Goal: Task Accomplishment & Management: Manage account settings

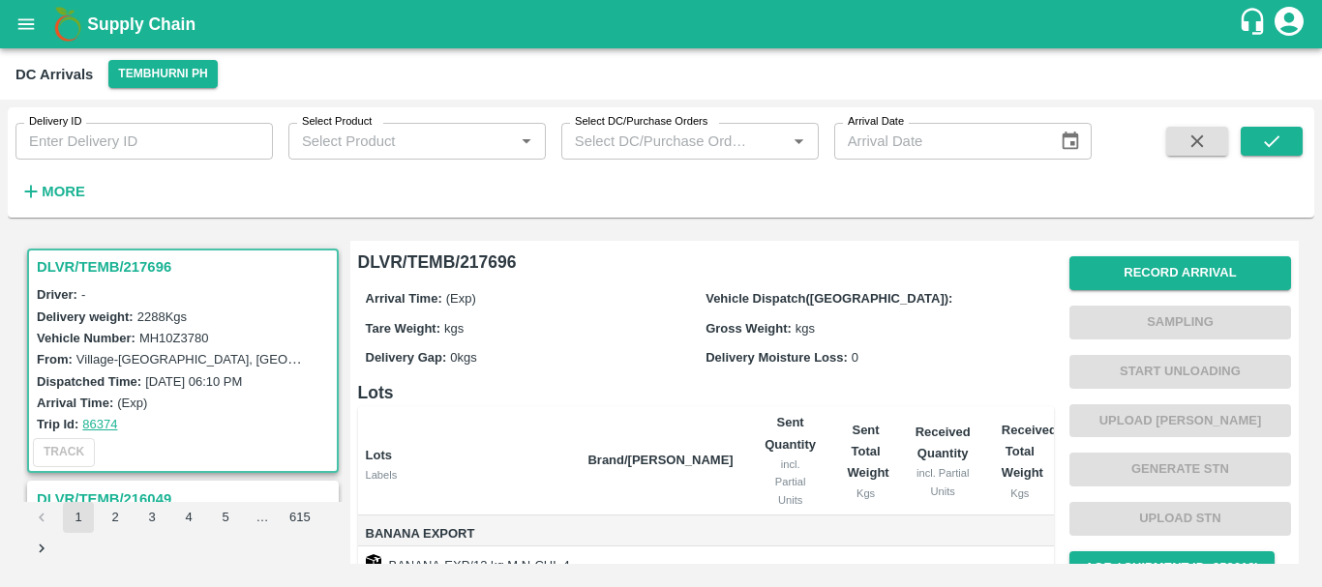
click at [118, 268] on h3 "DLVR/TEMB/217696" at bounding box center [186, 267] width 298 height 25
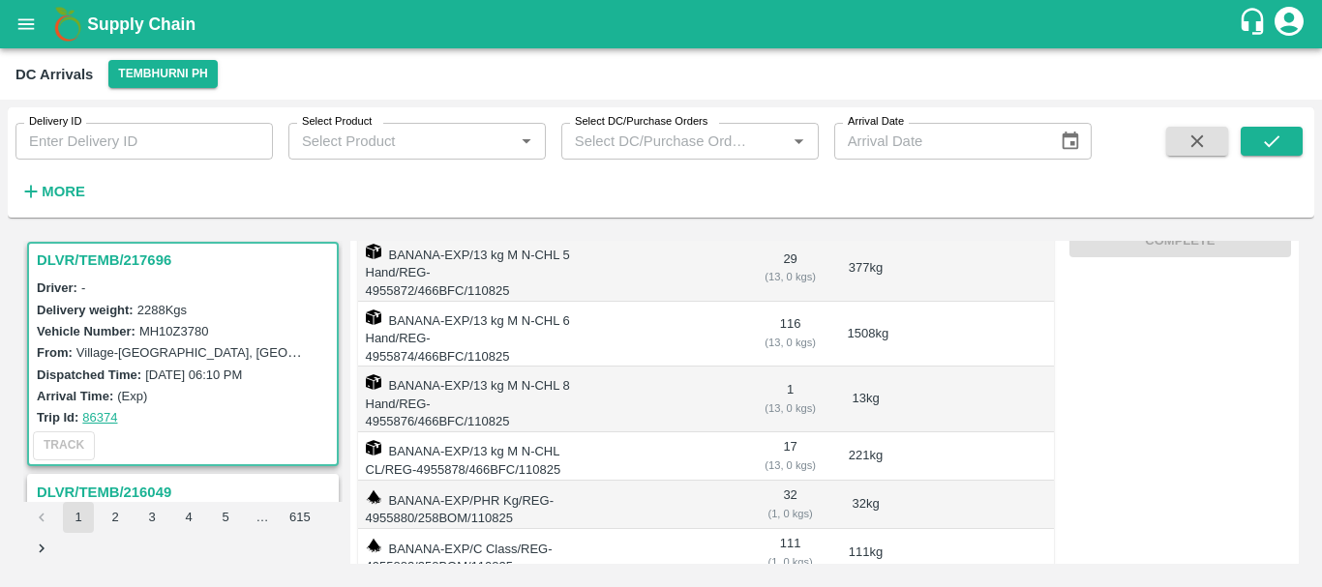
scroll to position [379, 0]
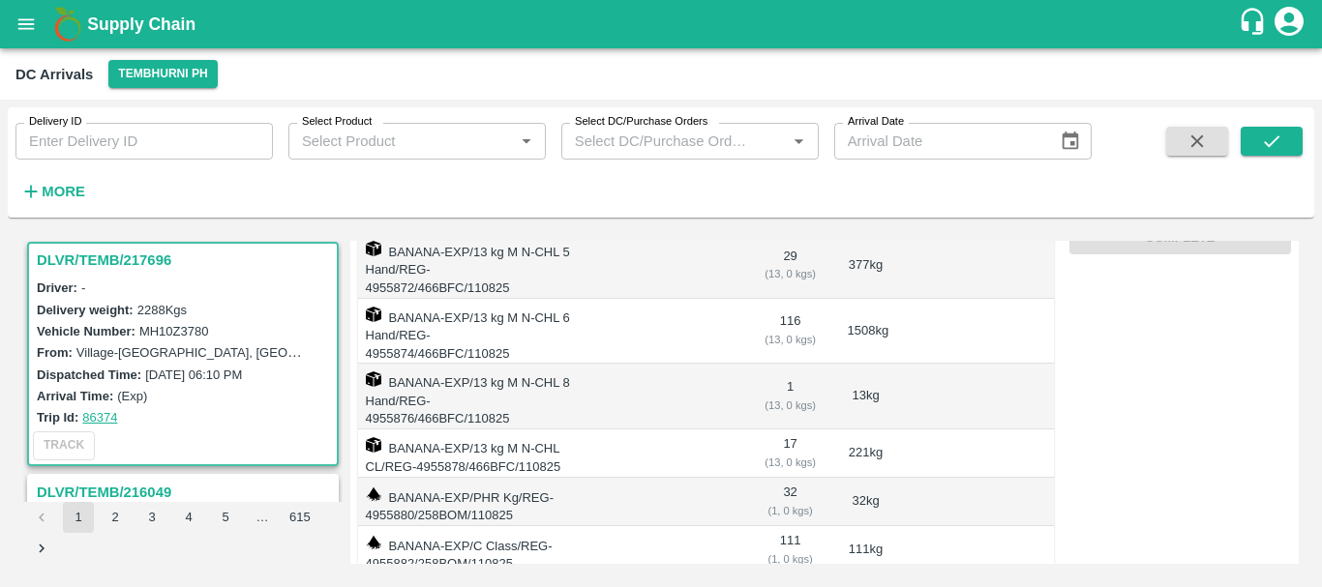
click at [788, 478] on td "32 ( 1, 0 kgs)" at bounding box center [790, 502] width 83 height 48
click at [787, 526] on td "111 ( 1, 0 kgs)" at bounding box center [790, 550] width 83 height 48
click at [785, 478] on td "32 ( 1, 0 kgs)" at bounding box center [790, 502] width 83 height 48
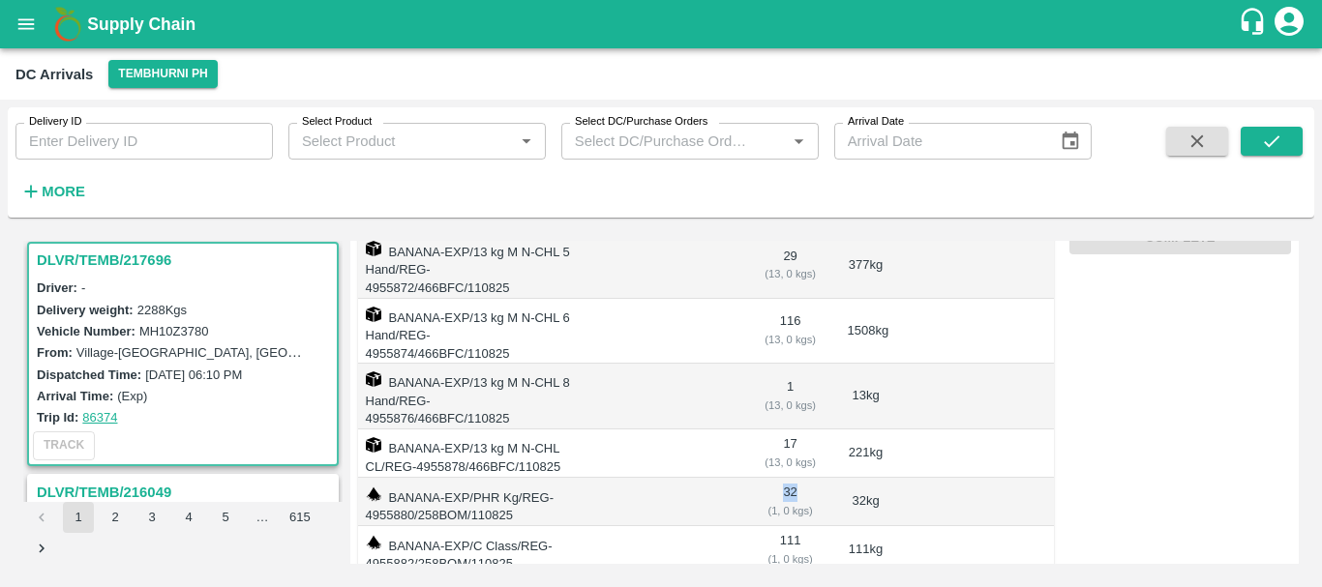
click at [785, 478] on td "32 ( 1, 0 kgs)" at bounding box center [790, 502] width 83 height 48
click at [735, 478] on td at bounding box center [660, 502] width 176 height 48
click at [780, 478] on td "32 ( 1, 0 kgs)" at bounding box center [790, 502] width 83 height 48
click at [786, 526] on td "111 ( 1, 0 kgs)" at bounding box center [790, 550] width 83 height 48
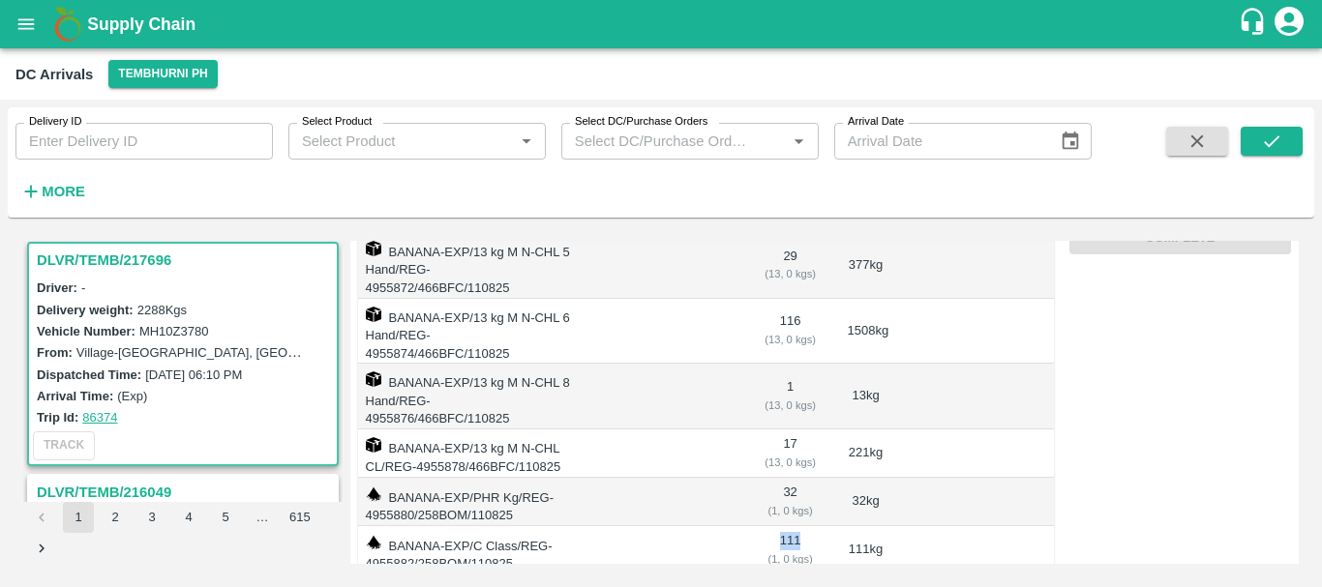
click at [786, 526] on td "111 ( 1, 0 kgs)" at bounding box center [790, 550] width 83 height 48
click at [738, 478] on td at bounding box center [660, 502] width 176 height 48
click at [782, 430] on td "17 ( 13, 0 kgs)" at bounding box center [790, 454] width 83 height 48
click at [785, 478] on td "32 ( 1, 0 kgs)" at bounding box center [790, 502] width 83 height 48
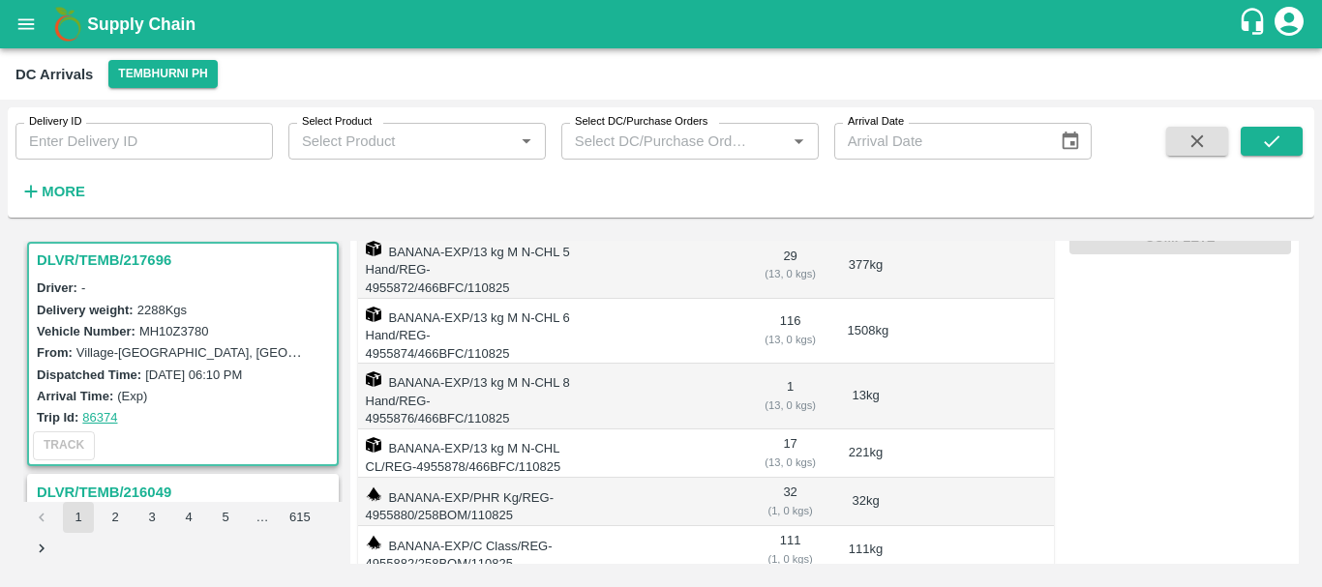
click at [785, 478] on td "32 ( 1, 0 kgs)" at bounding box center [790, 502] width 83 height 48
click at [787, 430] on td "17 ( 13, 0 kgs)" at bounding box center [790, 454] width 83 height 48
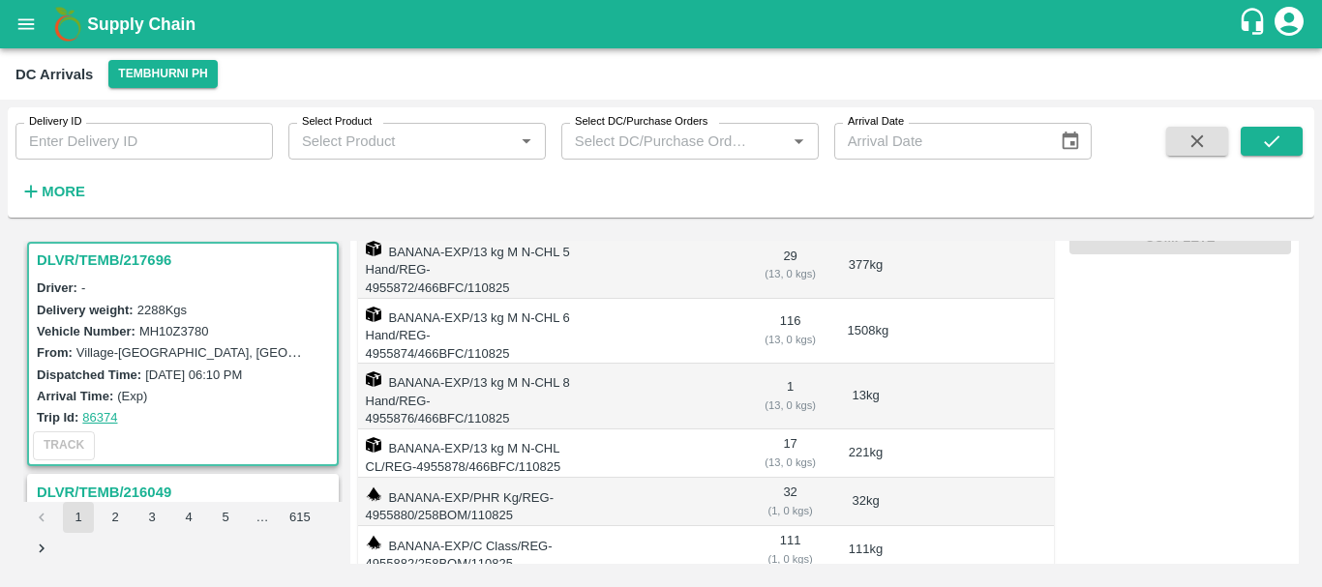
click at [785, 526] on td "111 ( 1, 0 kgs)" at bounding box center [790, 550] width 83 height 48
click at [774, 581] on span "308.00" at bounding box center [790, 592] width 52 height 22
click at [785, 526] on td "111 ( 1, 0 kgs)" at bounding box center [790, 550] width 83 height 48
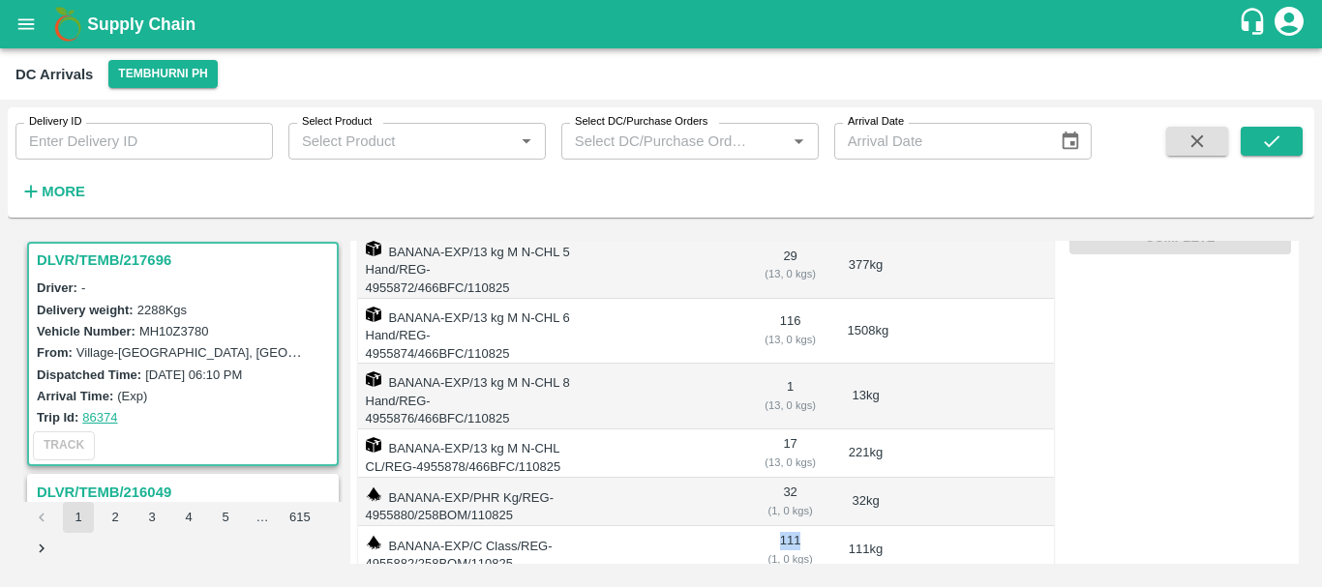
click at [785, 526] on td "111 ( 1, 0 kgs)" at bounding box center [790, 550] width 83 height 48
click at [779, 478] on td "32 ( 1, 0 kgs)" at bounding box center [790, 502] width 83 height 48
click at [789, 478] on td "32 ( 1, 0 kgs)" at bounding box center [790, 502] width 83 height 48
click at [789, 551] on div "( 1, 0 kgs)" at bounding box center [790, 559] width 52 height 17
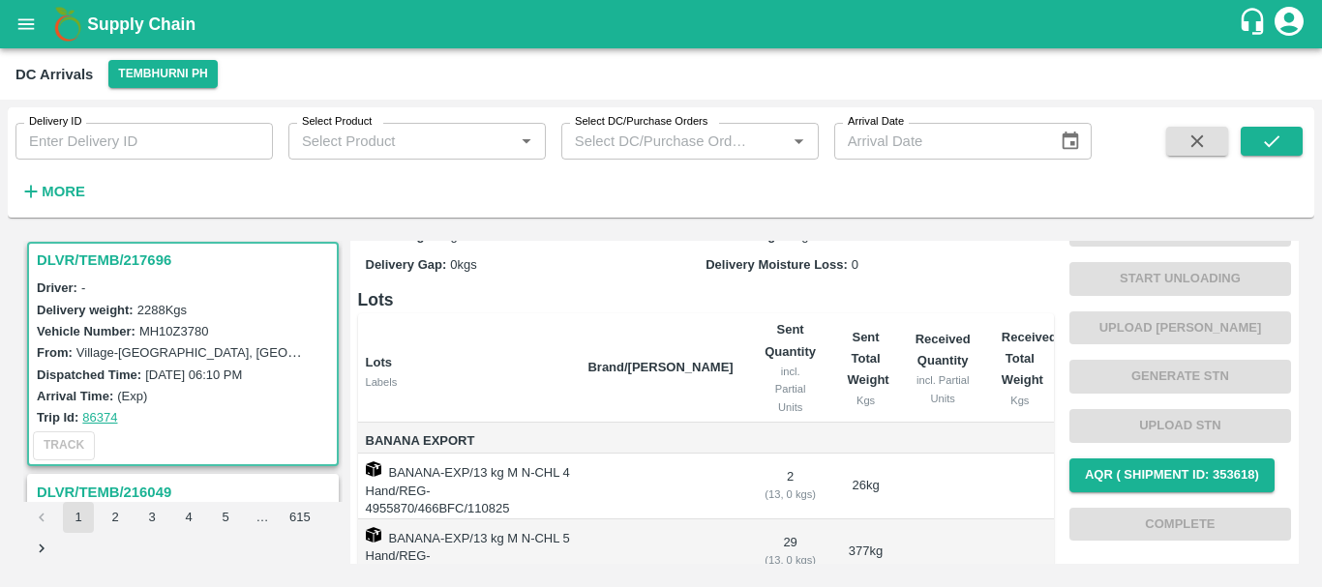
scroll to position [0, 0]
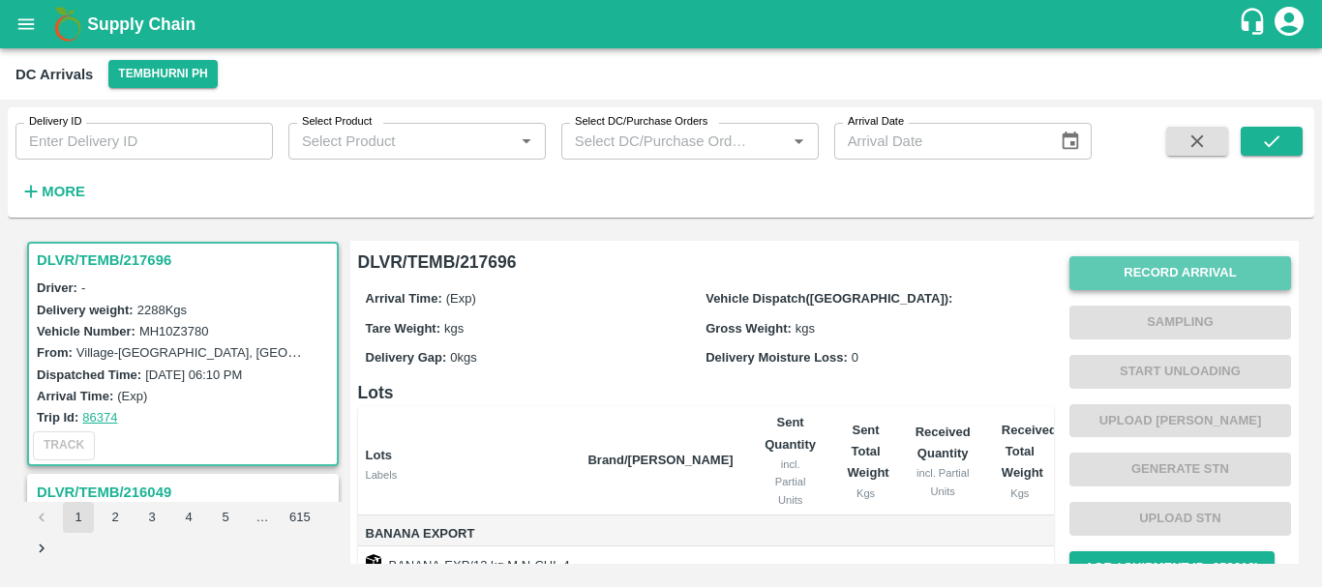
click at [1103, 282] on button "Record Arrival" at bounding box center [1180, 273] width 222 height 34
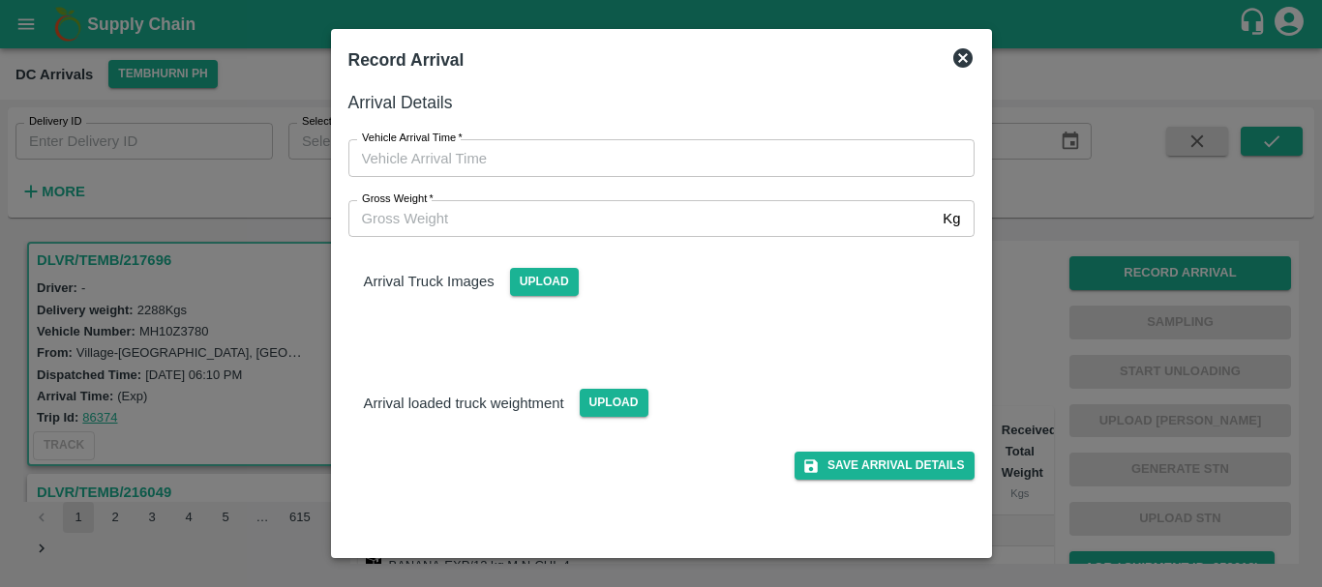
type input "DD/MM/YYYY hh:mm aa"
click at [821, 165] on input "DD/MM/YYYY hh:mm aa" at bounding box center [654, 157] width 613 height 37
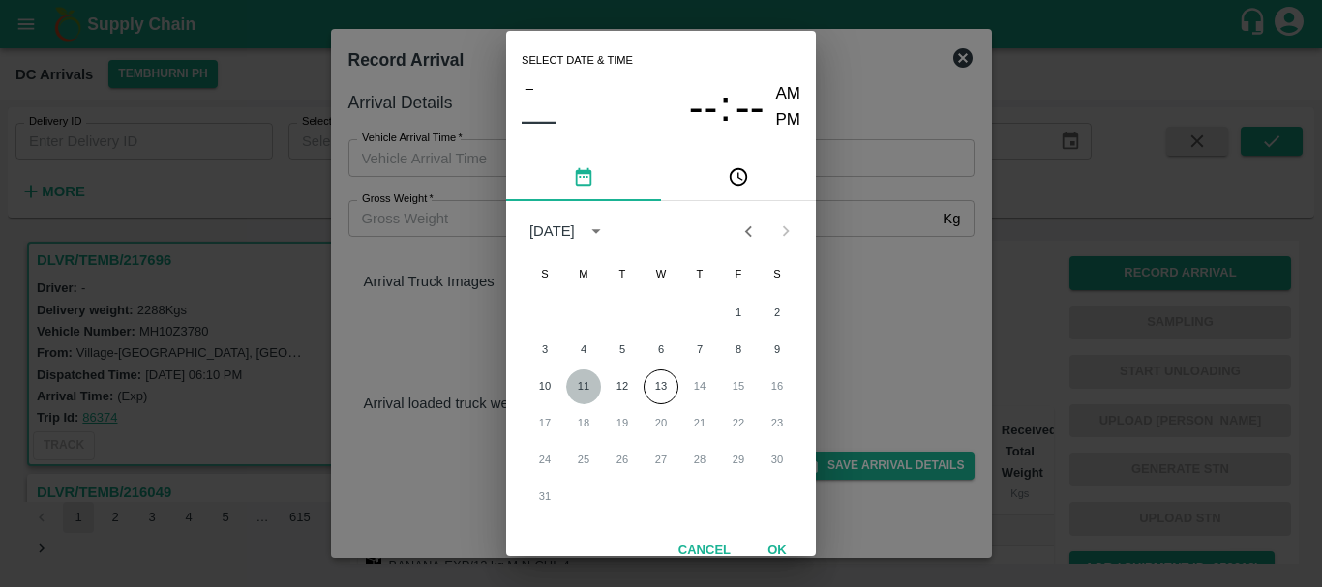
click at [584, 384] on button "11" at bounding box center [583, 387] width 35 height 35
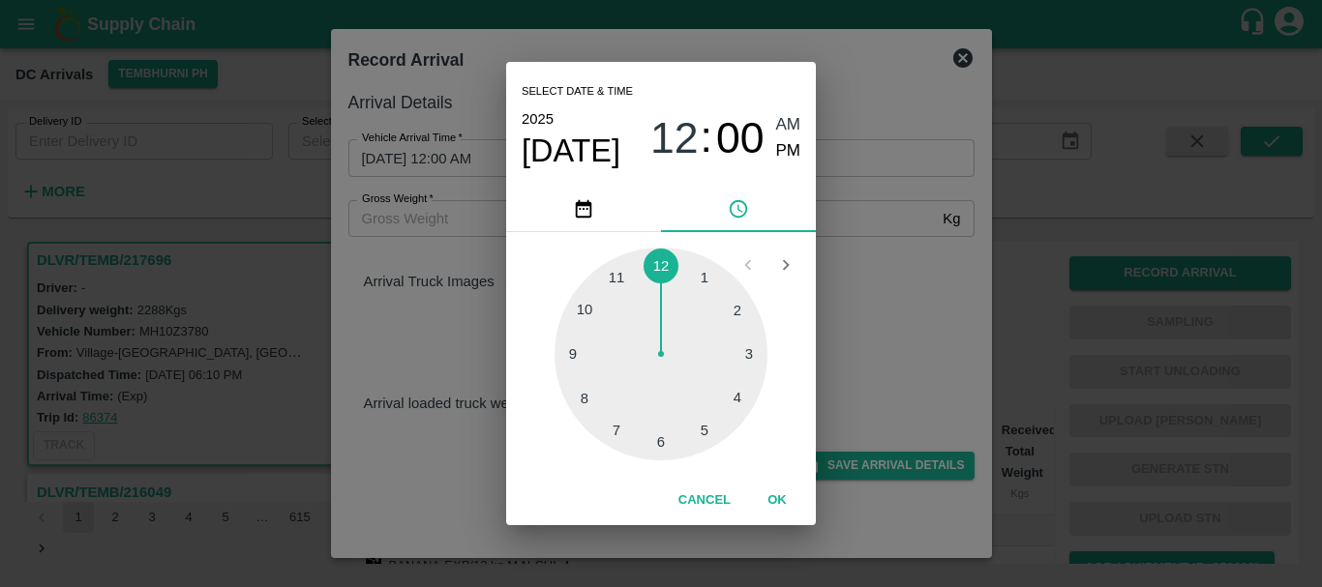
click at [738, 395] on div at bounding box center [660, 354] width 213 height 213
click at [743, 302] on div at bounding box center [660, 354] width 213 height 213
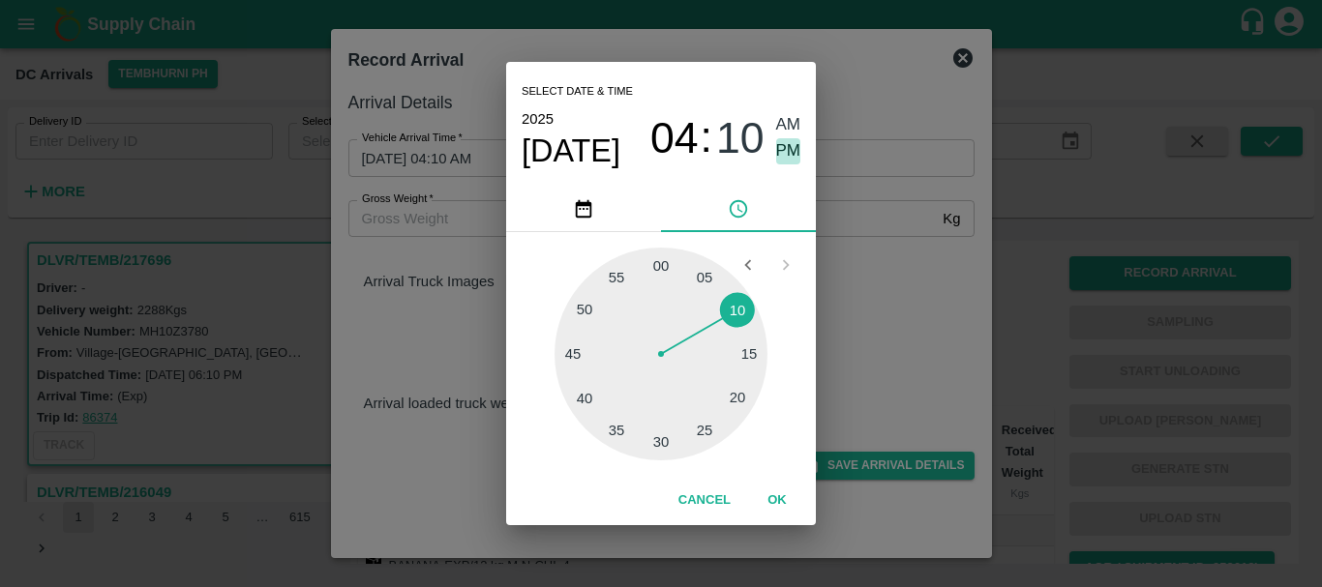
click at [787, 155] on span "PM" at bounding box center [788, 151] width 25 height 26
type input "11/08/2025 04:10 PM"
click at [875, 298] on div "Select date & time 2025 Aug 11 04 : 10 AM PM 05 10 15 20 25 30 35 40 45 50 55 0…" at bounding box center [661, 293] width 1322 height 587
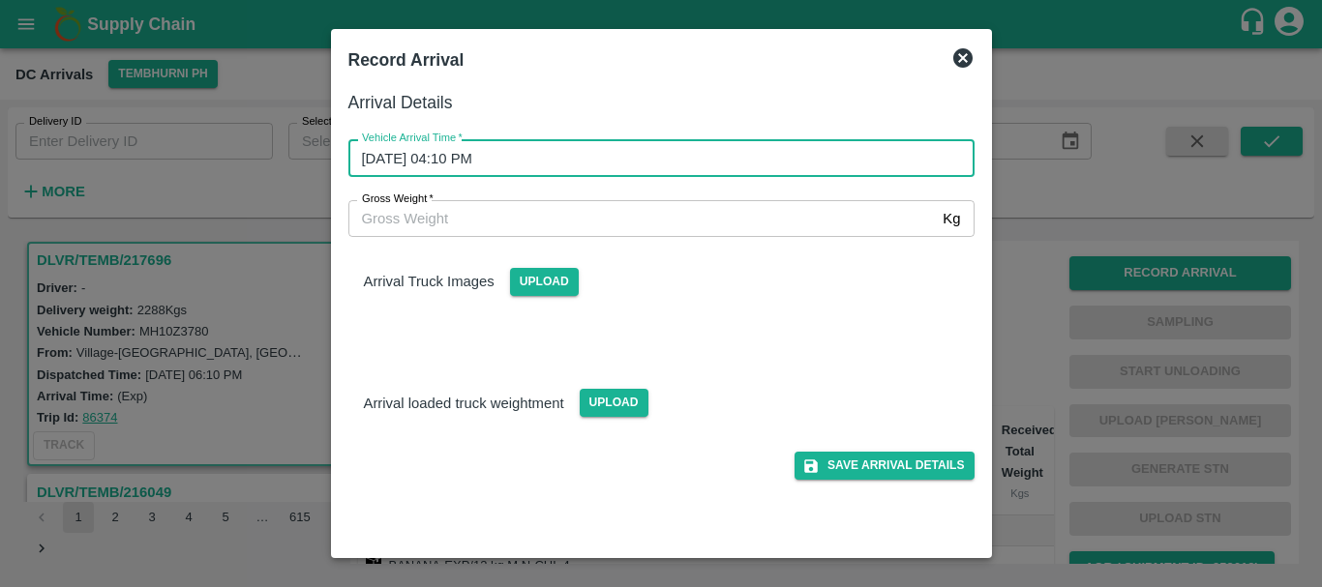
click at [670, 323] on div "Arrival Truck Images Upload" at bounding box center [654, 290] width 642 height 136
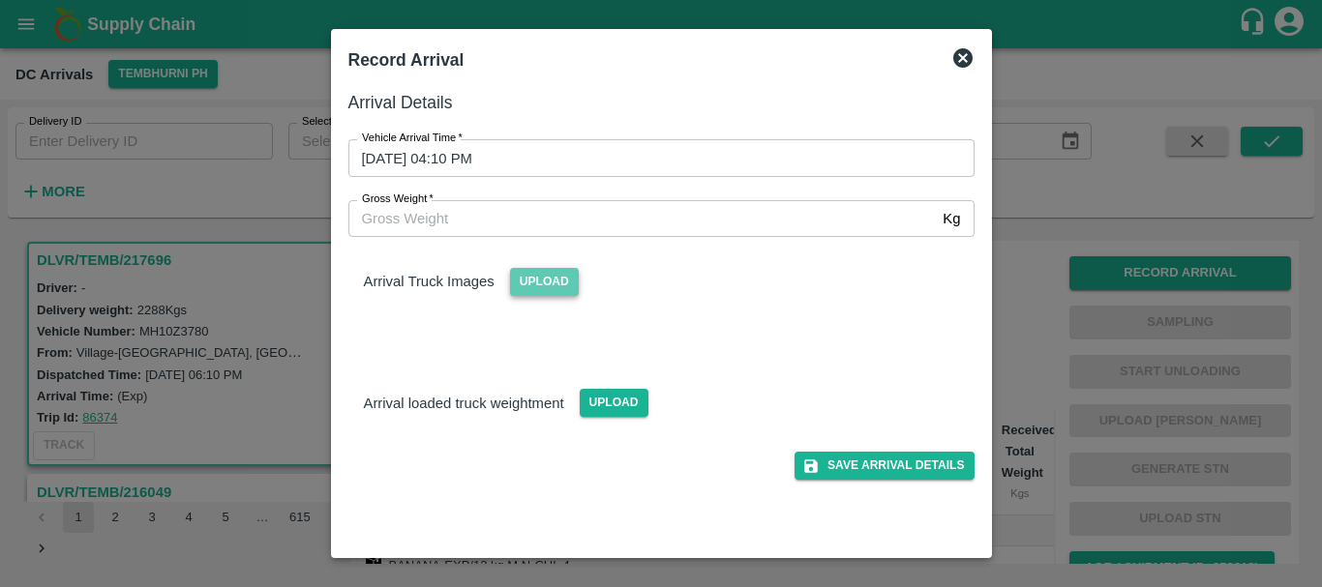
click at [527, 278] on span "Upload" at bounding box center [544, 282] width 69 height 28
click at [0, 0] on input "Upload" at bounding box center [0, 0] width 0 height 0
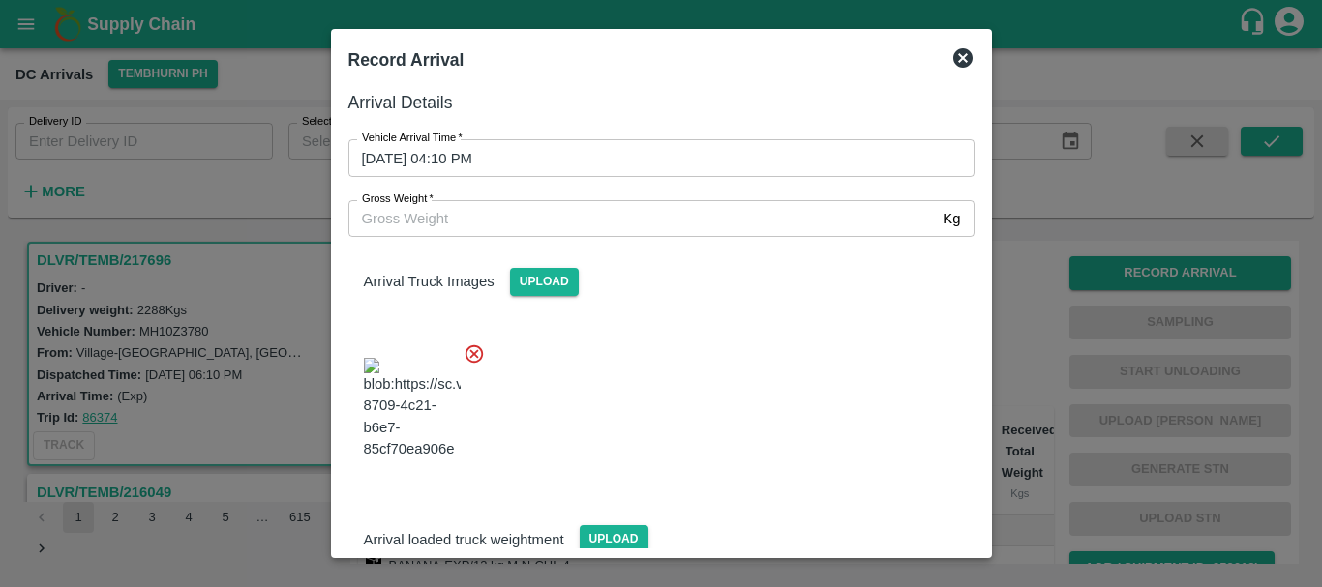
scroll to position [104, 0]
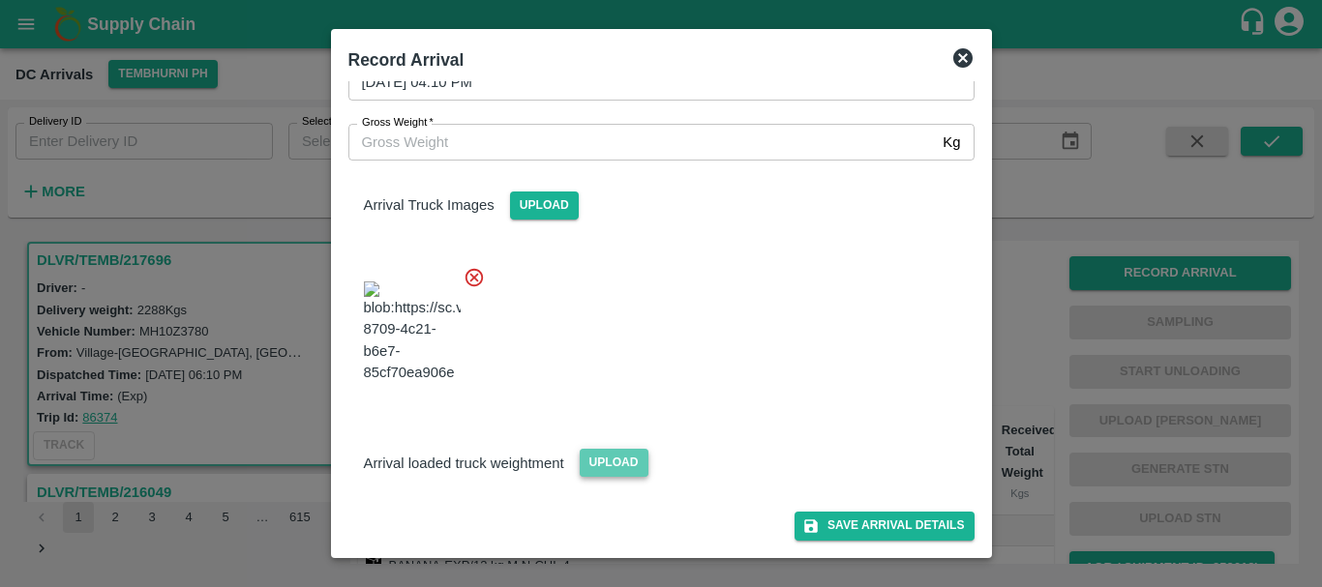
click at [612, 464] on span "Upload" at bounding box center [614, 463] width 69 height 28
click at [0, 0] on input "Upload" at bounding box center [0, 0] width 0 height 0
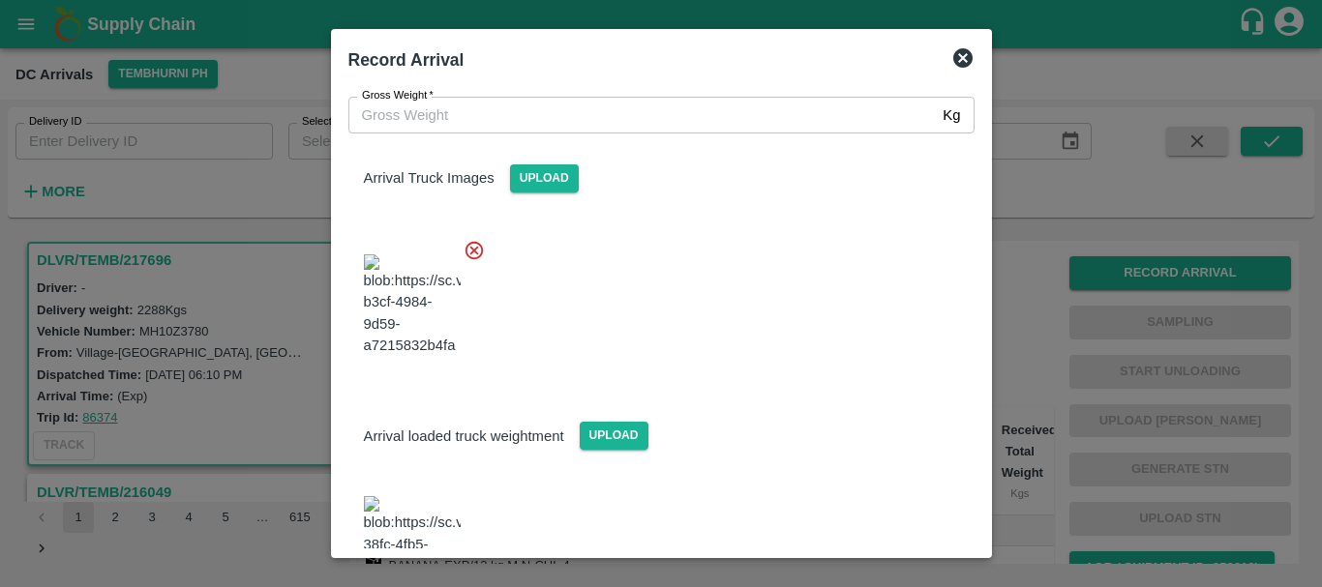
scroll to position [193, 0]
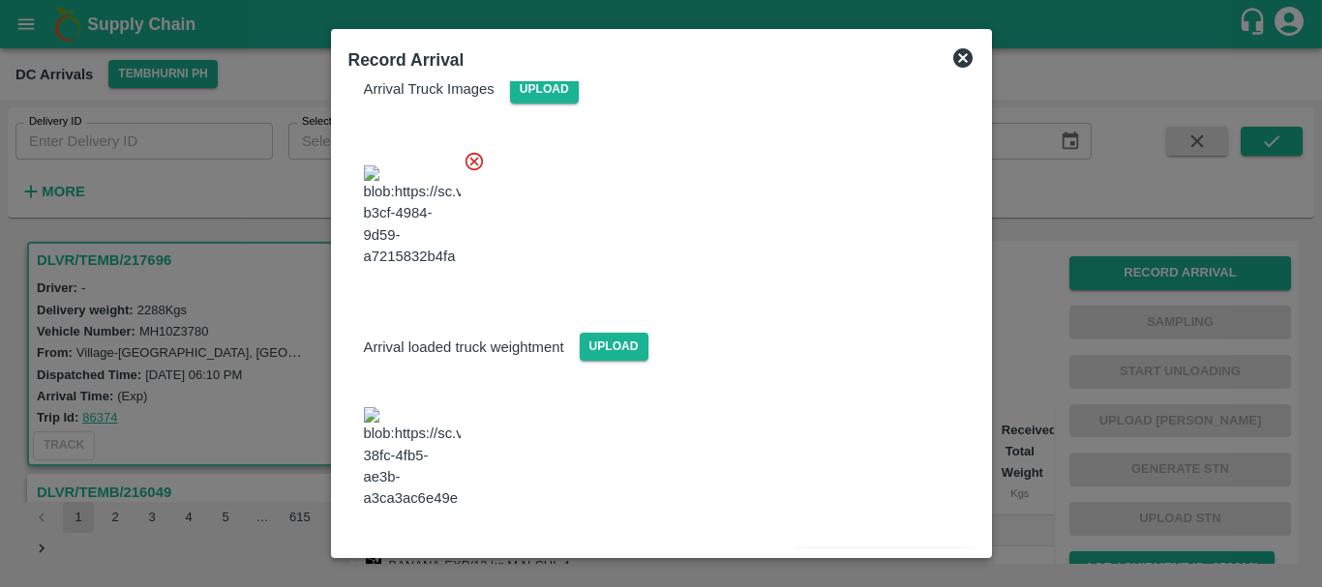
click at [413, 457] on img at bounding box center [412, 458] width 97 height 102
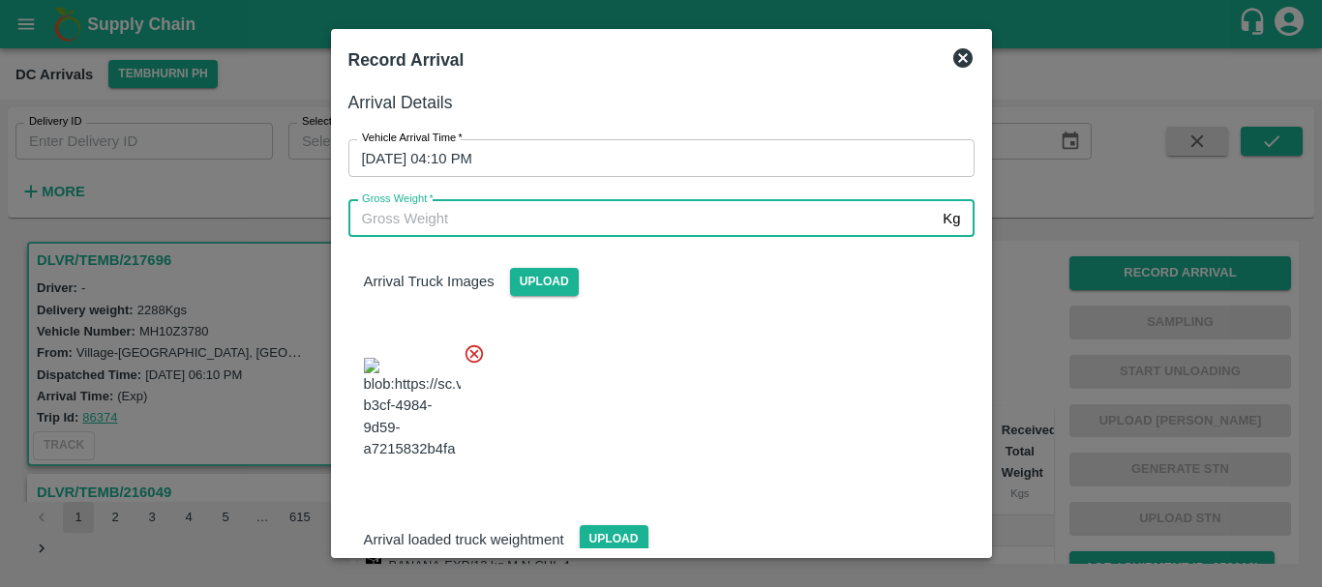
click at [541, 226] on input "Gross Weight   *" at bounding box center [641, 218] width 587 height 37
type input "7310"
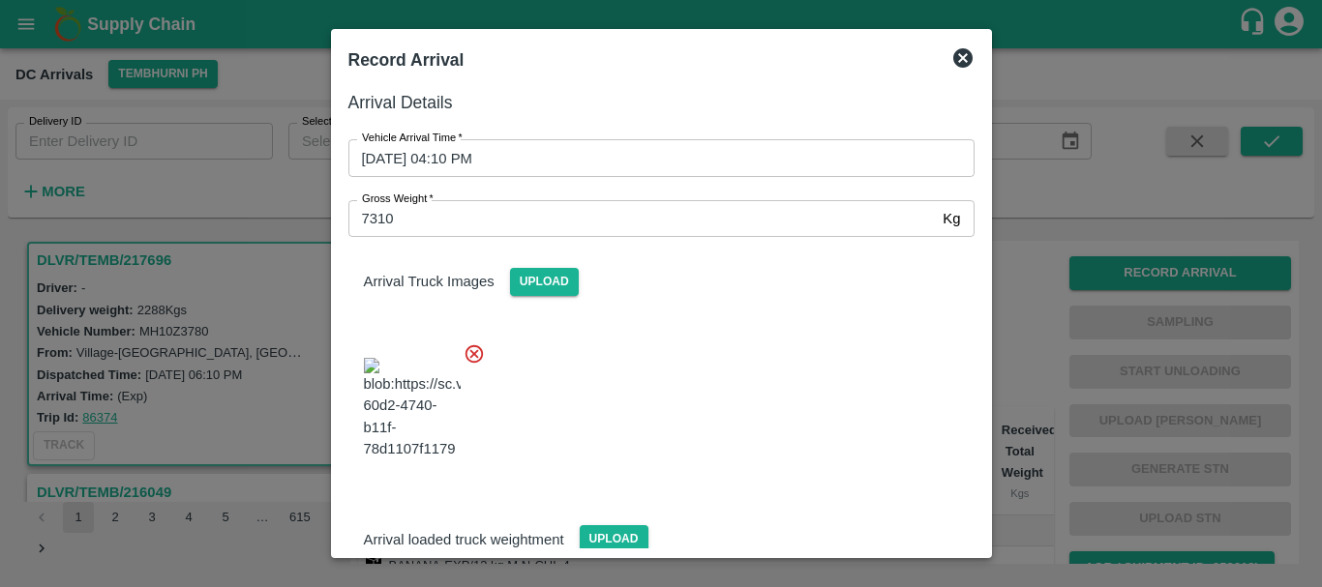
click at [708, 421] on div at bounding box center [654, 403] width 642 height 152
click at [699, 384] on div at bounding box center [654, 403] width 642 height 152
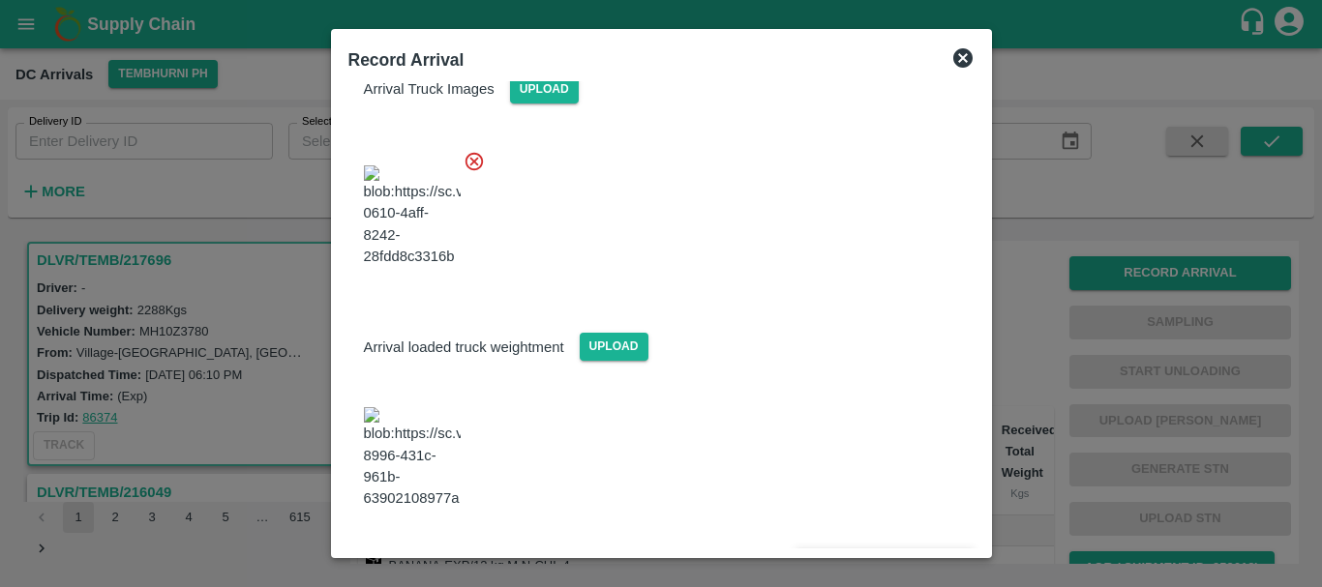
click at [868, 549] on button "Save Arrival Details" at bounding box center [883, 563] width 179 height 28
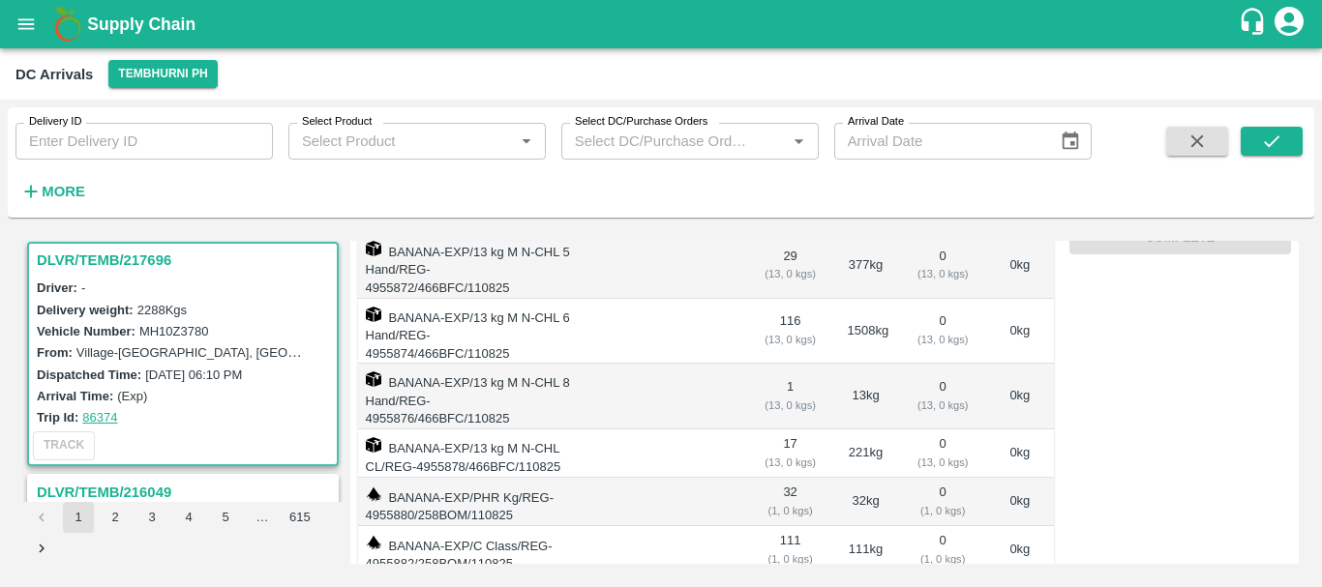
scroll to position [0, 0]
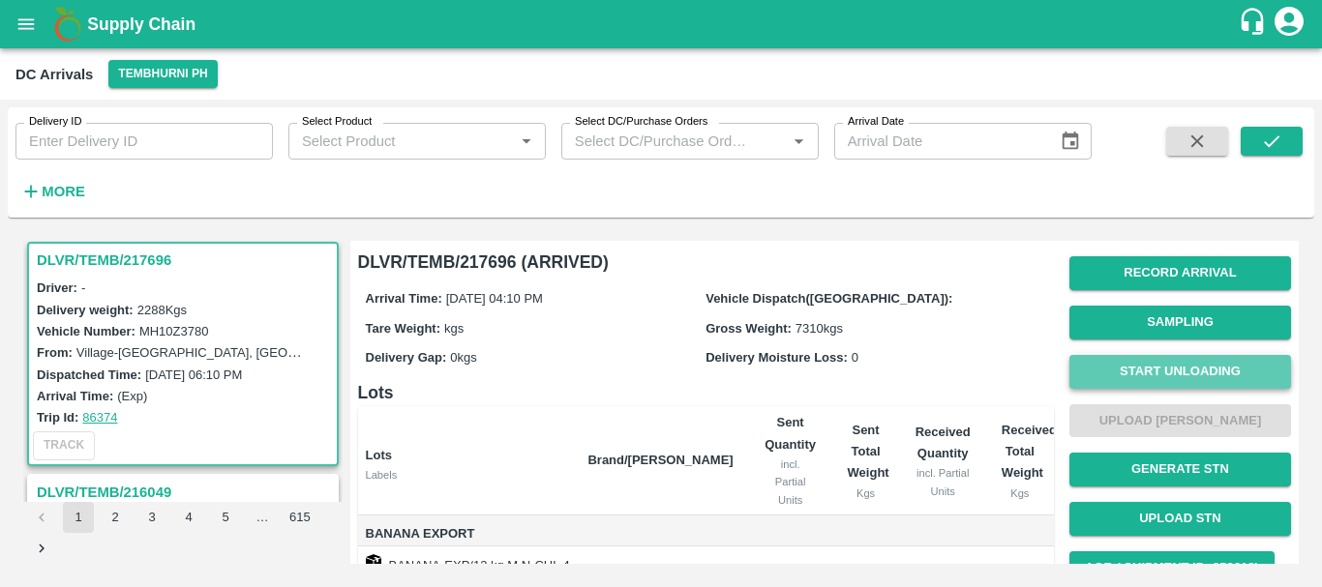
click at [1093, 363] on button "Start Unloading" at bounding box center [1180, 372] width 222 height 34
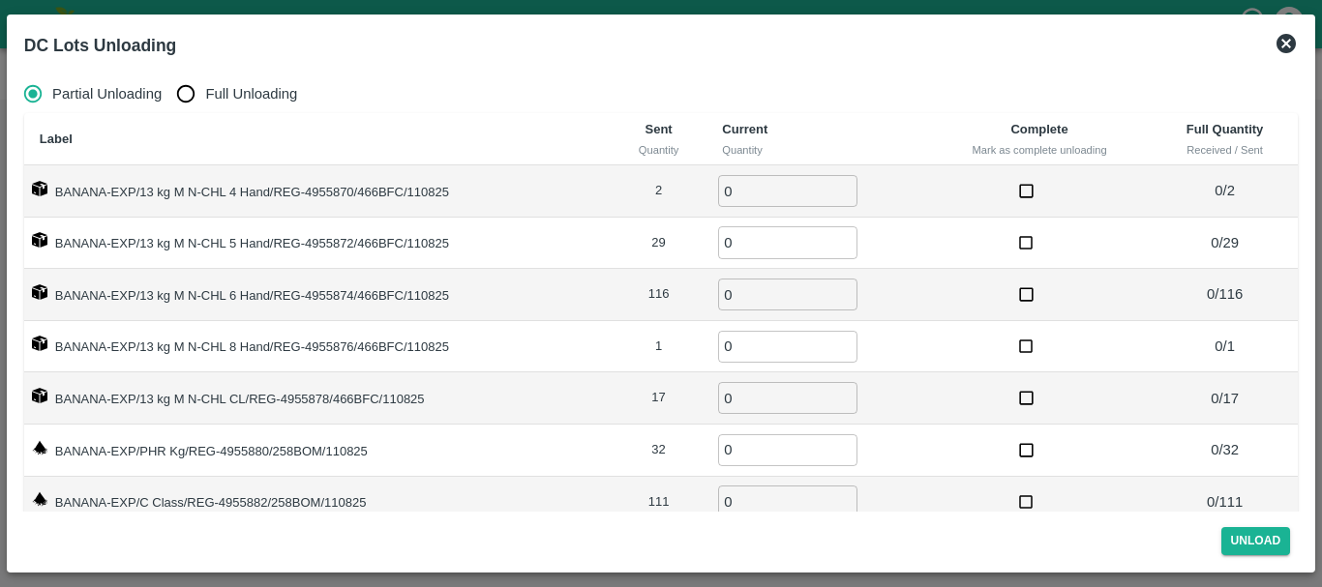
click at [187, 84] on input "Full Unloading" at bounding box center [185, 94] width 39 height 39
radio input "true"
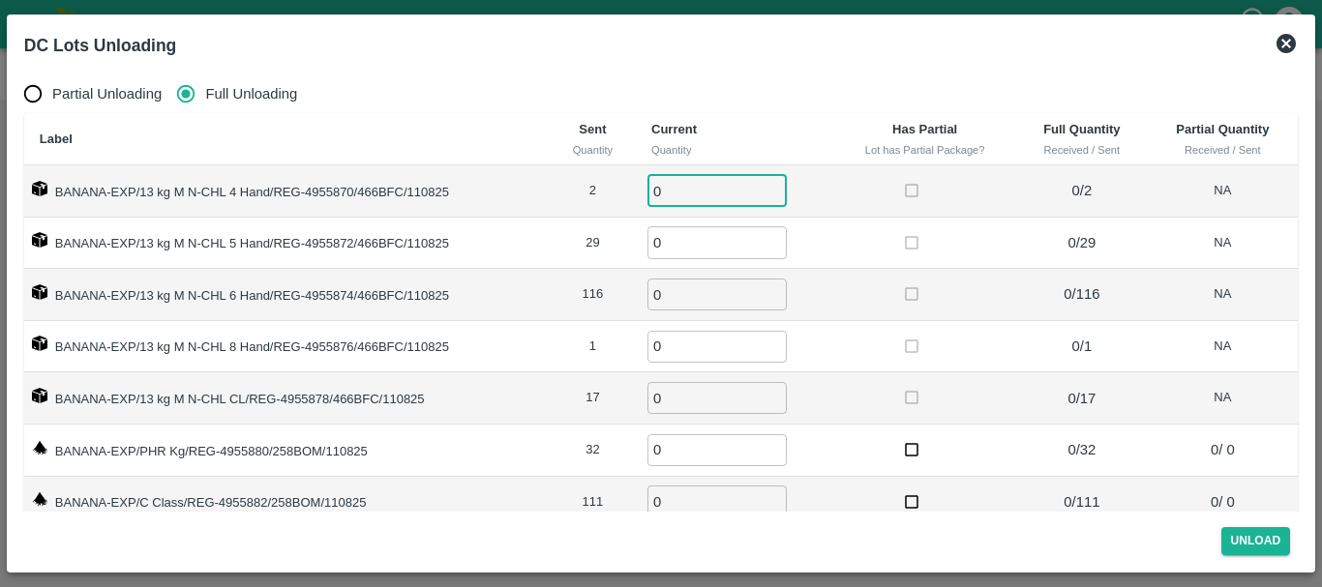
click at [694, 184] on input "0" at bounding box center [716, 191] width 139 height 32
type input "02"
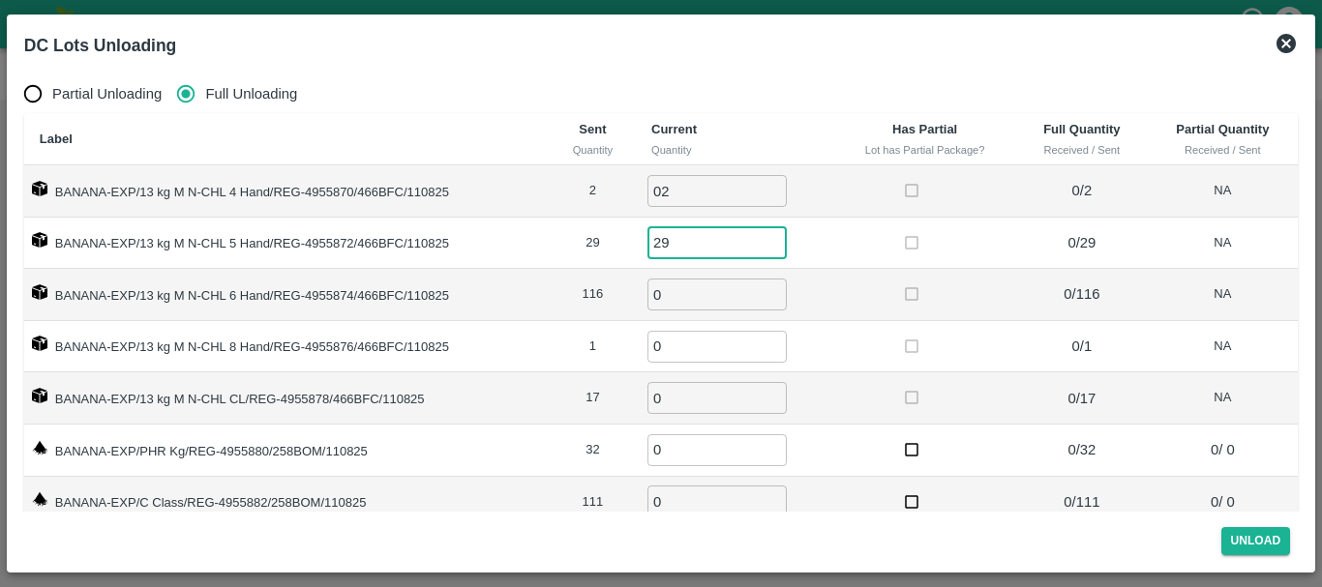
type input "29"
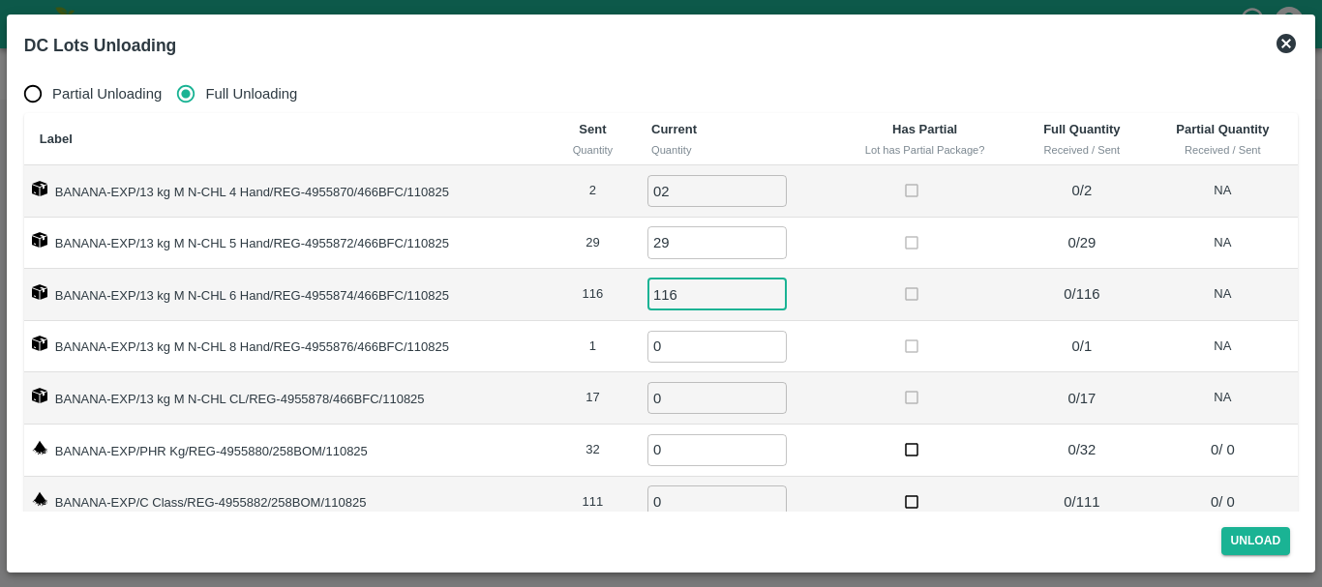
type input "116"
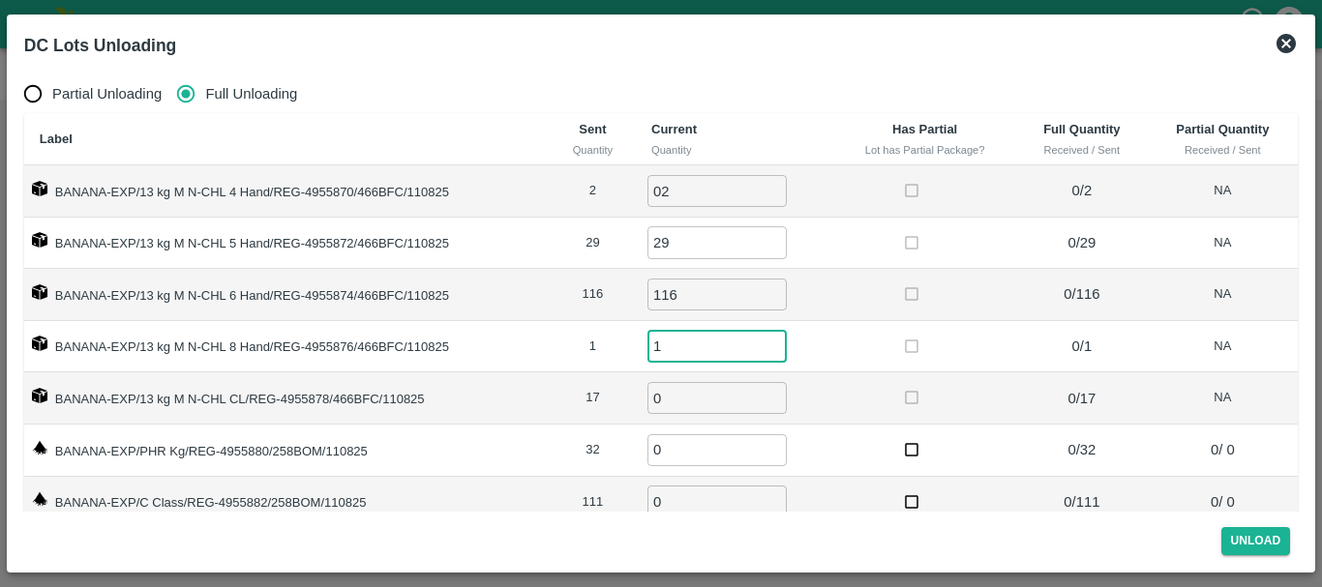
type input "1"
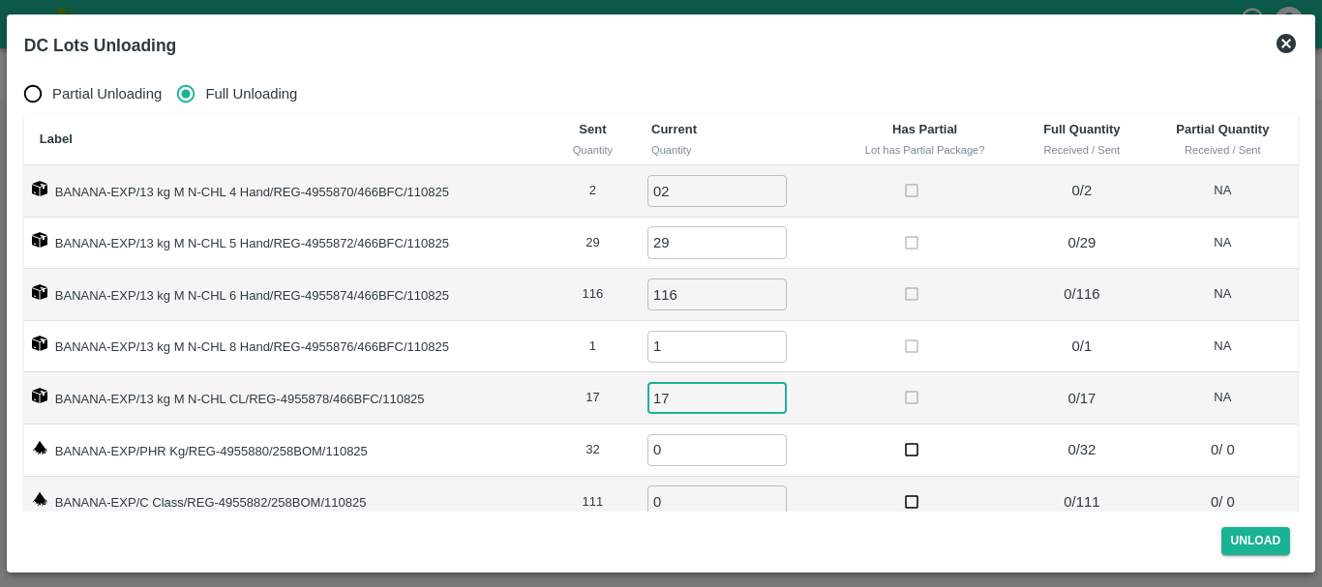
type input "17"
click at [598, 390] on td "17" at bounding box center [593, 399] width 86 height 52
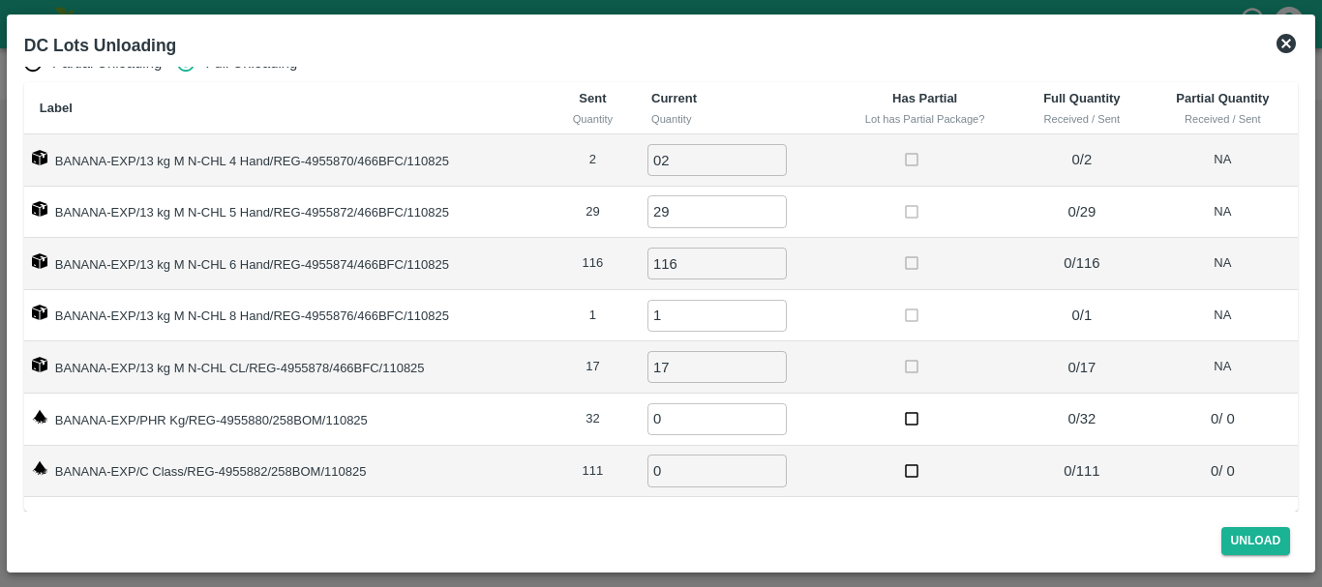
click at [1289, 45] on icon at bounding box center [1285, 43] width 19 height 19
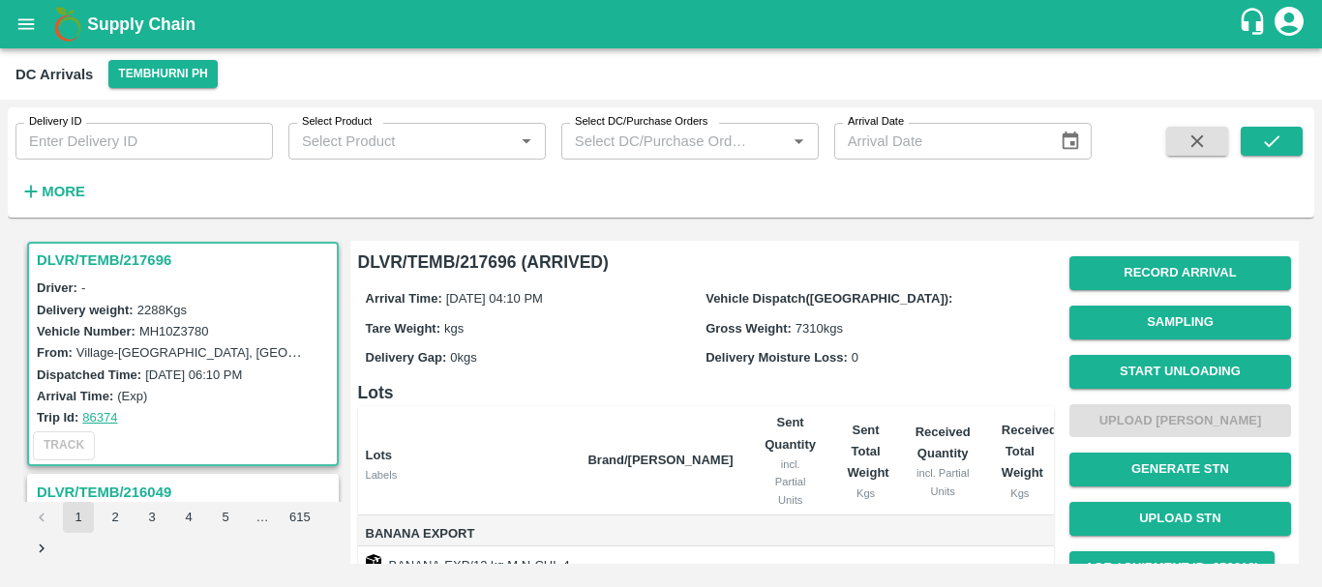
scroll to position [379, 0]
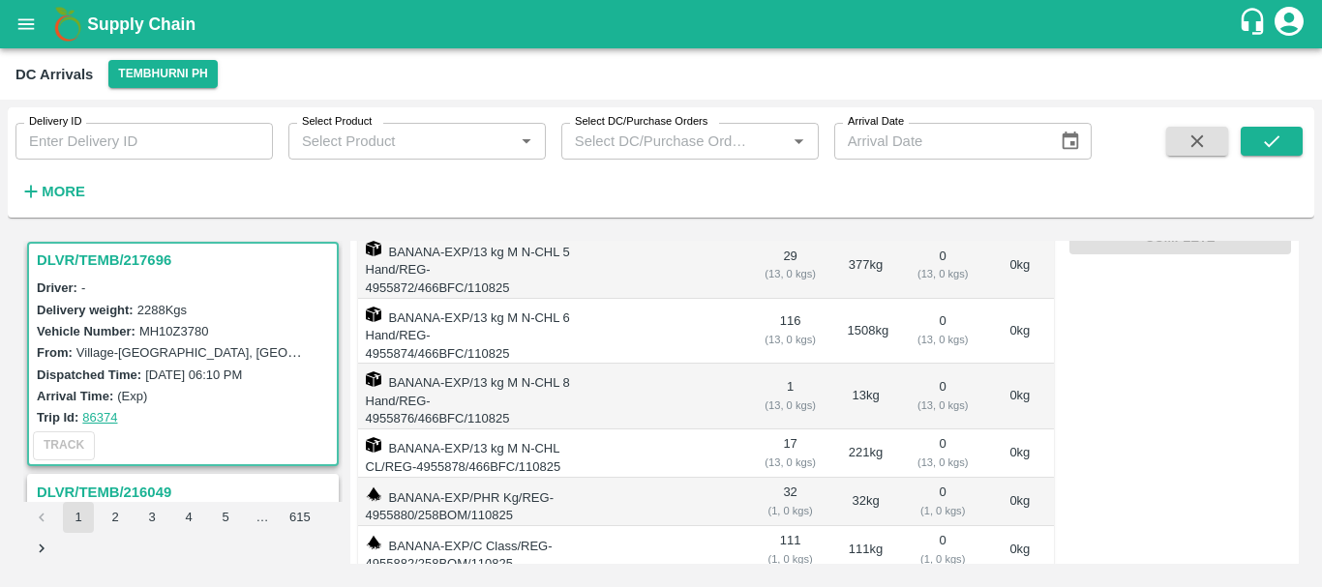
click at [783, 478] on td "32 ( 1, 0 kgs)" at bounding box center [790, 502] width 83 height 48
click at [785, 526] on td "111 ( 1, 0 kgs)" at bounding box center [790, 550] width 83 height 48
click at [784, 478] on td "32 ( 1, 0 kgs)" at bounding box center [790, 502] width 83 height 48
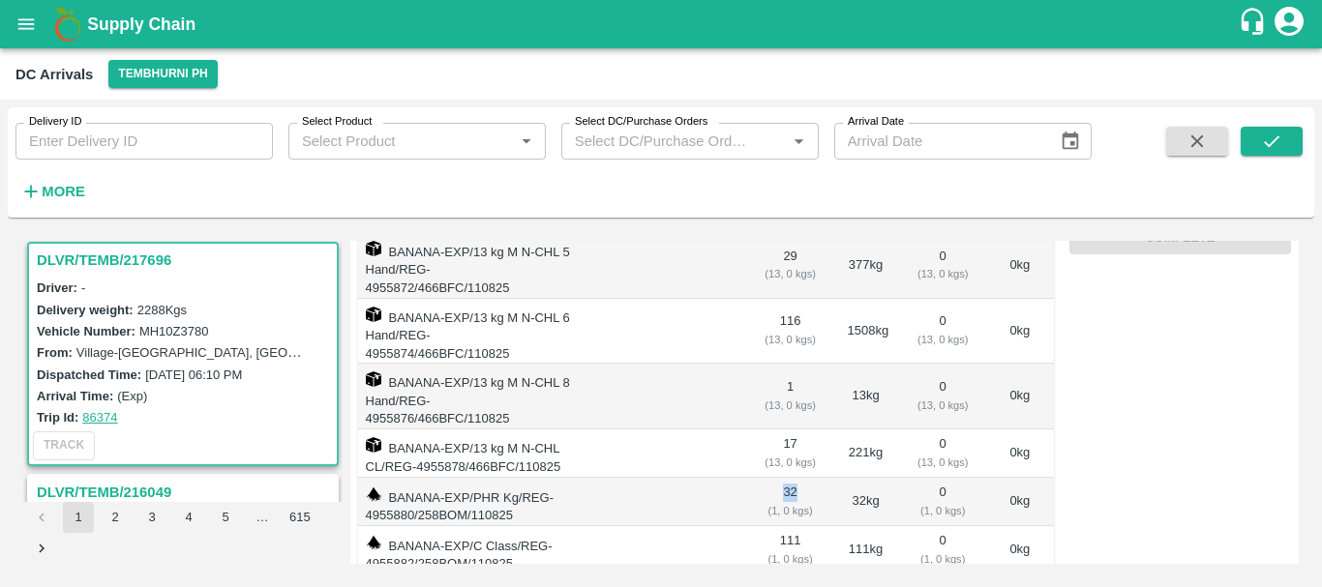
click at [784, 478] on td "32 ( 1, 0 kgs)" at bounding box center [790, 502] width 83 height 48
click at [769, 581] on span "308.00" at bounding box center [790, 592] width 52 height 22
click at [787, 478] on td "32 ( 1, 0 kgs)" at bounding box center [790, 502] width 83 height 48
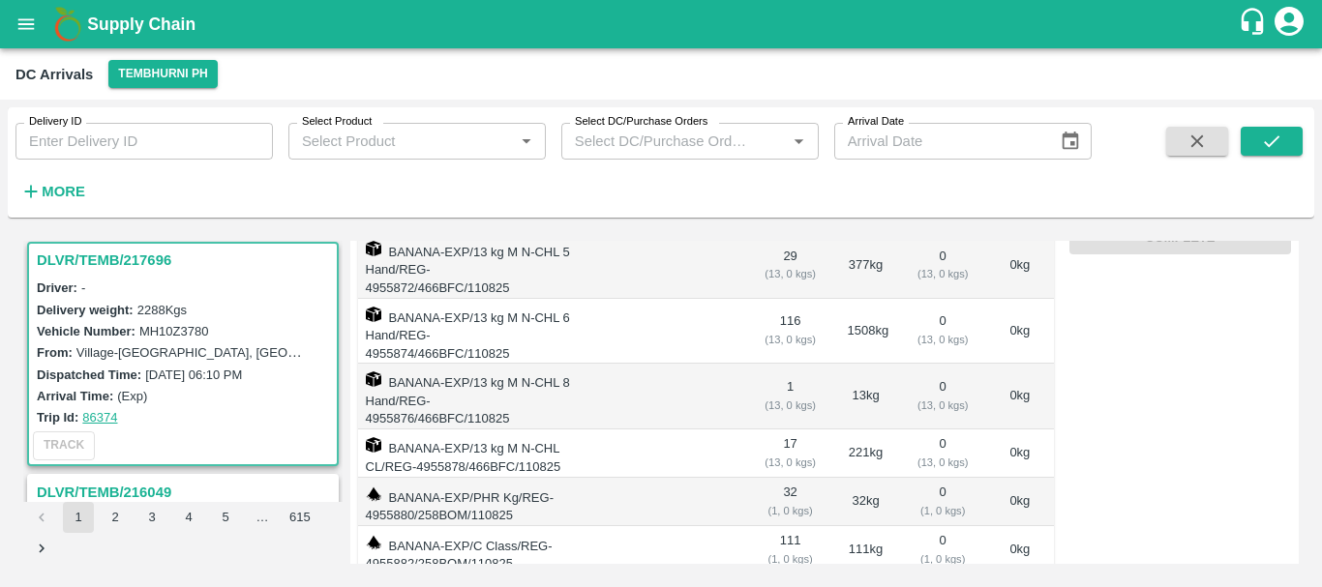
click at [791, 526] on td "111 ( 1, 0 kgs)" at bounding box center [790, 550] width 83 height 48
click at [779, 581] on span "308.00" at bounding box center [790, 592] width 52 height 22
click at [784, 478] on td "32 ( 1, 0 kgs)" at bounding box center [790, 502] width 83 height 48
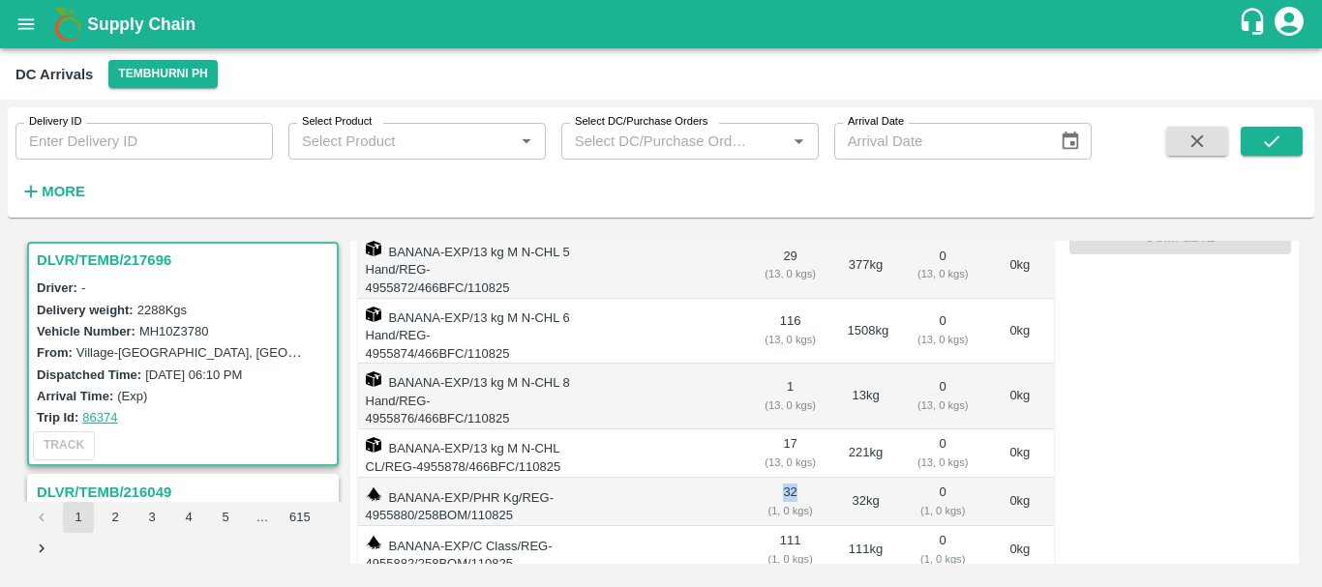
click at [784, 478] on td "32 ( 1, 0 kgs)" at bounding box center [790, 502] width 83 height 48
click at [783, 526] on td "111 ( 1, 0 kgs)" at bounding box center [790, 550] width 83 height 48
click at [785, 581] on span "308.00" at bounding box center [790, 592] width 52 height 22
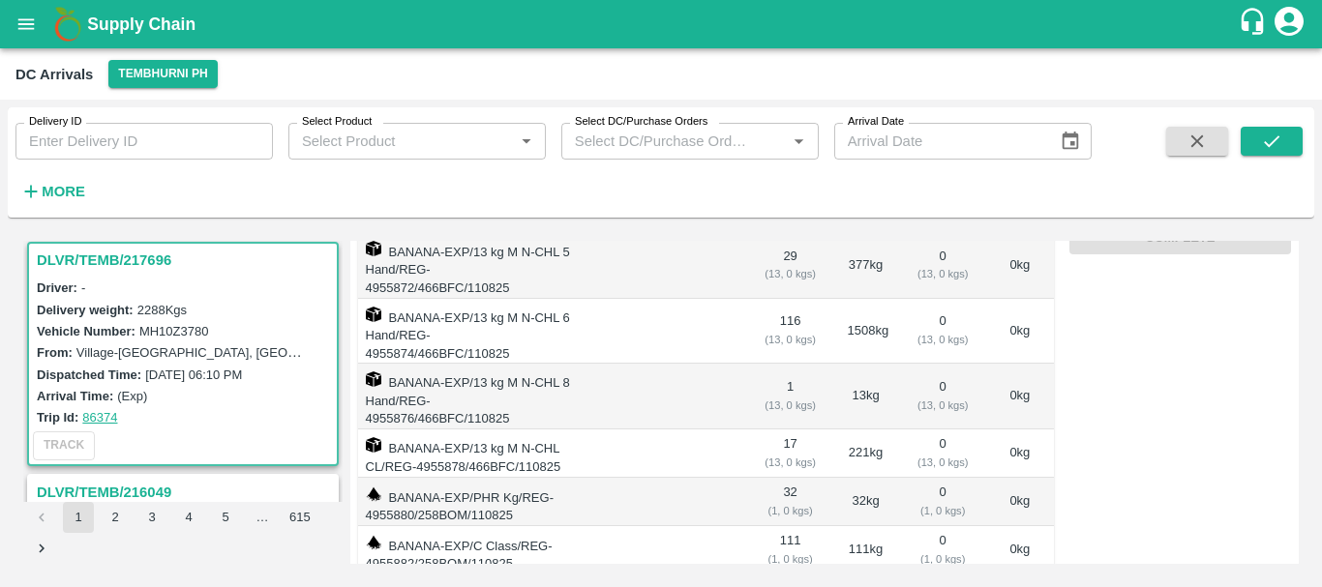
click at [794, 526] on td "111 ( 1, 0 kgs)" at bounding box center [790, 550] width 83 height 48
click at [784, 478] on td "32 ( 1, 0 kgs)" at bounding box center [790, 502] width 83 height 48
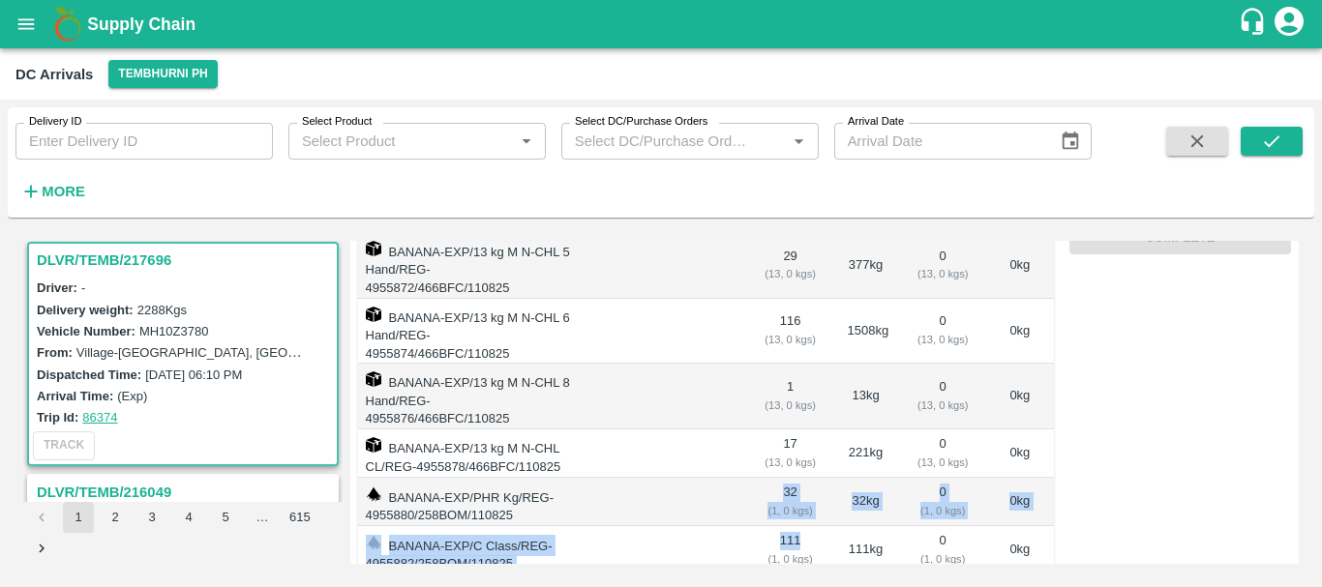
drag, startPoint x: 784, startPoint y: 407, endPoint x: 796, endPoint y: 455, distance: 49.1
click at [796, 455] on tbody "Banana Export BANANA-EXP/13 kg M N-CHL 4 Hand/REG-4955870/466BFC/110825 2 ( 13,…" at bounding box center [706, 372] width 696 height 473
click at [796, 526] on td "111 ( 1, 0 kgs)" at bounding box center [790, 550] width 83 height 48
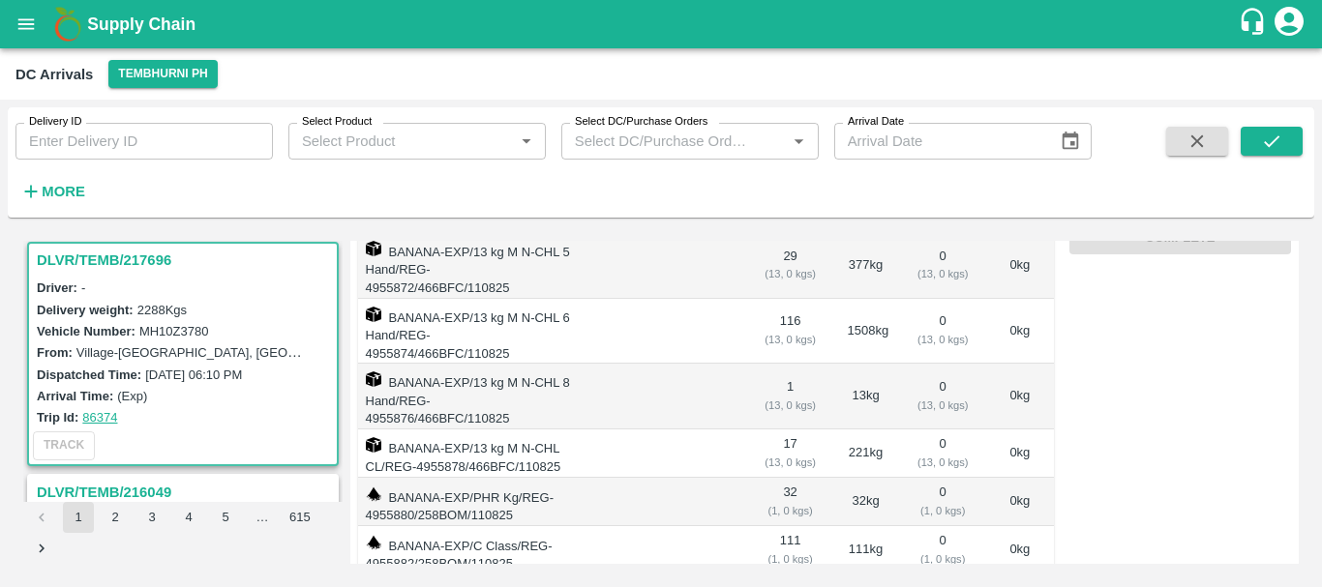
click at [782, 575] on td "308.00" at bounding box center [790, 592] width 83 height 35
click at [856, 478] on td "32 kg" at bounding box center [866, 502] width 68 height 48
click at [852, 526] on td "111 kg" at bounding box center [866, 550] width 68 height 48
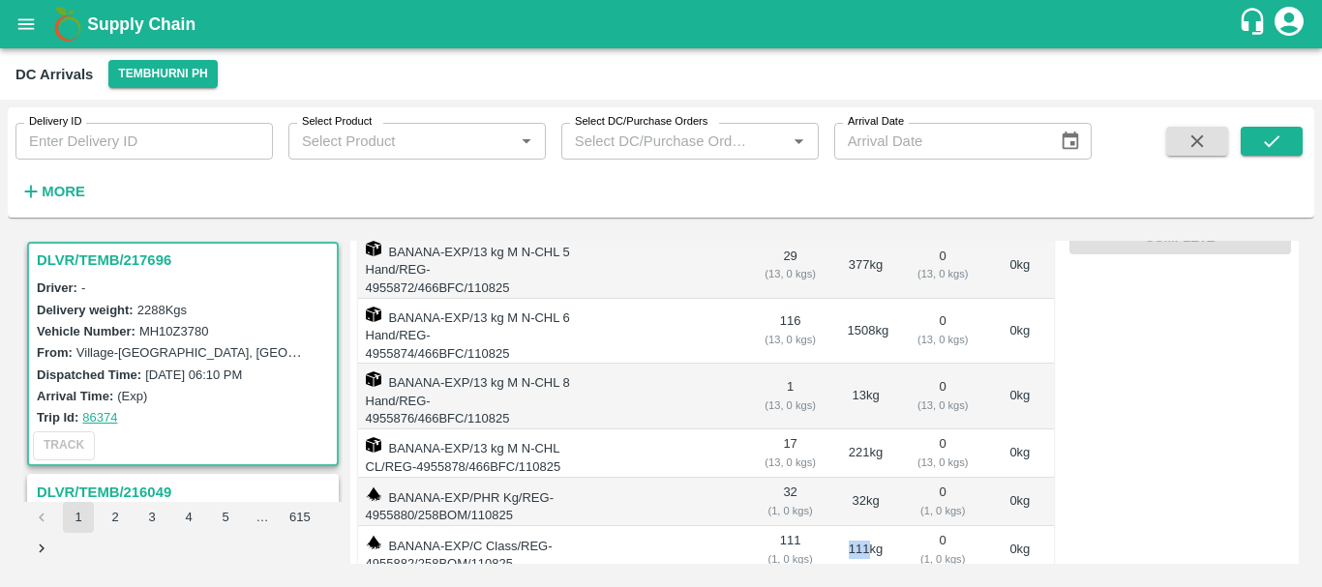
click at [852, 526] on td "111 kg" at bounding box center [866, 550] width 68 height 48
click at [856, 478] on td "32 kg" at bounding box center [866, 502] width 68 height 48
click at [858, 526] on td "111 kg" at bounding box center [866, 550] width 68 height 48
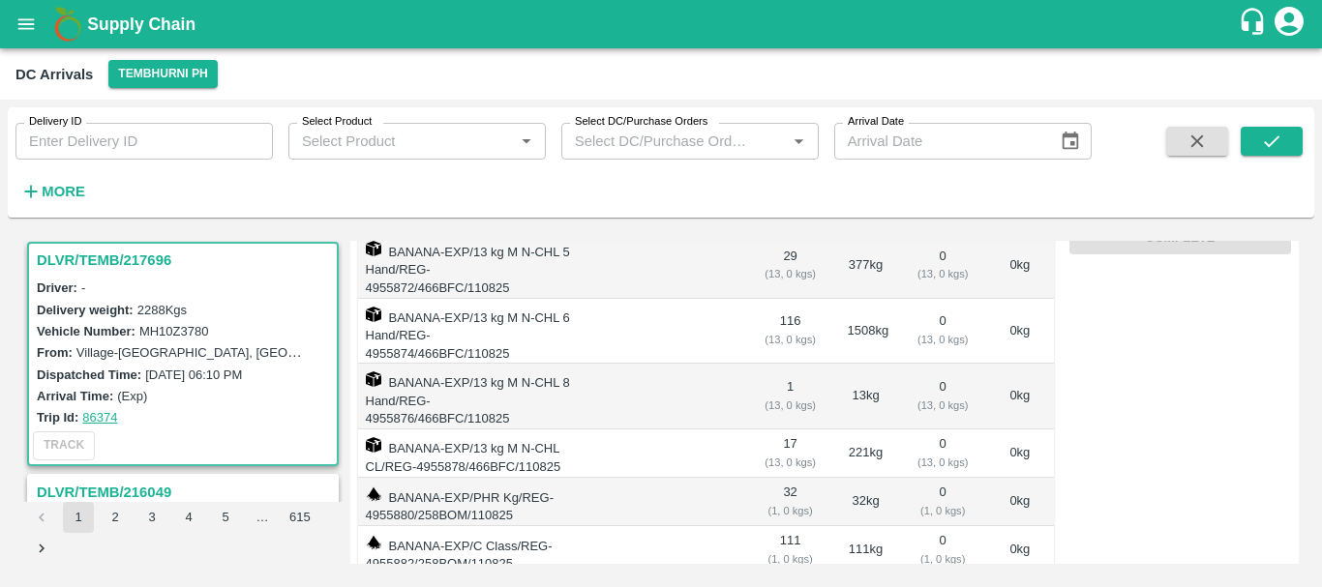
click at [853, 478] on td "32 kg" at bounding box center [866, 502] width 68 height 48
click at [855, 526] on td "111 kg" at bounding box center [866, 550] width 68 height 48
click at [856, 478] on td "32 kg" at bounding box center [866, 502] width 68 height 48
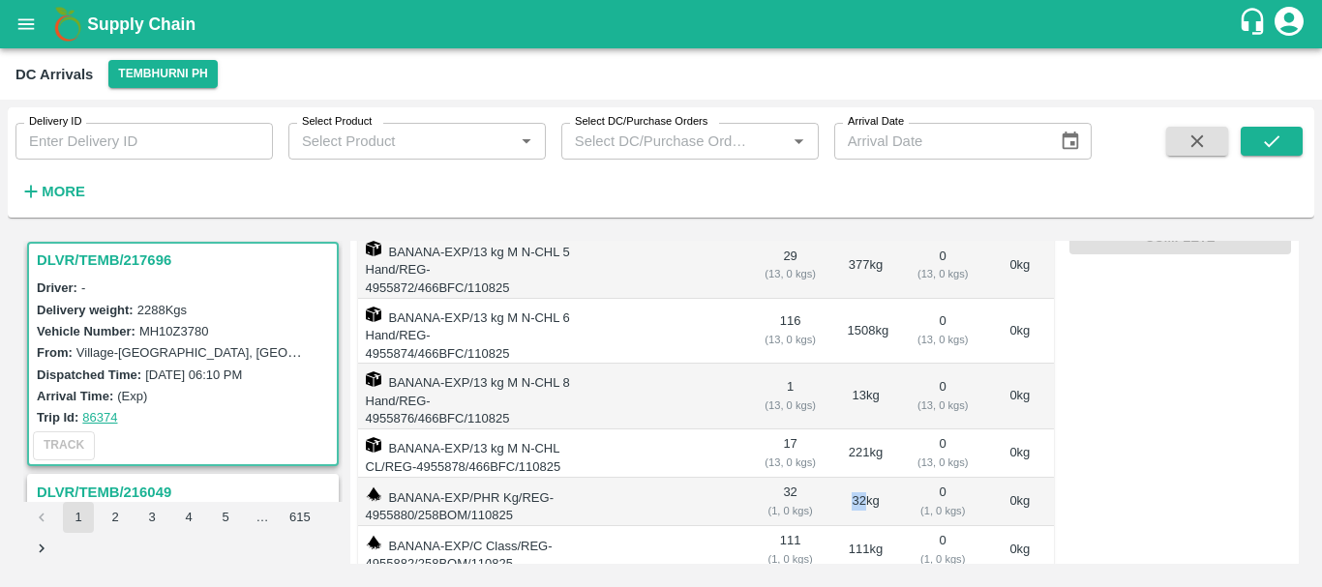
click at [856, 478] on td "32 kg" at bounding box center [866, 502] width 68 height 48
click at [784, 478] on td "32 ( 1, 0 kgs)" at bounding box center [790, 502] width 83 height 48
click at [790, 526] on td "111 ( 1, 0 kgs)" at bounding box center [790, 550] width 83 height 48
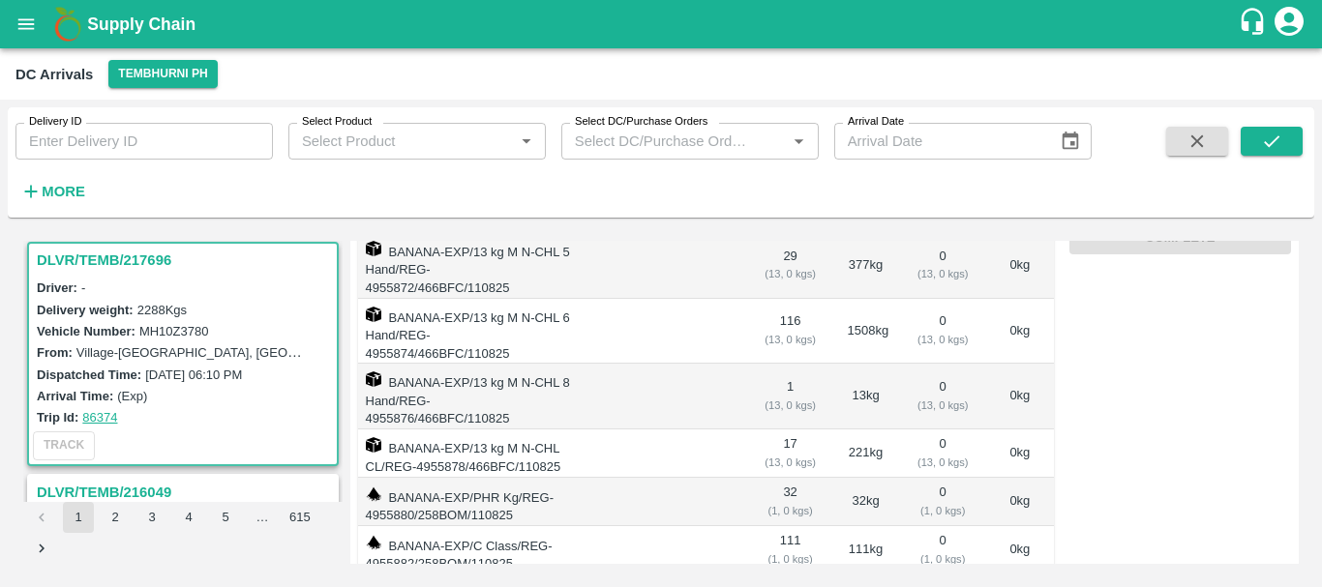
click at [851, 526] on td "111 kg" at bounding box center [866, 550] width 68 height 48
click at [848, 478] on td "32 kg" at bounding box center [866, 502] width 68 height 48
click at [932, 581] on span "0.00" at bounding box center [942, 592] width 55 height 22
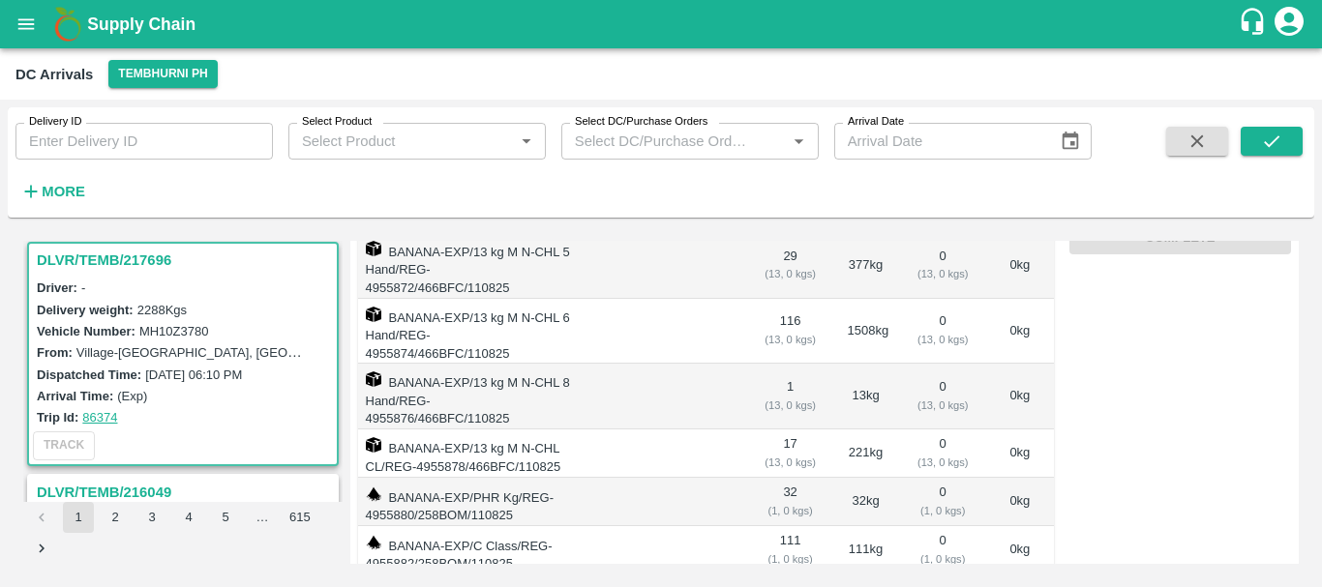
click at [932, 581] on span "0.00" at bounding box center [942, 592] width 55 height 22
click at [783, 478] on td "32 ( 1, 0 kgs)" at bounding box center [790, 502] width 83 height 48
click at [788, 526] on td "111 ( 1, 0 kgs)" at bounding box center [790, 550] width 83 height 48
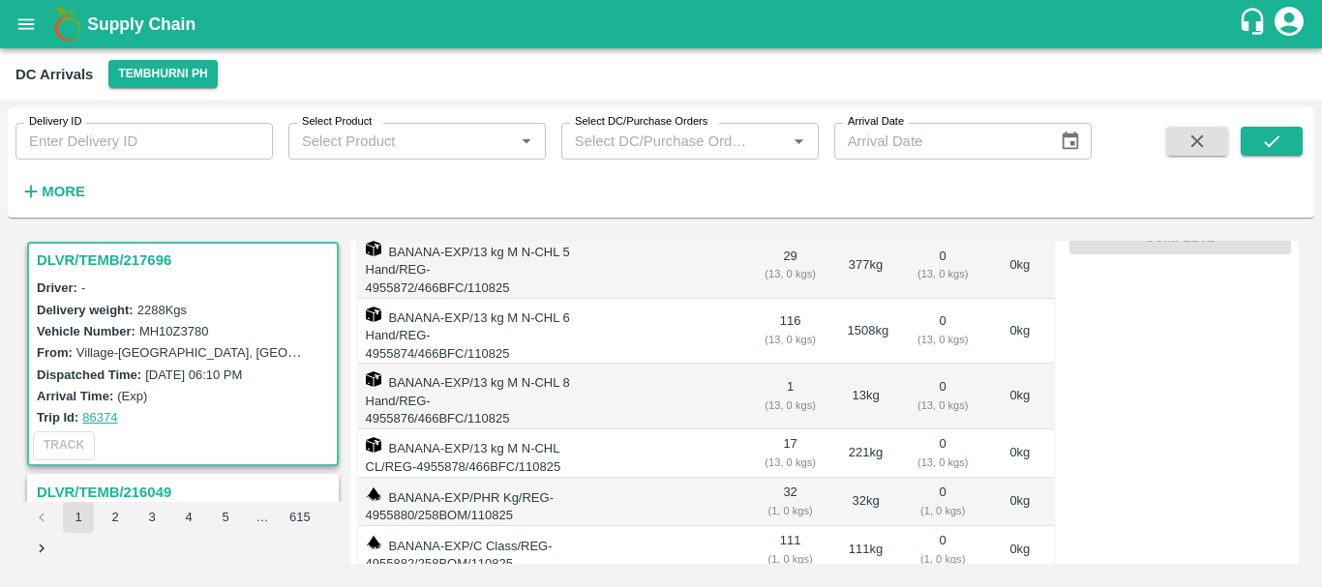
click at [772, 581] on span "308.00" at bounding box center [790, 592] width 52 height 22
click at [783, 526] on td "111 ( 1, 0 kgs)" at bounding box center [790, 550] width 83 height 48
drag, startPoint x: 783, startPoint y: 459, endPoint x: 954, endPoint y: 457, distance: 171.3
click at [954, 526] on tr "BANANA-EXP/C Class/REG-4955882/258BOM/110825 111 ( 1, 0 kgs) 111 kg 0 ( 1, 0 kg…" at bounding box center [706, 550] width 696 height 48
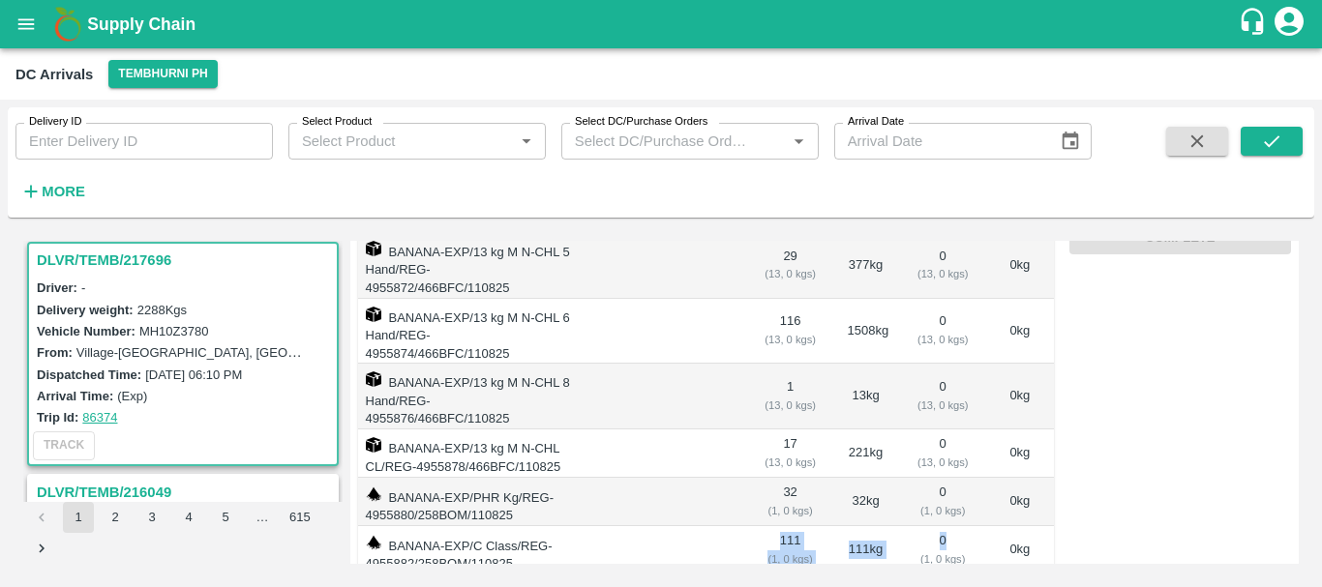
click at [954, 526] on td "0 ( 1, 0 kgs)" at bounding box center [943, 550] width 86 height 48
click at [787, 478] on td "32 ( 1, 0 kgs)" at bounding box center [790, 502] width 83 height 48
click at [853, 478] on td "32 kg" at bounding box center [866, 502] width 68 height 48
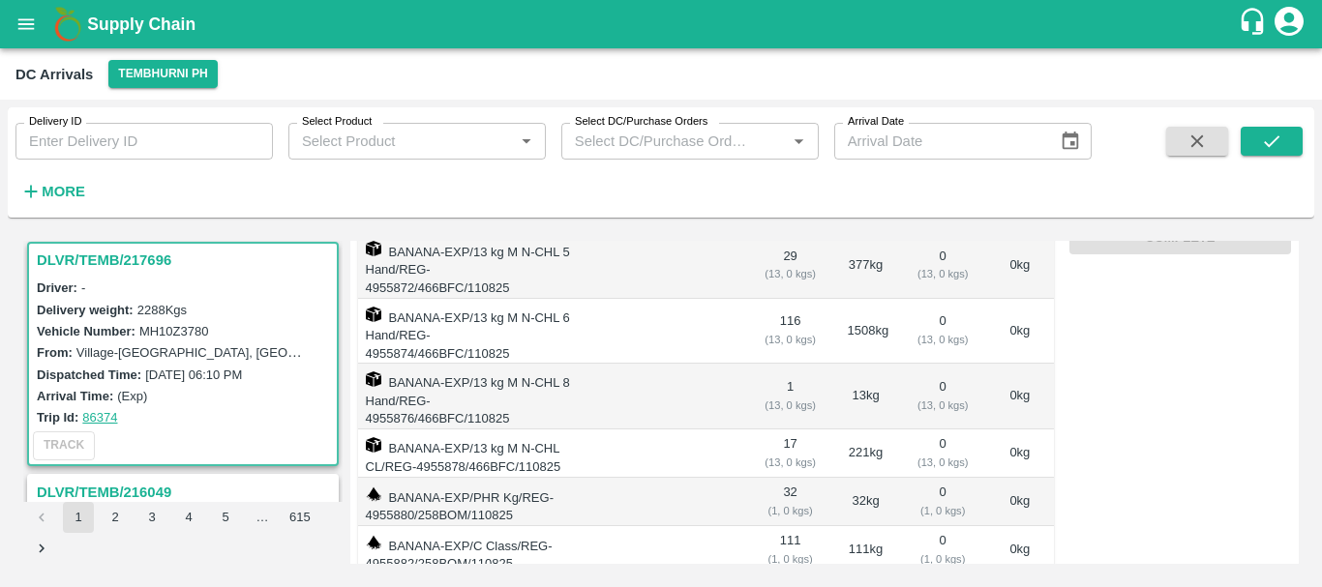
click at [784, 526] on td "111 ( 1, 0 kgs)" at bounding box center [790, 550] width 83 height 48
click at [781, 478] on td "32 ( 1, 0 kgs)" at bounding box center [790, 502] width 83 height 48
click at [790, 526] on td "111 ( 1, 0 kgs)" at bounding box center [790, 550] width 83 height 48
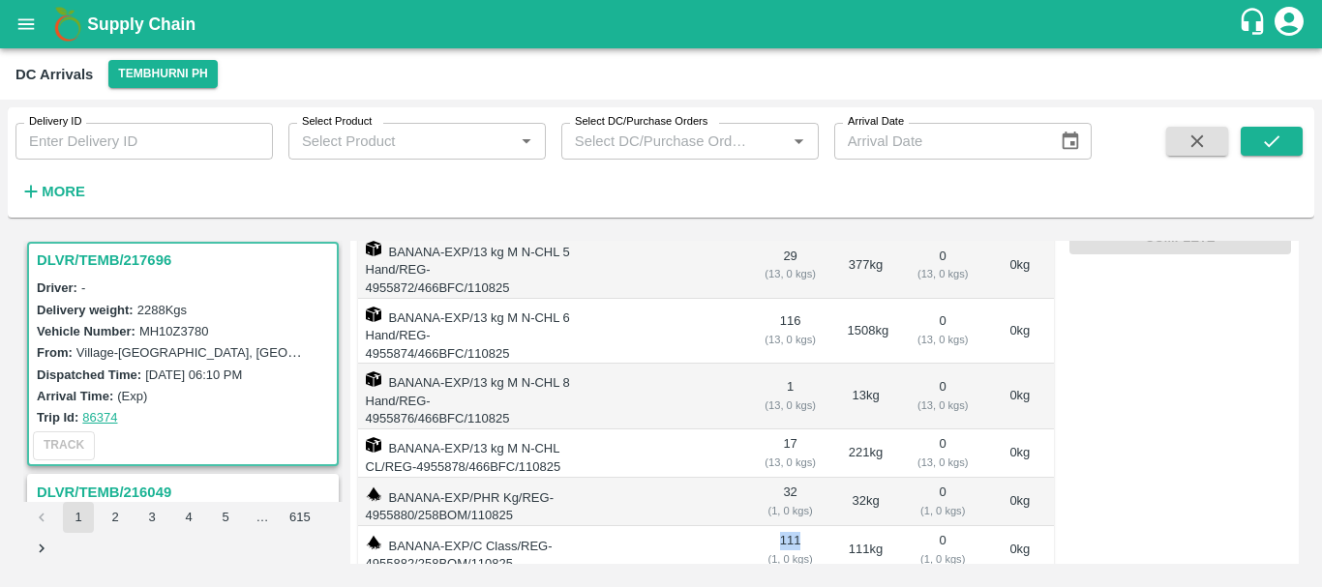
click at [790, 526] on td "111 ( 1, 0 kgs)" at bounding box center [790, 550] width 83 height 48
click at [470, 526] on td "BANANA-EXP/C Class/REG-4955882/258BOM/110825" at bounding box center [465, 550] width 215 height 48
click at [484, 526] on td "BANANA-EXP/C Class/REG-4955882/258BOM/110825" at bounding box center [465, 550] width 215 height 48
drag, startPoint x: 484, startPoint y: 464, endPoint x: 455, endPoint y: 405, distance: 65.8
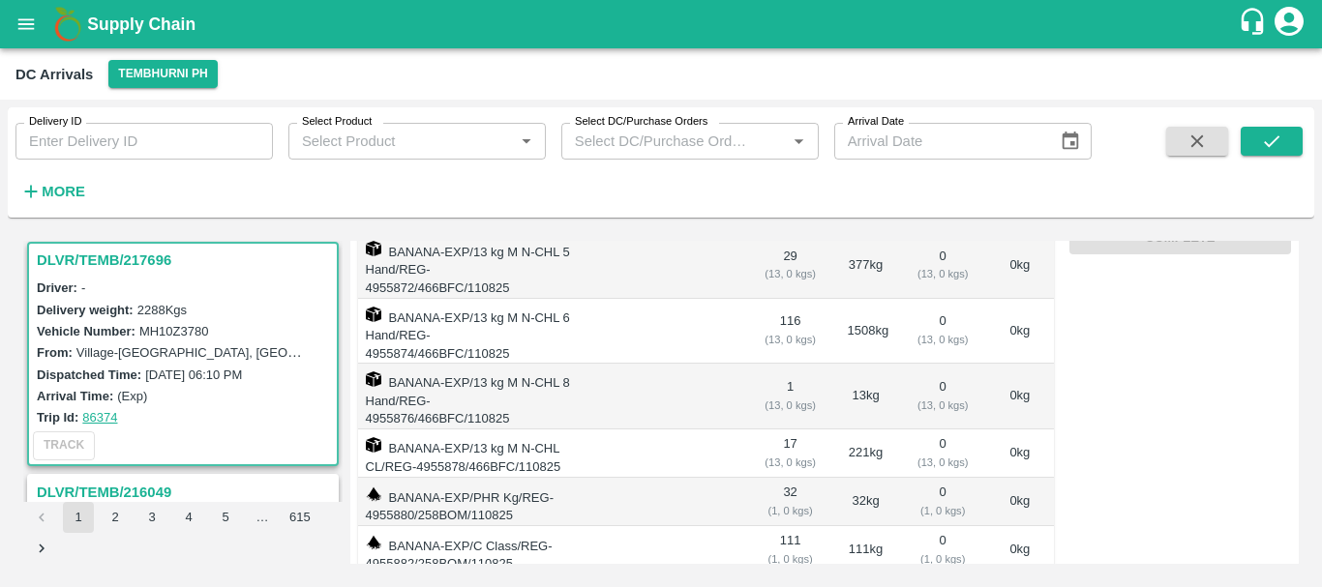
click at [455, 478] on td "BANANA-EXP/PHR Kg/REG-4955880/258BOM/110825" at bounding box center [465, 502] width 215 height 48
click at [486, 478] on td "BANANA-EXP/PHR Kg/REG-4955880/258BOM/110825" at bounding box center [465, 502] width 215 height 48
click at [784, 526] on td "111 ( 1, 0 kgs)" at bounding box center [790, 550] width 83 height 48
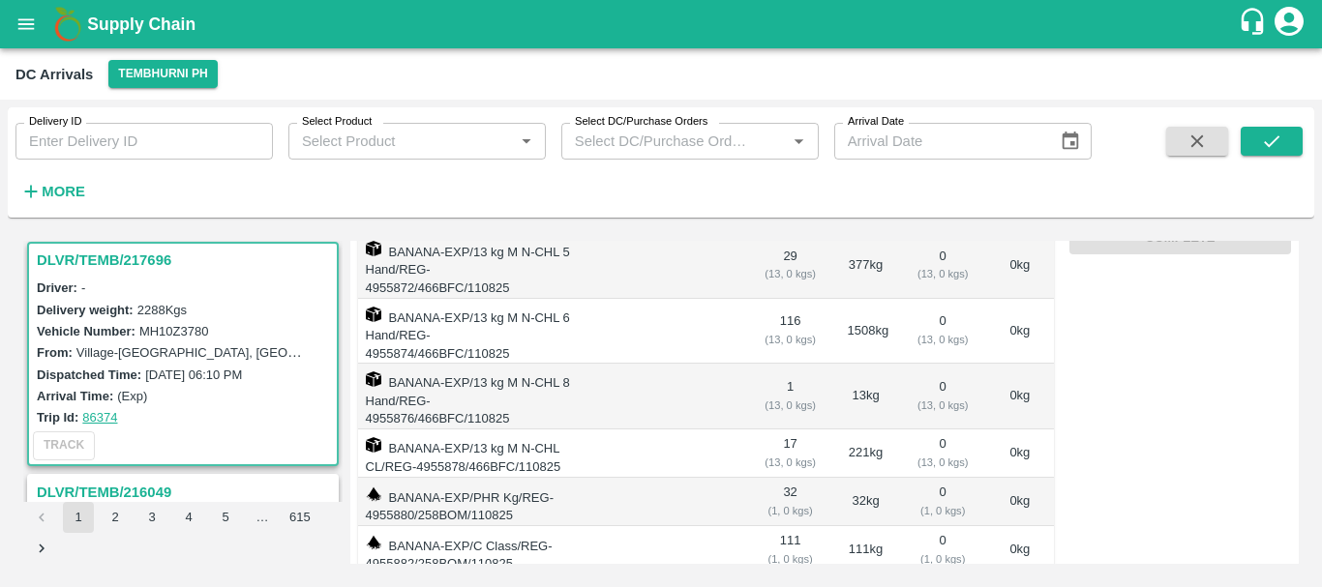
click at [785, 478] on td "32 ( 1, 0 kgs)" at bounding box center [790, 502] width 83 height 48
click at [788, 526] on td "111 ( 1, 0 kgs)" at bounding box center [790, 550] width 83 height 48
click at [855, 478] on td "32 kg" at bounding box center [866, 502] width 68 height 48
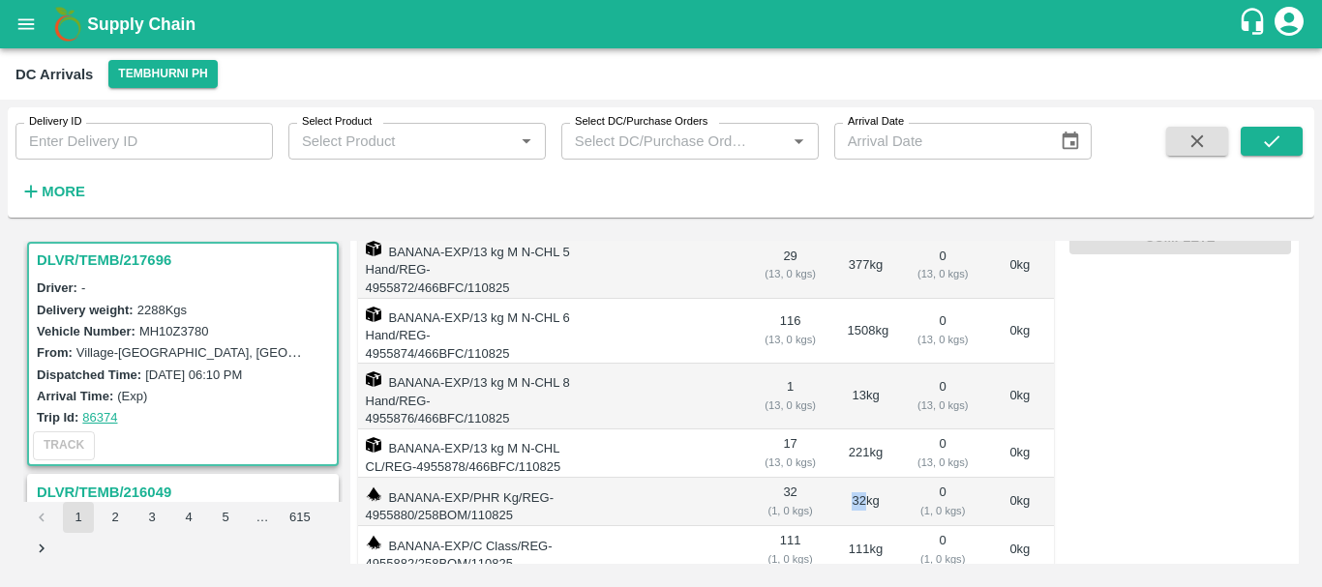
click at [855, 478] on td "32 kg" at bounding box center [866, 502] width 68 height 48
click at [857, 526] on td "111 kg" at bounding box center [866, 550] width 68 height 48
click at [777, 581] on span "308.00" at bounding box center [790, 592] width 52 height 22
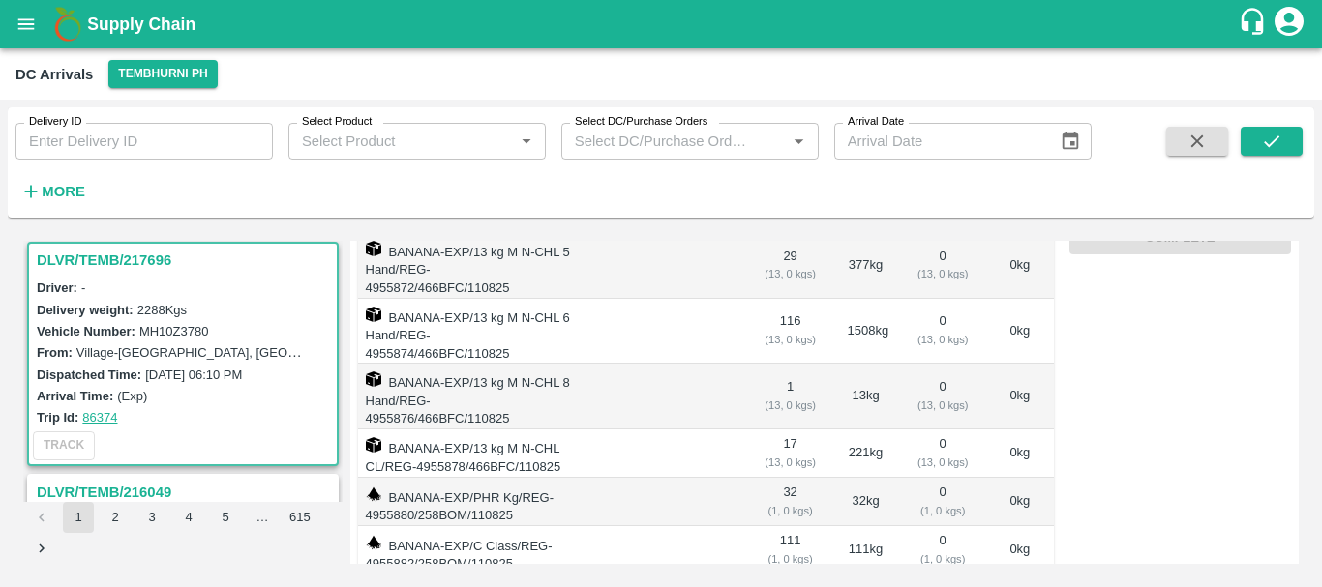
click at [857, 478] on td "32 kg" at bounding box center [866, 502] width 68 height 48
click at [779, 581] on span "308.00" at bounding box center [790, 592] width 52 height 22
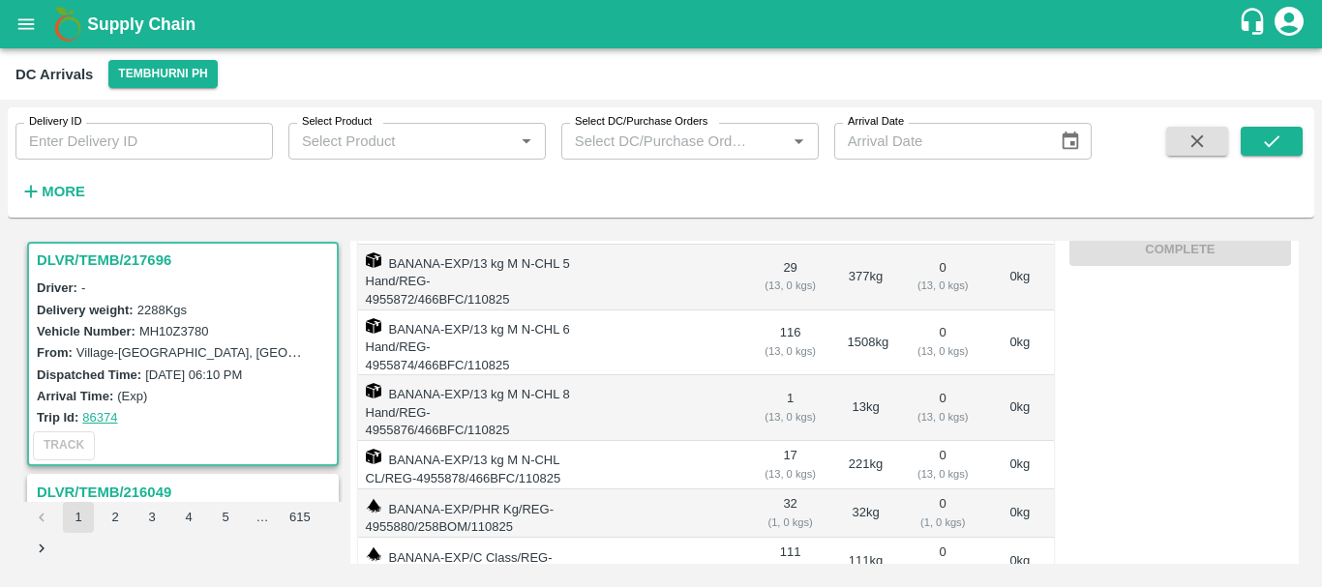
click at [491, 490] on td "BANANA-EXP/PHR Kg/REG-4955880/258BOM/110825" at bounding box center [465, 514] width 215 height 48
click at [496, 538] on td "BANANA-EXP/C Class/REG-4955882/258BOM/110825" at bounding box center [465, 562] width 215 height 48
click at [494, 490] on td "BANANA-EXP/PHR Kg/REG-4955880/258BOM/110825" at bounding box center [465, 514] width 215 height 48
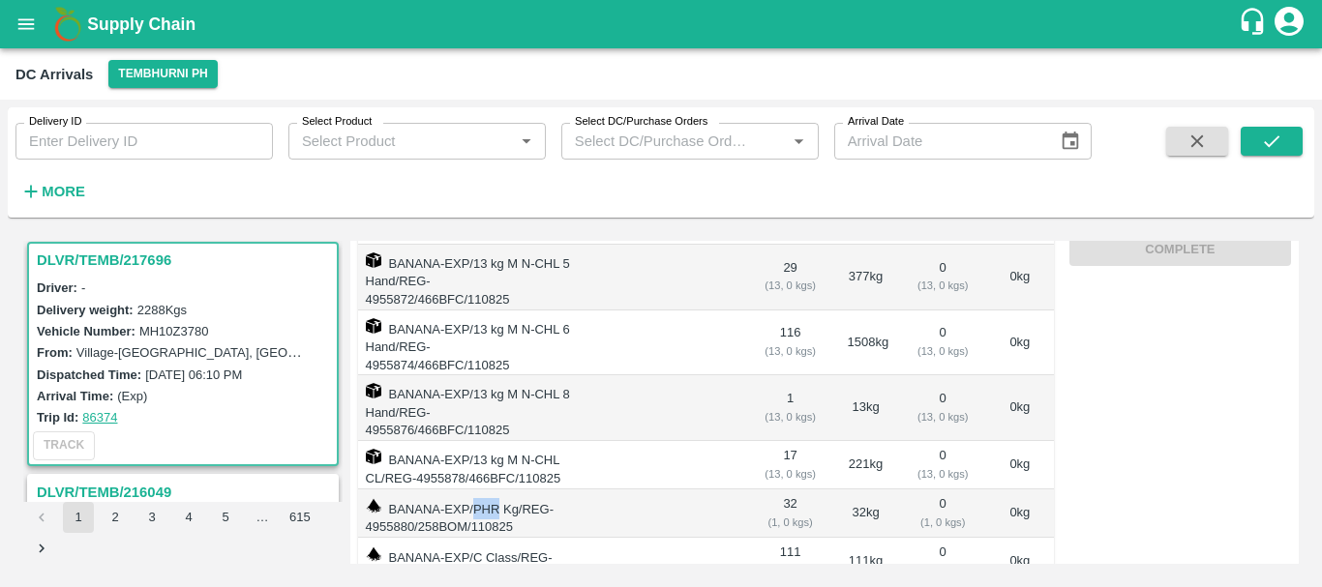
click at [494, 490] on td "BANANA-EXP/PHR Kg/REG-4955880/258BOM/110825" at bounding box center [465, 514] width 215 height 48
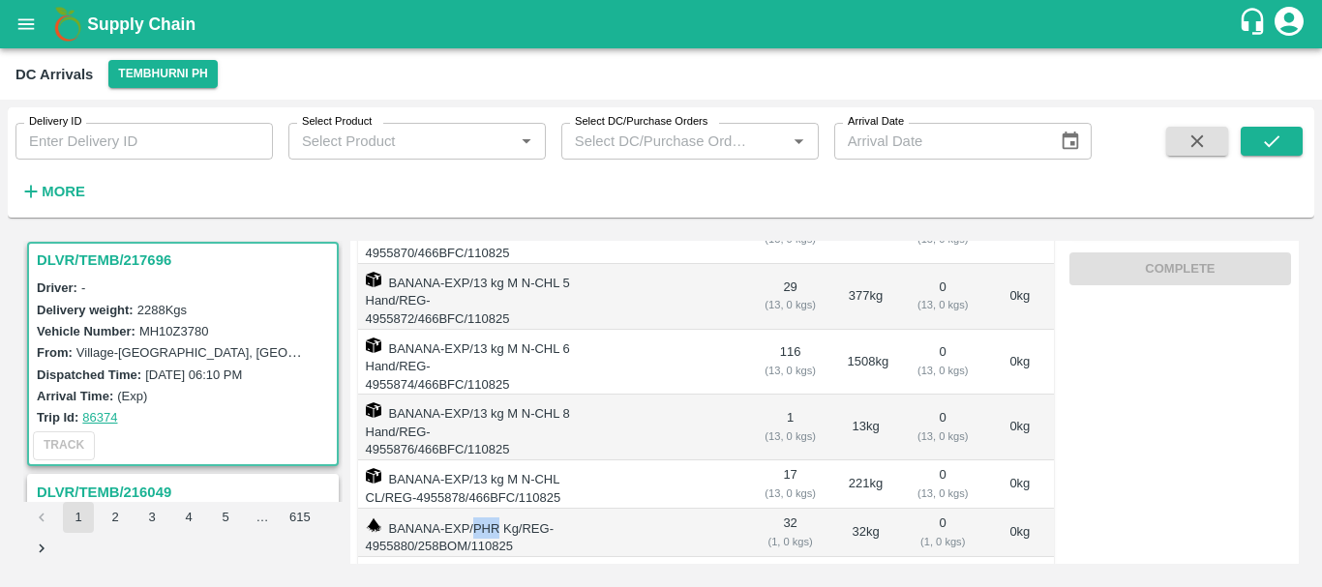
scroll to position [347, 0]
click at [573, 462] on td "BANANA-EXP/13 kg M N-CHL CL/REG-4955878/466BFC/110825" at bounding box center [465, 486] width 215 height 48
click at [540, 510] on td "BANANA-EXP/PHR Kg/REG-4955880/258BOM/110825" at bounding box center [465, 534] width 215 height 48
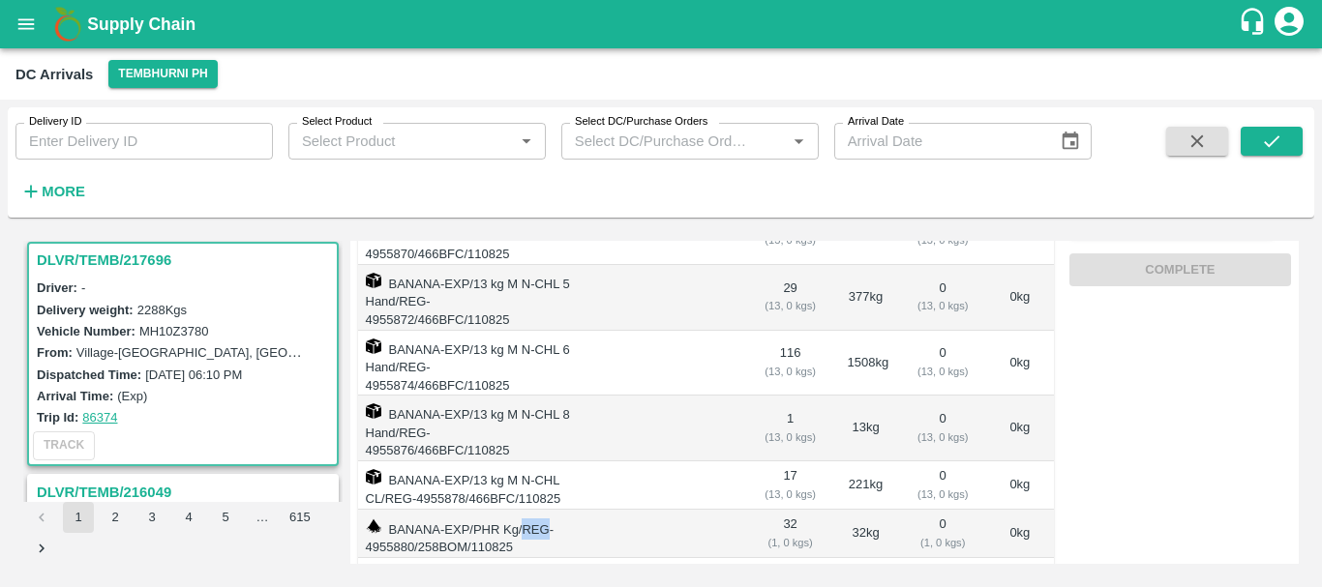
click at [540, 510] on td "BANANA-EXP/PHR Kg/REG-4955880/258BOM/110825" at bounding box center [465, 534] width 215 height 48
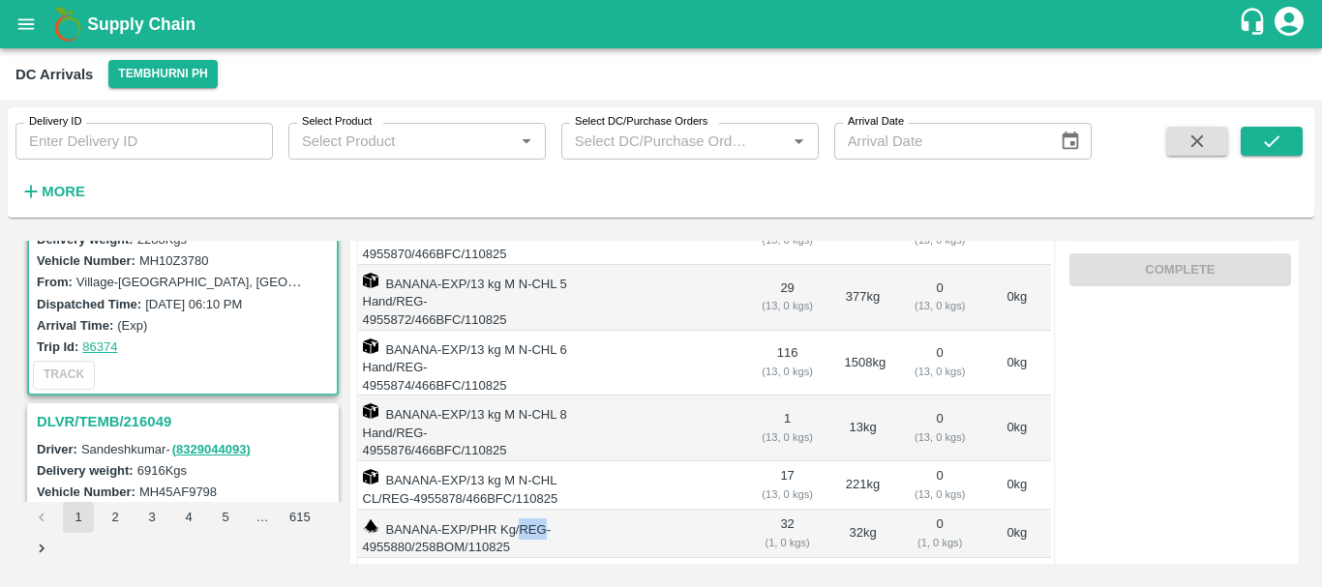
scroll to position [78, 0]
click at [135, 412] on h3 "DLVR/TEMB/216049" at bounding box center [186, 420] width 298 height 25
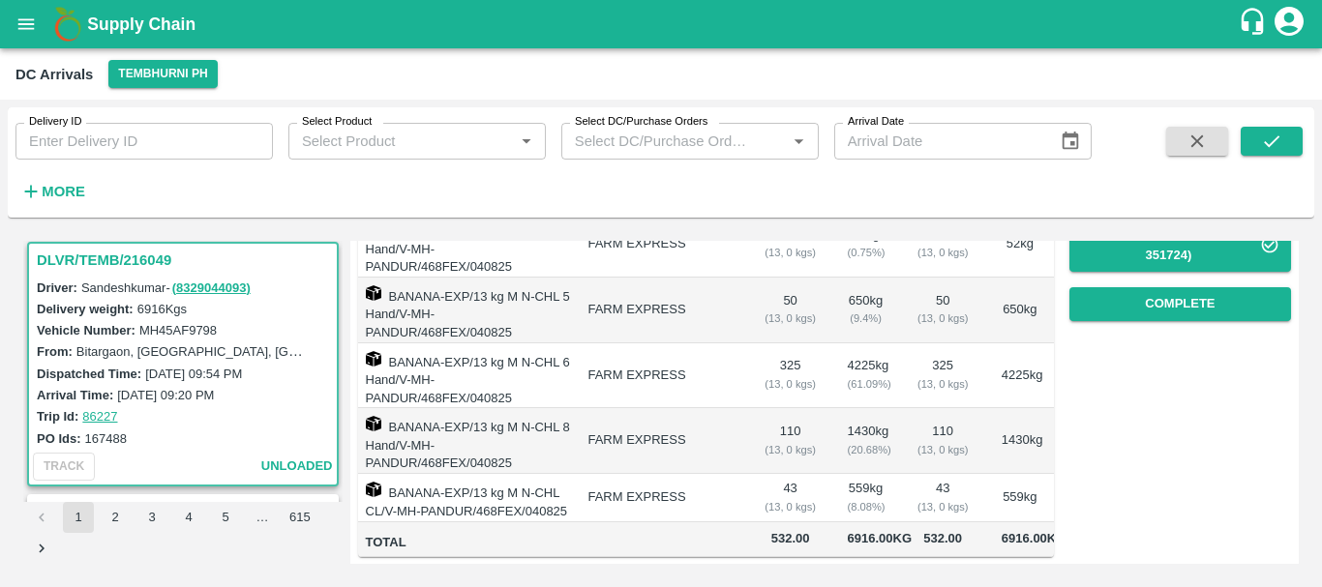
scroll to position [273, 0]
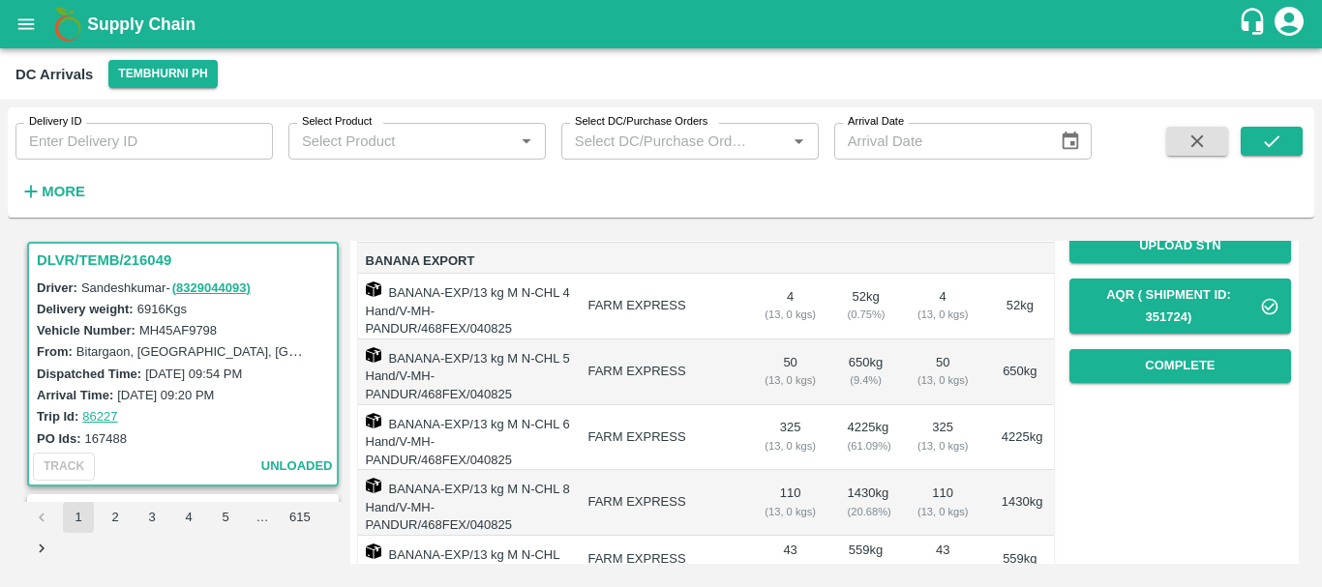
click at [374, 353] on td "BANANA-EXP/13 kg M N-CHL 5 Hand/V-MH-PANDUR/468FEX/040825" at bounding box center [465, 373] width 215 height 66
click at [404, 355] on td "BANANA-EXP/13 kg M N-CHL 5 Hand/V-MH-PANDUR/468FEX/040825" at bounding box center [465, 373] width 215 height 66
click at [415, 427] on td "BANANA-EXP/13 kg M N-CHL 6 Hand/V-MH-PANDUR/468FEX/040825" at bounding box center [465, 438] width 215 height 66
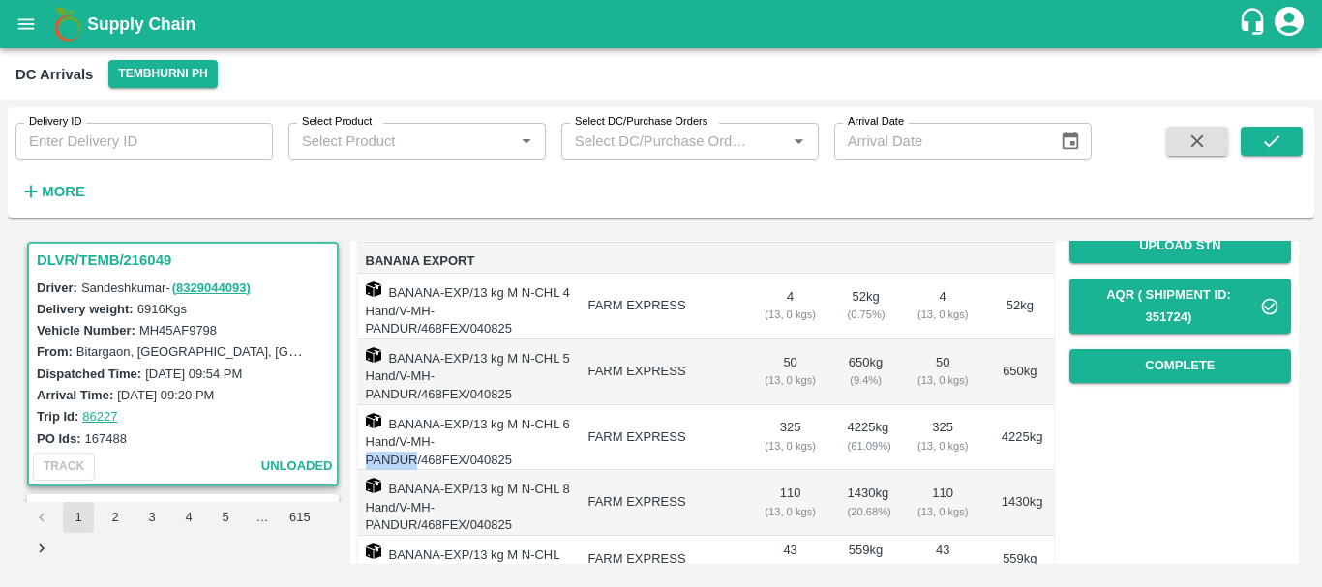
click at [415, 427] on td "BANANA-EXP/13 kg M N-CHL 6 Hand/V-MH-PANDUR/468FEX/040825" at bounding box center [465, 438] width 215 height 66
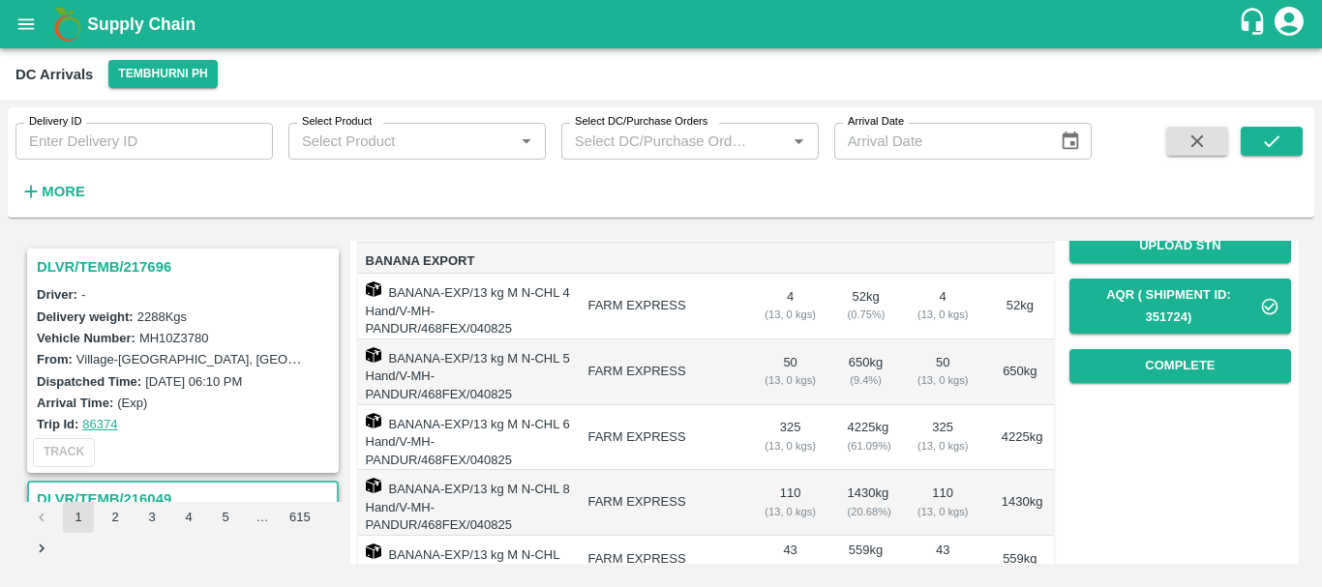
click at [129, 261] on h3 "DLVR/TEMB/217696" at bounding box center [186, 267] width 298 height 25
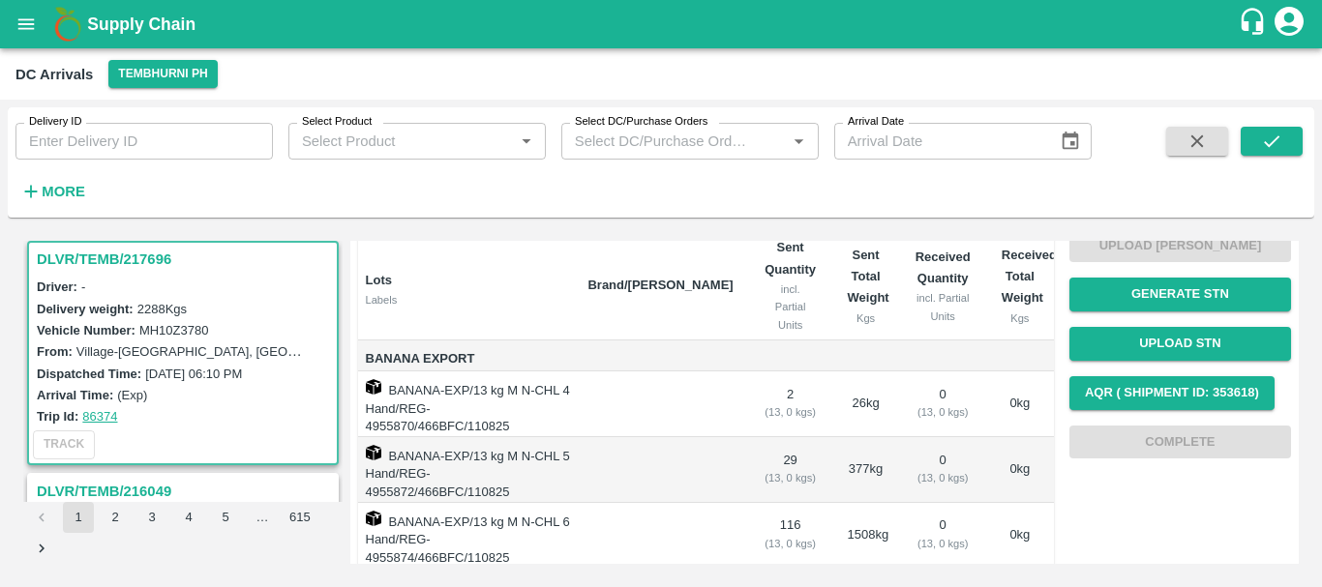
scroll to position [176, 0]
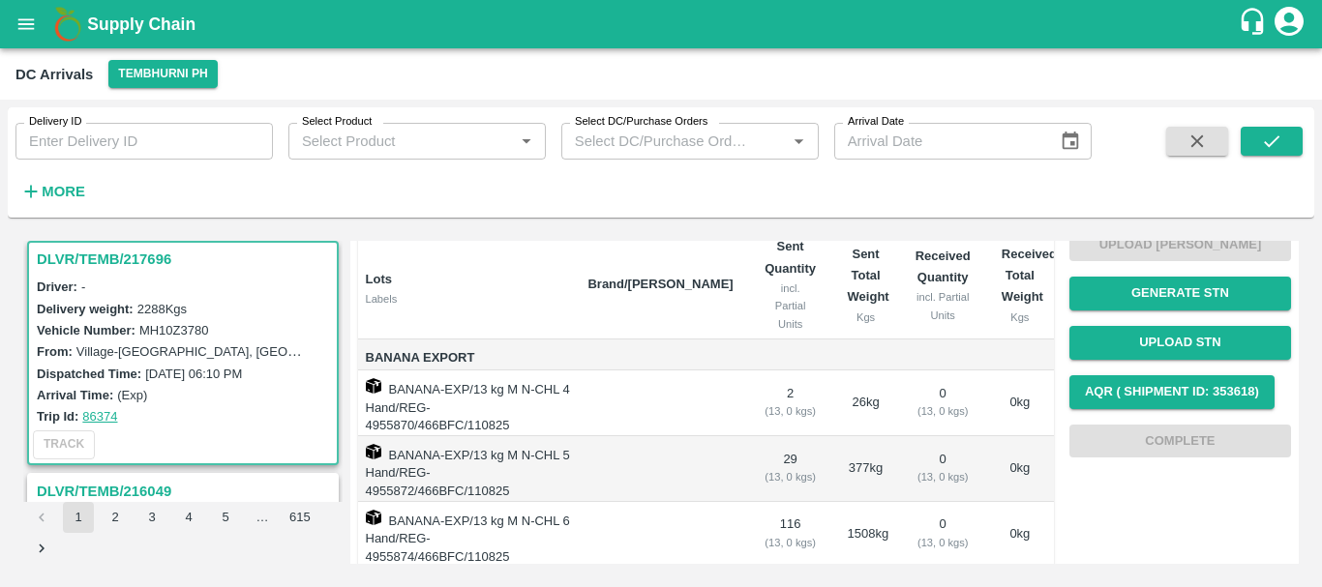
click at [410, 394] on td "BANANA-EXP/13 kg M N-CHL 4 Hand/REG-4955870/466BFC/110825" at bounding box center [465, 404] width 215 height 66
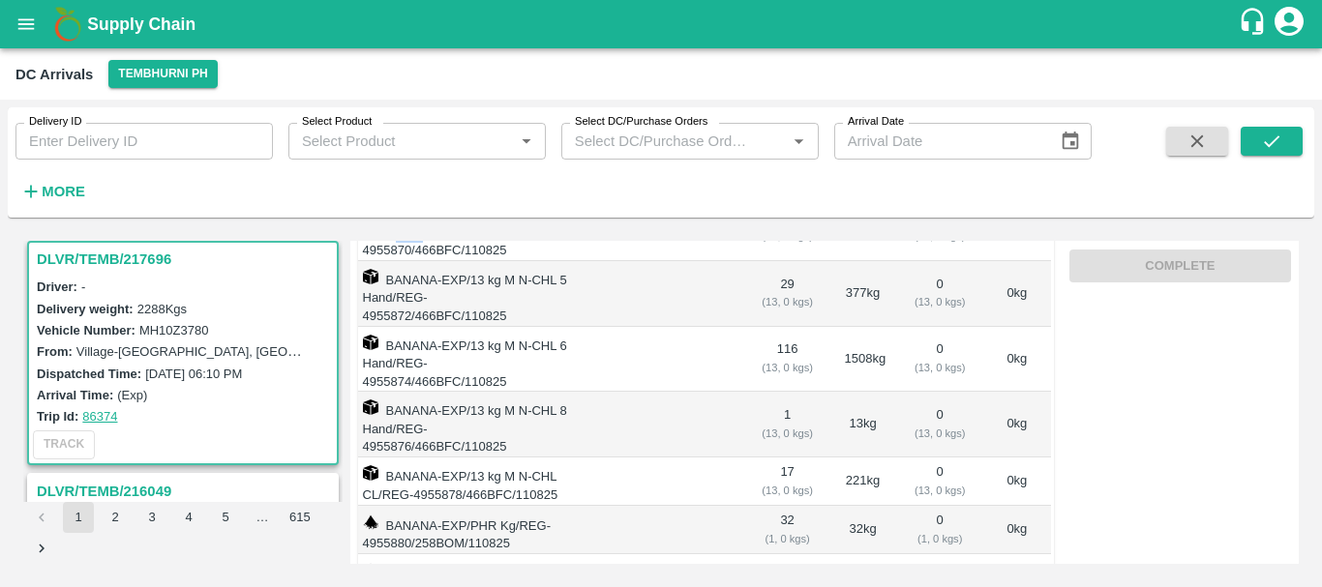
scroll to position [352, 0]
click at [453, 457] on td "BANANA-EXP/13 kg M N-CHL CL/REG-4955878/466BFC/110825" at bounding box center [462, 481] width 215 height 48
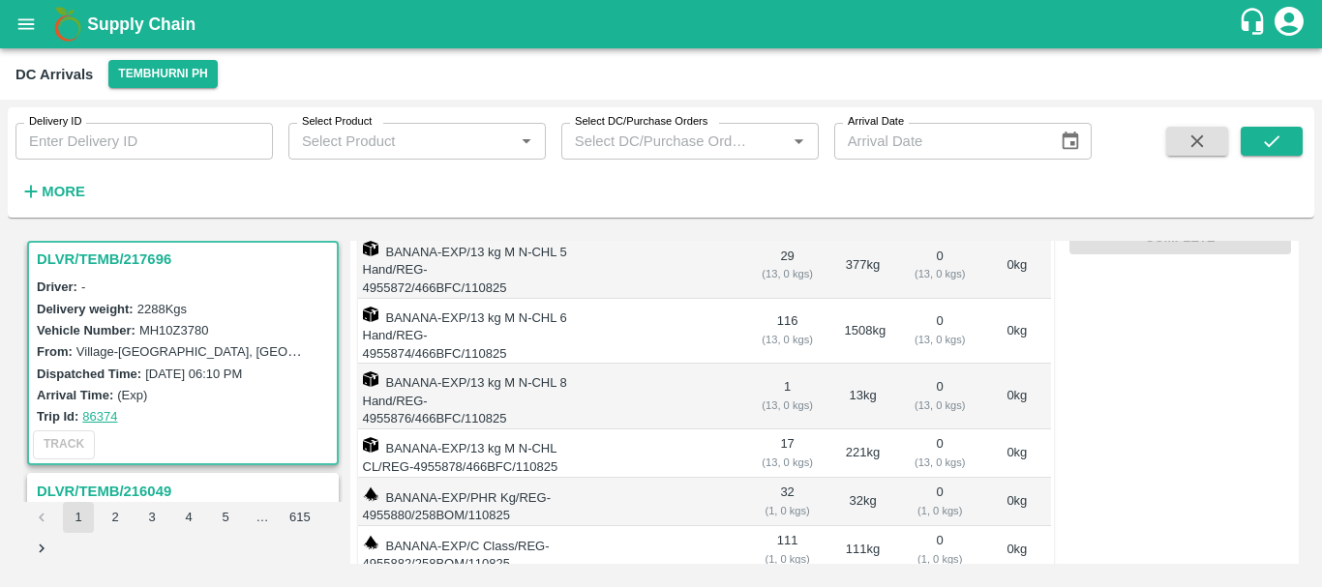
click at [782, 478] on td "32 ( 1, 0 kgs)" at bounding box center [787, 502] width 83 height 48
click at [781, 526] on td "111 ( 1, 0 kgs)" at bounding box center [787, 550] width 83 height 48
click at [779, 478] on td "32 ( 1, 0 kgs)" at bounding box center [787, 502] width 83 height 48
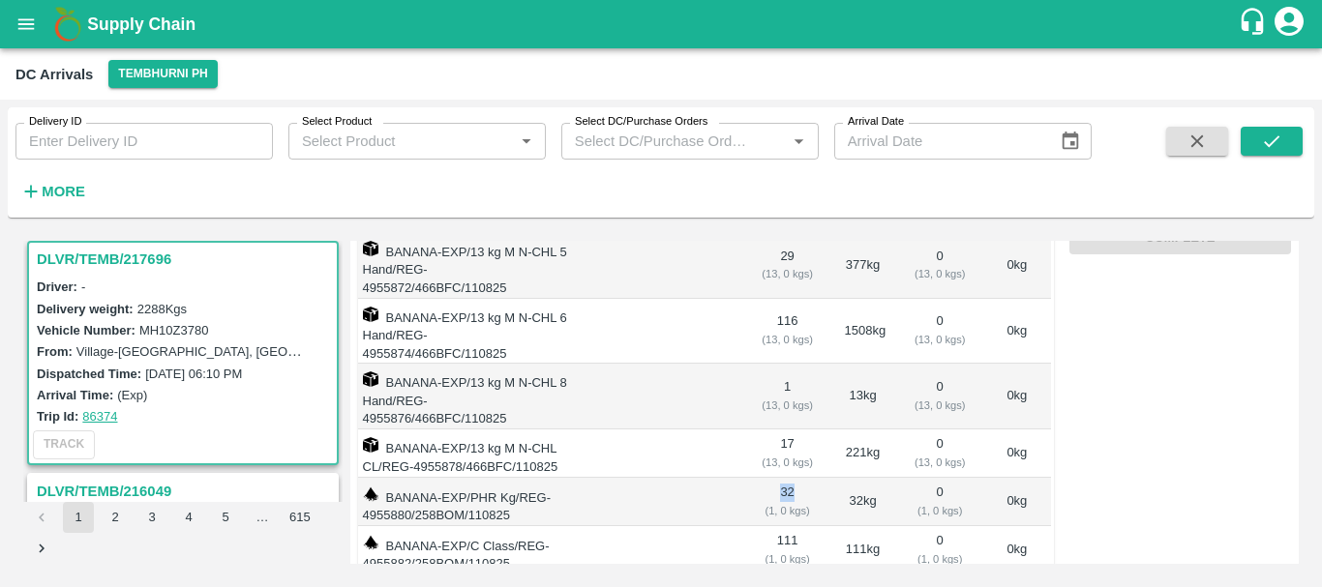
click at [779, 478] on td "32 ( 1, 0 kgs)" at bounding box center [787, 502] width 83 height 48
click at [770, 581] on span "308.00" at bounding box center [788, 592] width 52 height 22
click at [939, 581] on span "0.00" at bounding box center [940, 592] width 55 height 22
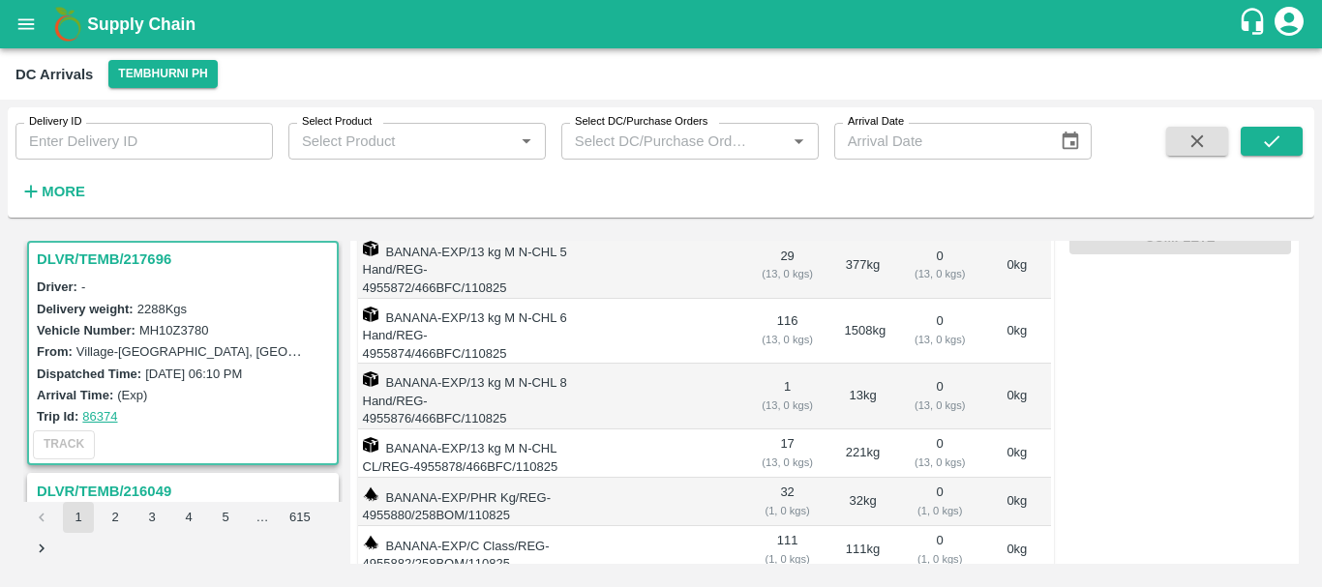
click at [857, 526] on td "111 kg" at bounding box center [863, 550] width 68 height 48
click at [784, 478] on td "32 ( 1, 0 kgs)" at bounding box center [787, 502] width 83 height 48
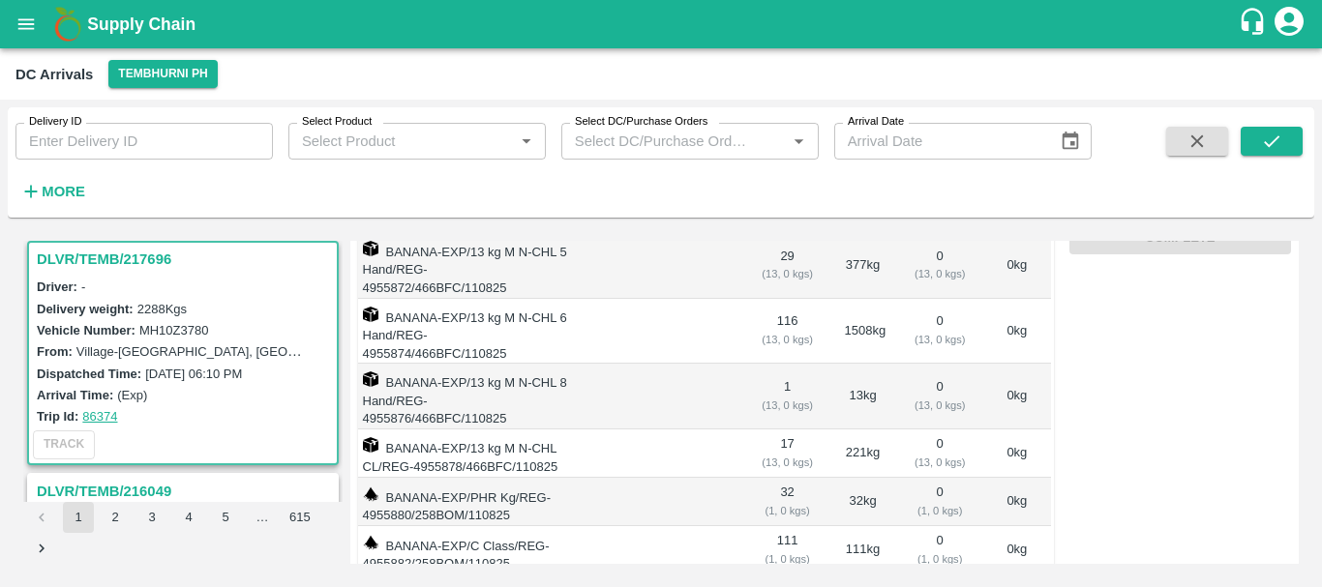
click at [849, 478] on td "32 kg" at bounding box center [863, 502] width 68 height 48
click at [782, 526] on td "111 ( 1, 0 kgs)" at bounding box center [787, 550] width 83 height 48
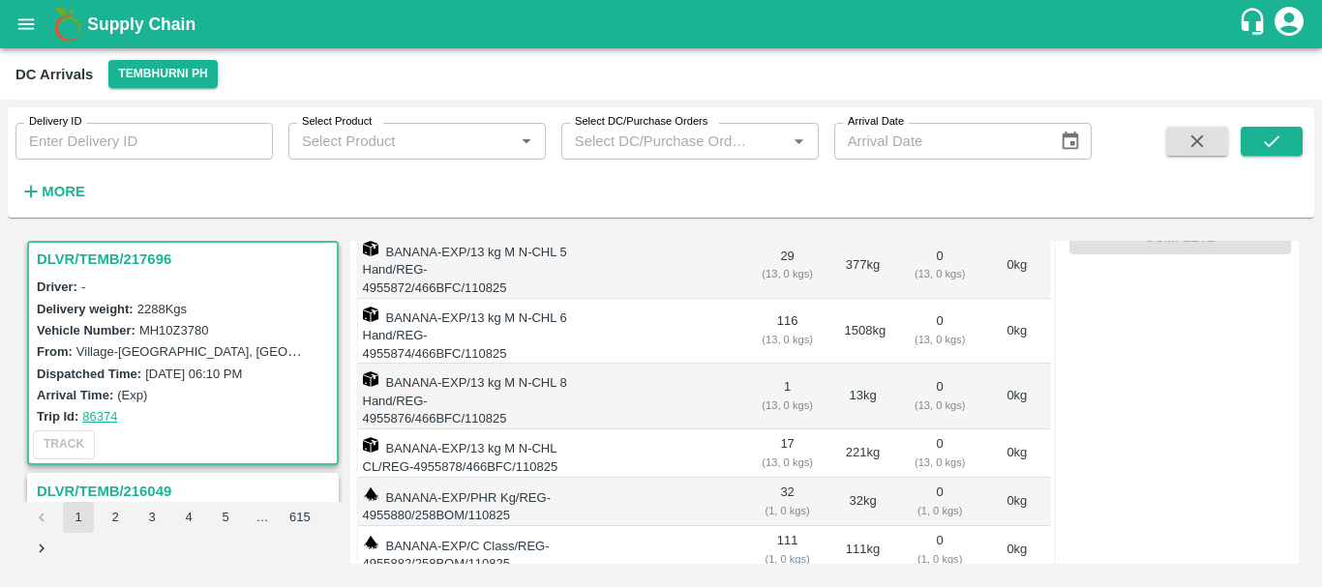
click at [853, 526] on td "111 kg" at bounding box center [863, 550] width 68 height 48
click at [851, 478] on td "32 kg" at bounding box center [863, 502] width 68 height 48
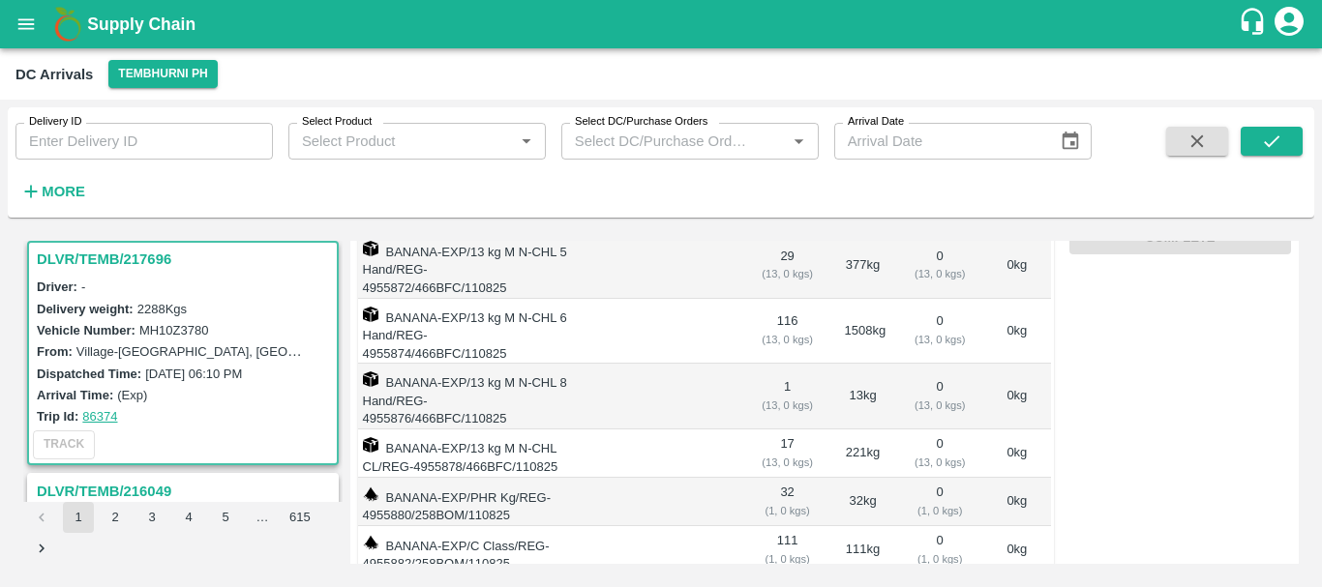
click at [787, 478] on td "32 ( 1, 0 kgs)" at bounding box center [787, 502] width 83 height 48
click at [852, 478] on td "32 kg" at bounding box center [863, 502] width 68 height 48
click at [852, 526] on td "111 kg" at bounding box center [863, 550] width 68 height 48
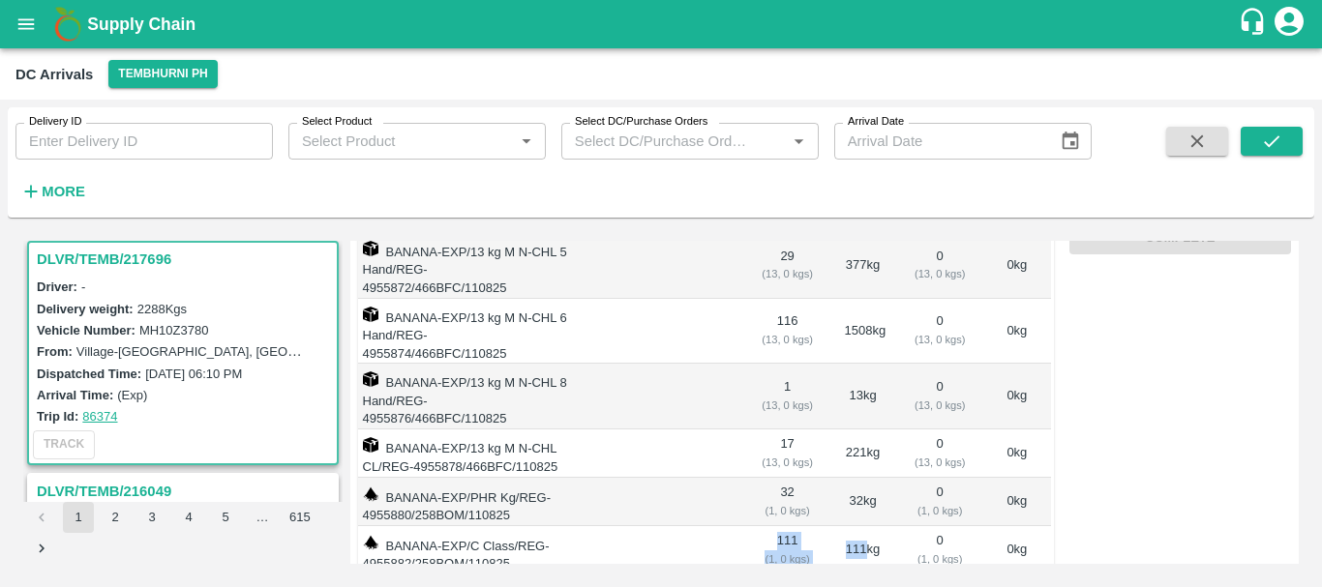
drag, startPoint x: 852, startPoint y: 464, endPoint x: 790, endPoint y: 455, distance: 62.5
click at [790, 526] on tr "BANANA-EXP/C Class/REG-4955882/258BOM/110825 111 ( 1, 0 kgs) 111 kg 0 ( 1, 0 kg…" at bounding box center [703, 550] width 696 height 48
click at [776, 478] on td "32 ( 1, 0 kgs)" at bounding box center [787, 502] width 83 height 48
click at [851, 478] on td "32 kg" at bounding box center [863, 502] width 68 height 48
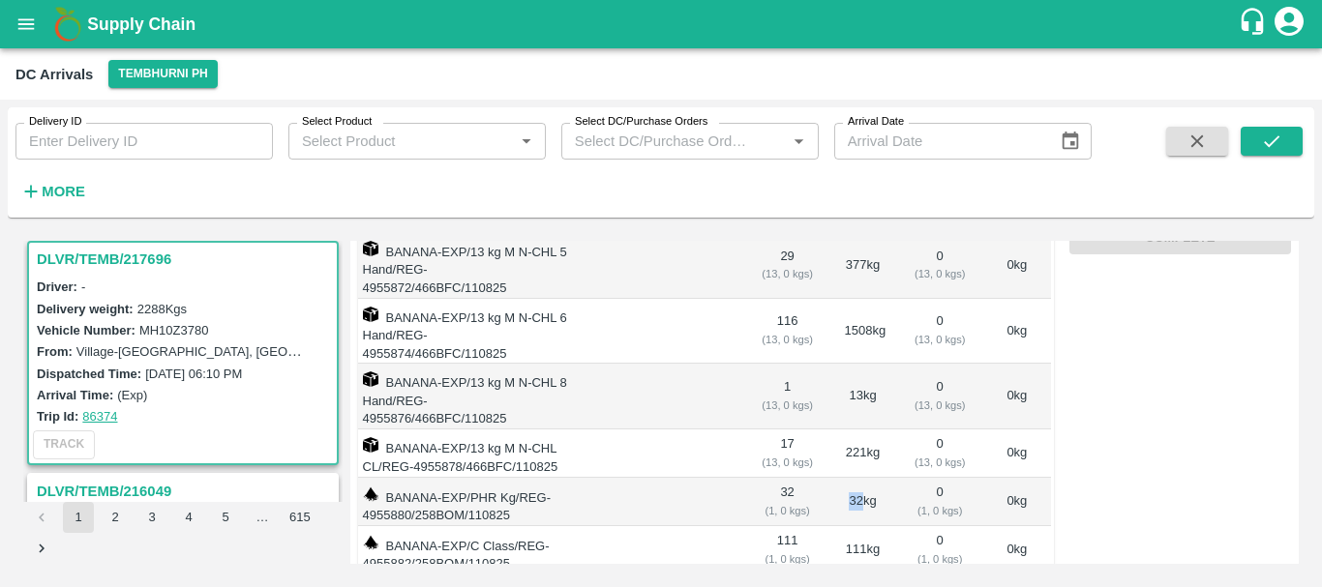
click at [851, 478] on td "32 kg" at bounding box center [863, 502] width 68 height 48
click at [852, 526] on td "111 kg" at bounding box center [863, 550] width 68 height 48
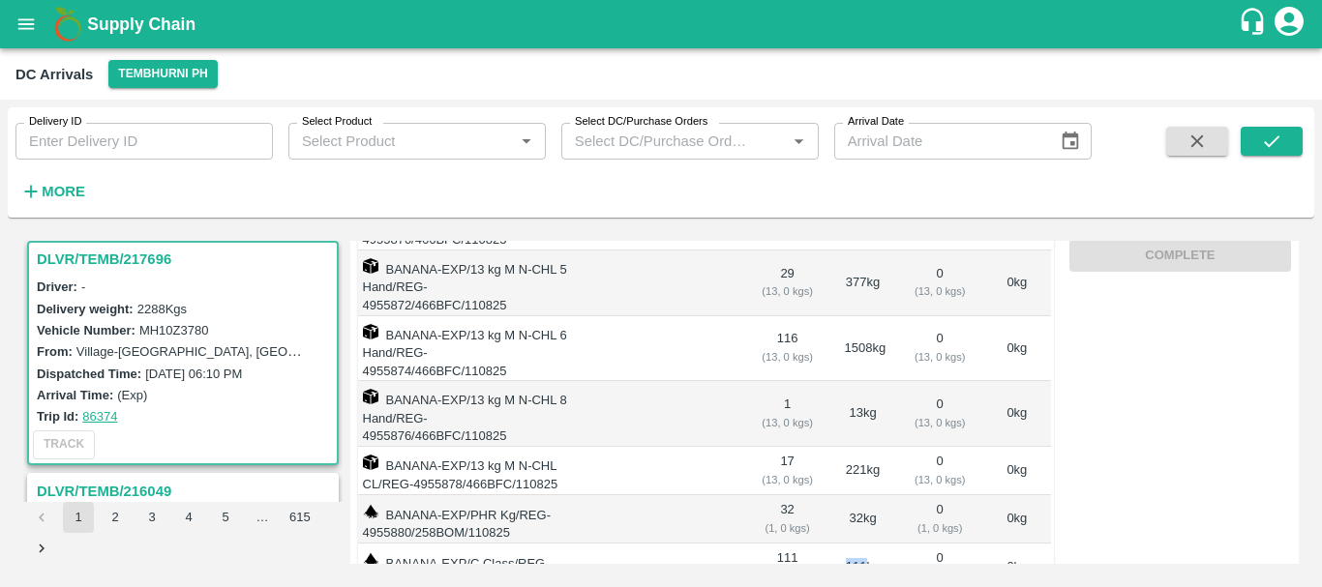
scroll to position [371, 0]
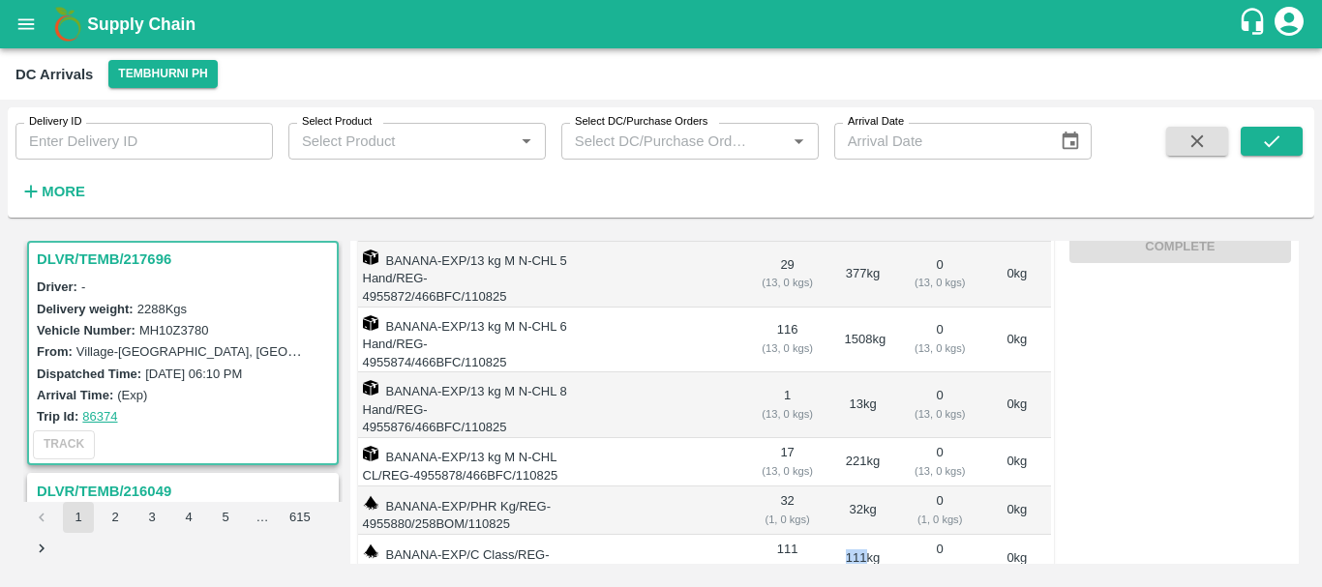
click at [846, 487] on td "32 kg" at bounding box center [863, 511] width 68 height 48
click at [851, 535] on td "111 kg" at bounding box center [863, 559] width 68 height 48
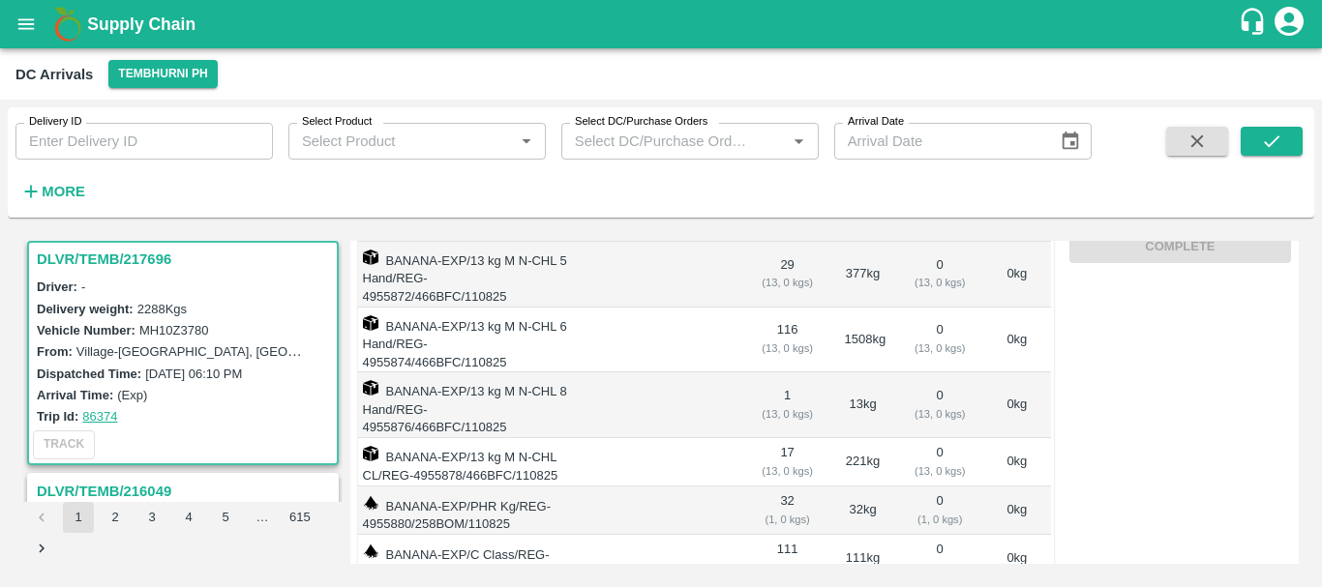
click at [781, 487] on td "32 ( 1, 0 kgs)" at bounding box center [787, 511] width 83 height 48
click at [645, 438] on td at bounding box center [657, 462] width 176 height 48
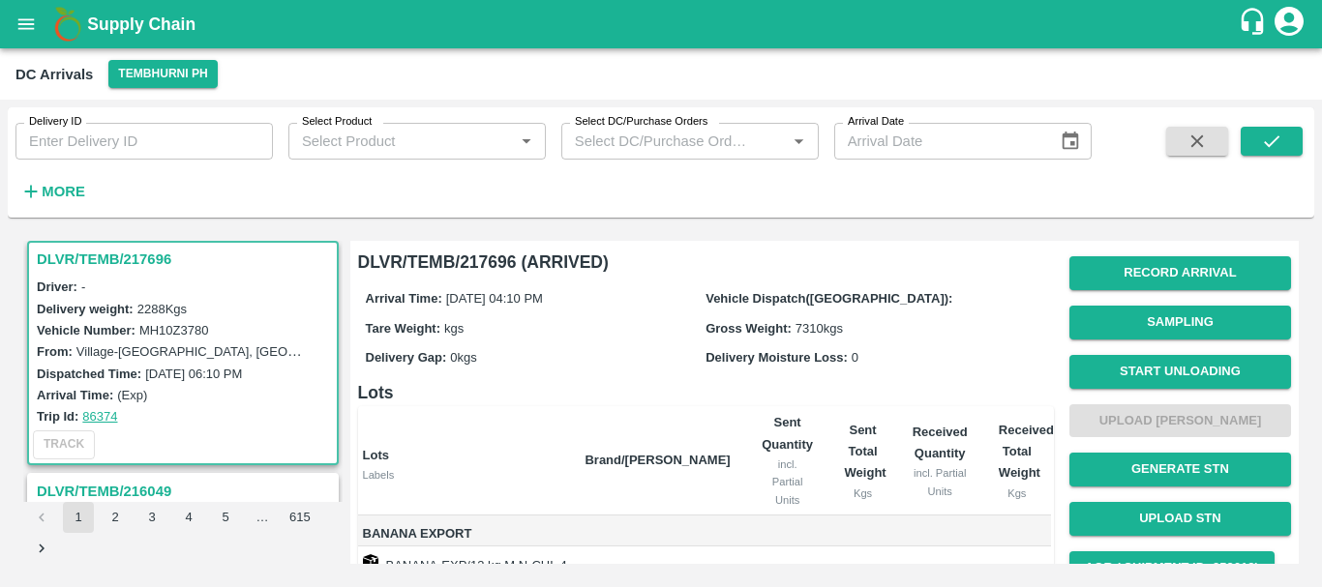
click at [952, 329] on div "Gross Weight: 7310 kgs" at bounding box center [875, 327] width 341 height 21
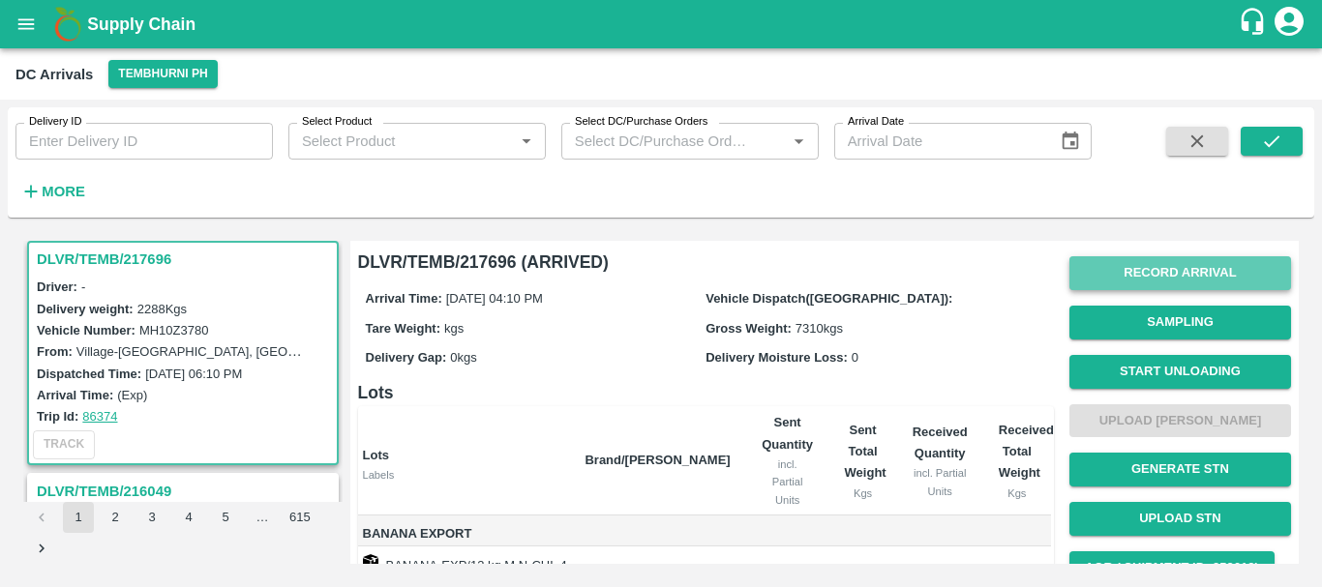
click at [1105, 288] on button "Record Arrival" at bounding box center [1180, 273] width 222 height 34
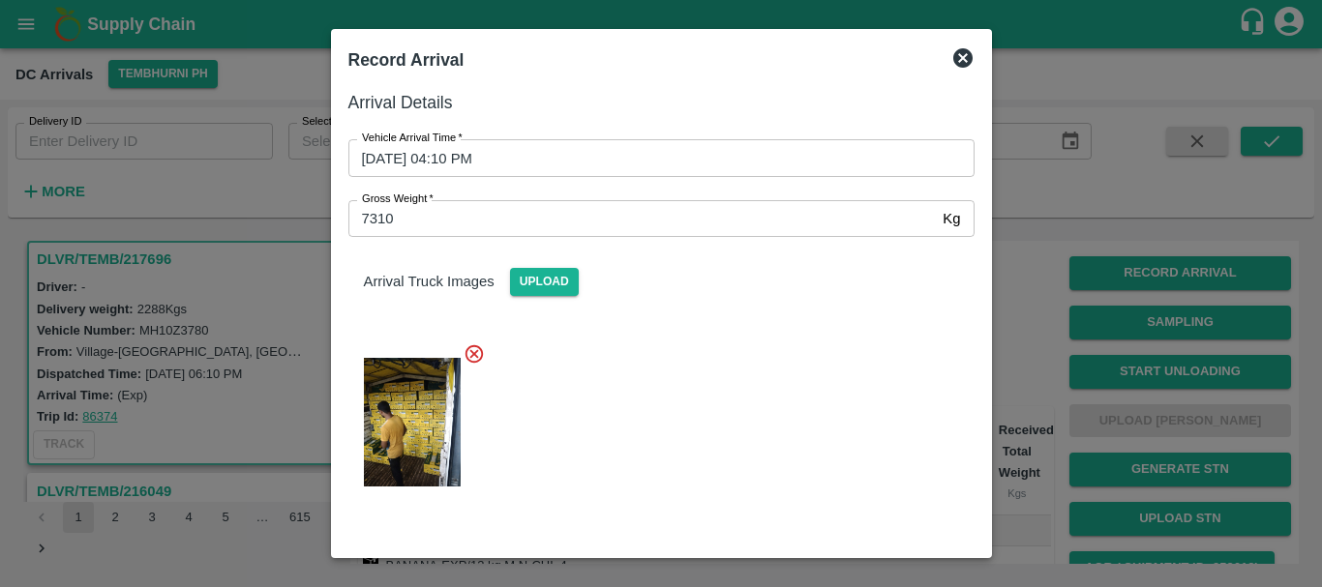
scroll to position [193, 0]
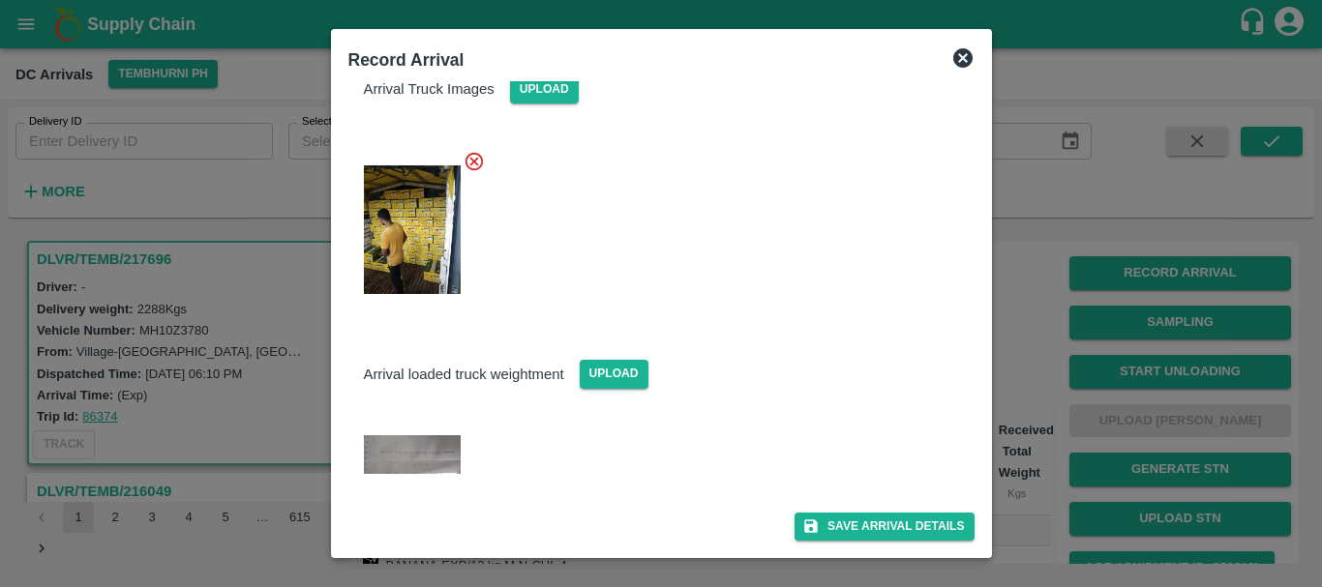
click at [1052, 384] on div at bounding box center [661, 293] width 1322 height 587
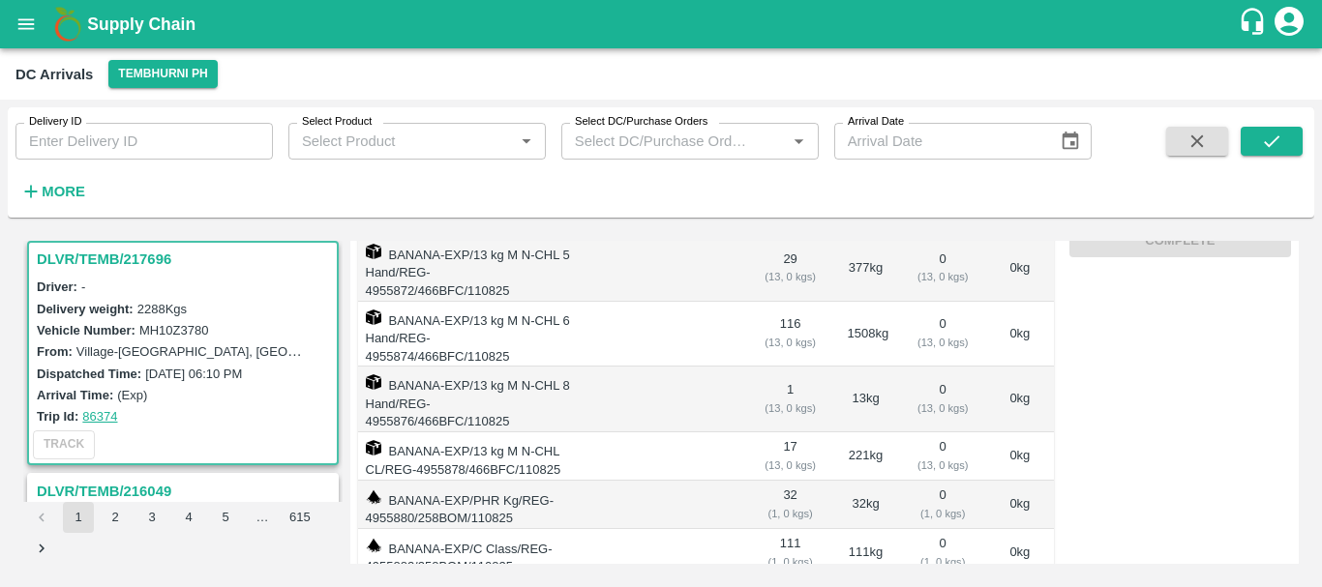
scroll to position [379, 0]
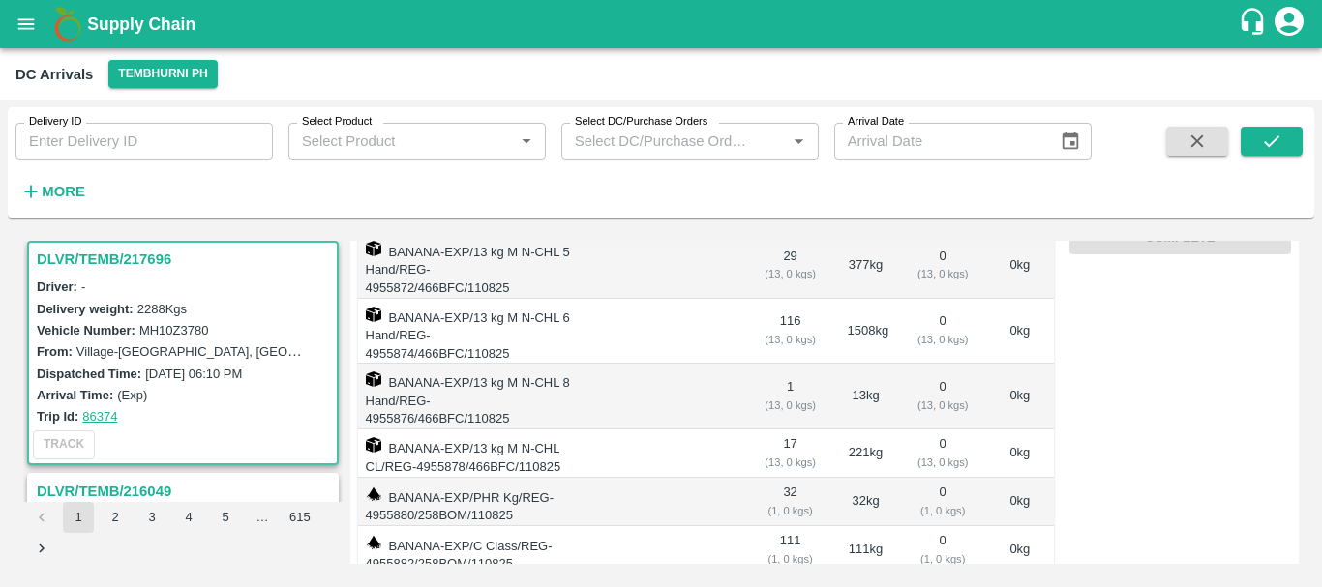
click at [852, 478] on td "32 kg" at bounding box center [866, 502] width 68 height 48
click at [852, 526] on td "111 kg" at bounding box center [866, 550] width 68 height 48
click at [850, 478] on td "32 kg" at bounding box center [866, 502] width 68 height 48
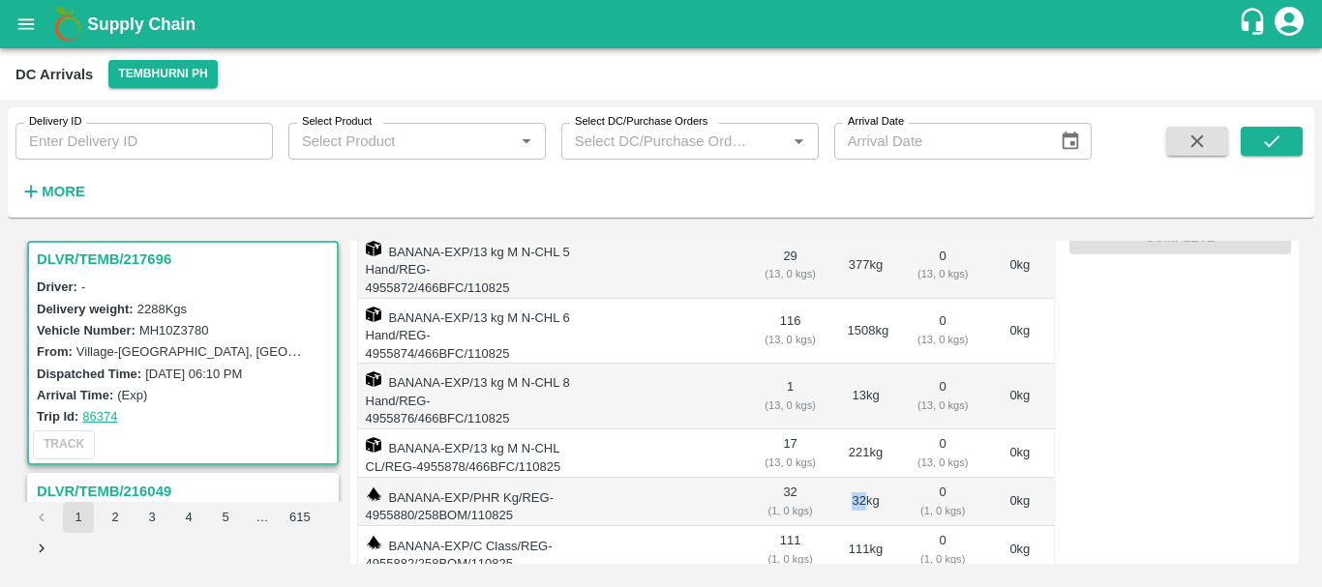
click at [850, 478] on td "32 kg" at bounding box center [866, 502] width 68 height 48
click at [856, 526] on td "111 kg" at bounding box center [866, 550] width 68 height 48
click at [850, 478] on td "32 kg" at bounding box center [866, 502] width 68 height 48
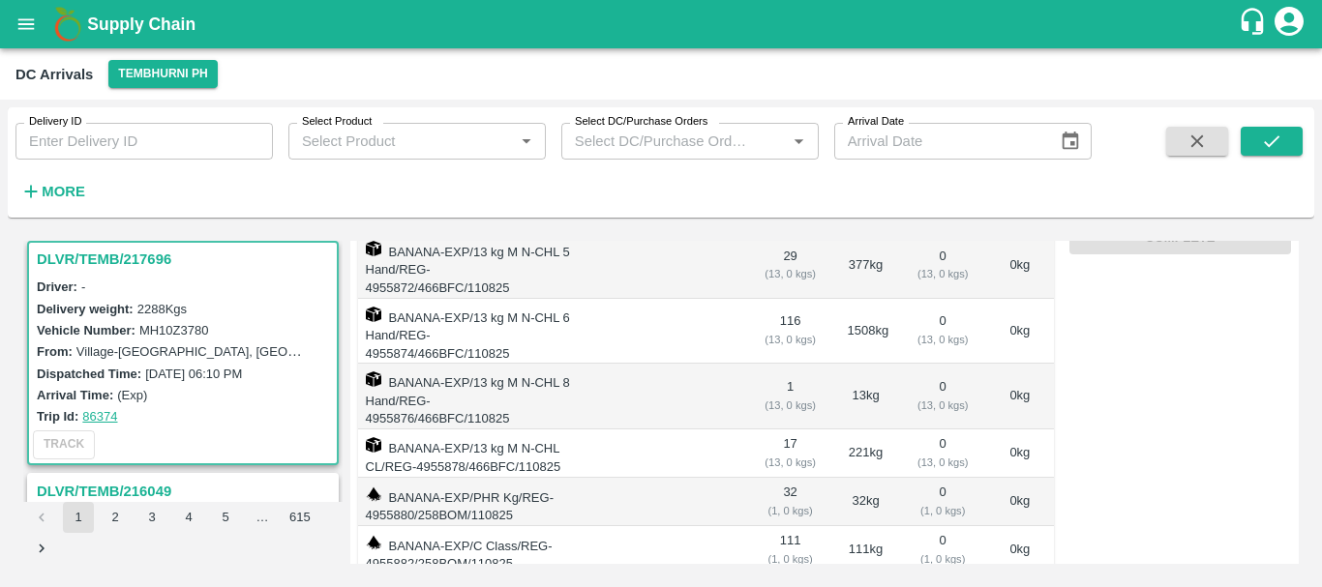
click at [850, 526] on td "111 kg" at bounding box center [866, 550] width 68 height 48
click at [852, 478] on td "32 kg" at bounding box center [866, 502] width 68 height 48
click at [849, 526] on td "111 kg" at bounding box center [866, 550] width 68 height 48
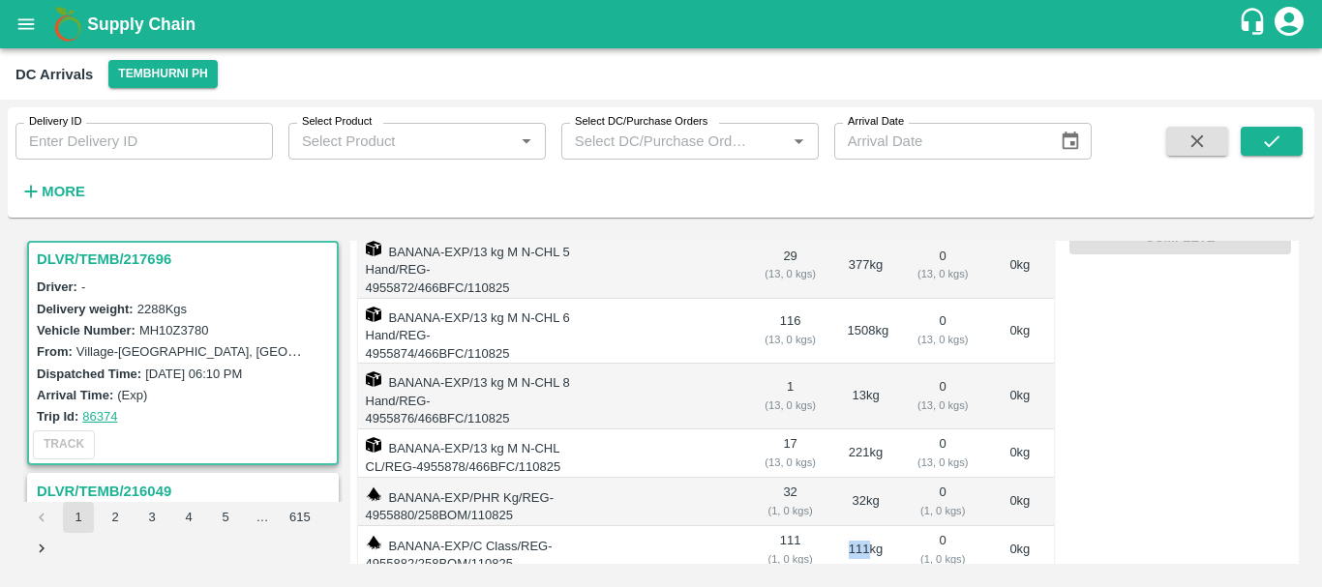
click at [849, 526] on td "111 kg" at bounding box center [866, 550] width 68 height 48
click at [783, 526] on td "111 ( 1, 0 kgs)" at bounding box center [790, 550] width 83 height 48
click at [778, 581] on span "308.00" at bounding box center [790, 592] width 52 height 22
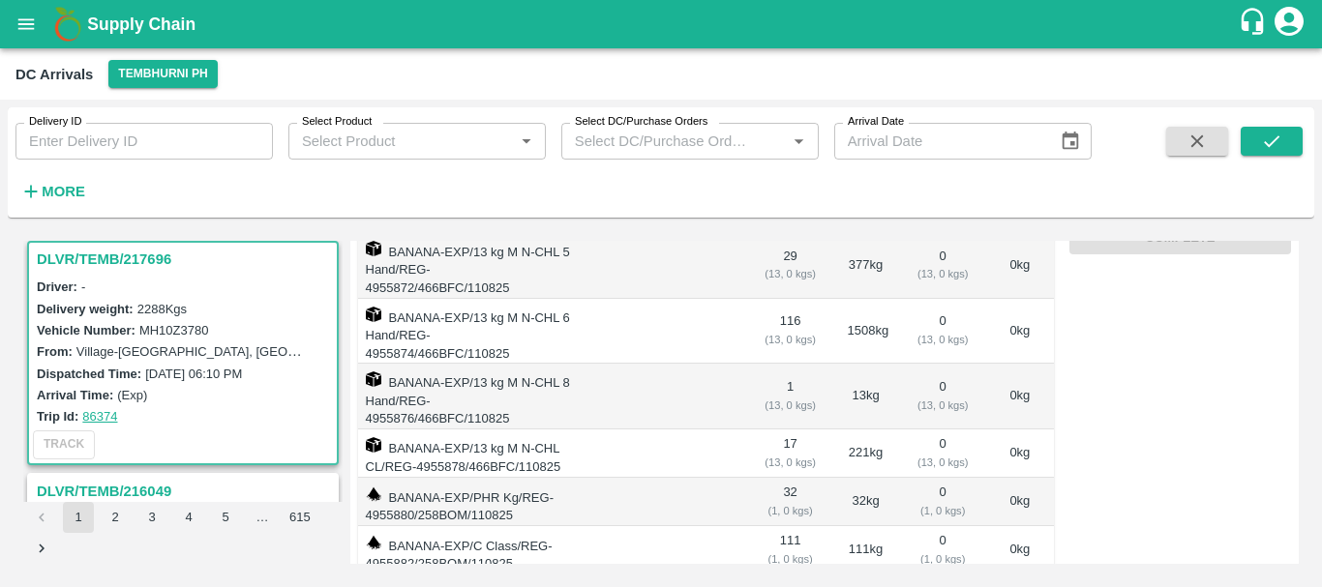
click at [781, 478] on td "32 ( 1, 0 kgs)" at bounding box center [790, 502] width 83 height 48
click at [787, 526] on td "111 ( 1, 0 kgs)" at bounding box center [790, 550] width 83 height 48
click at [786, 478] on td "32 ( 1, 0 kgs)" at bounding box center [790, 502] width 83 height 48
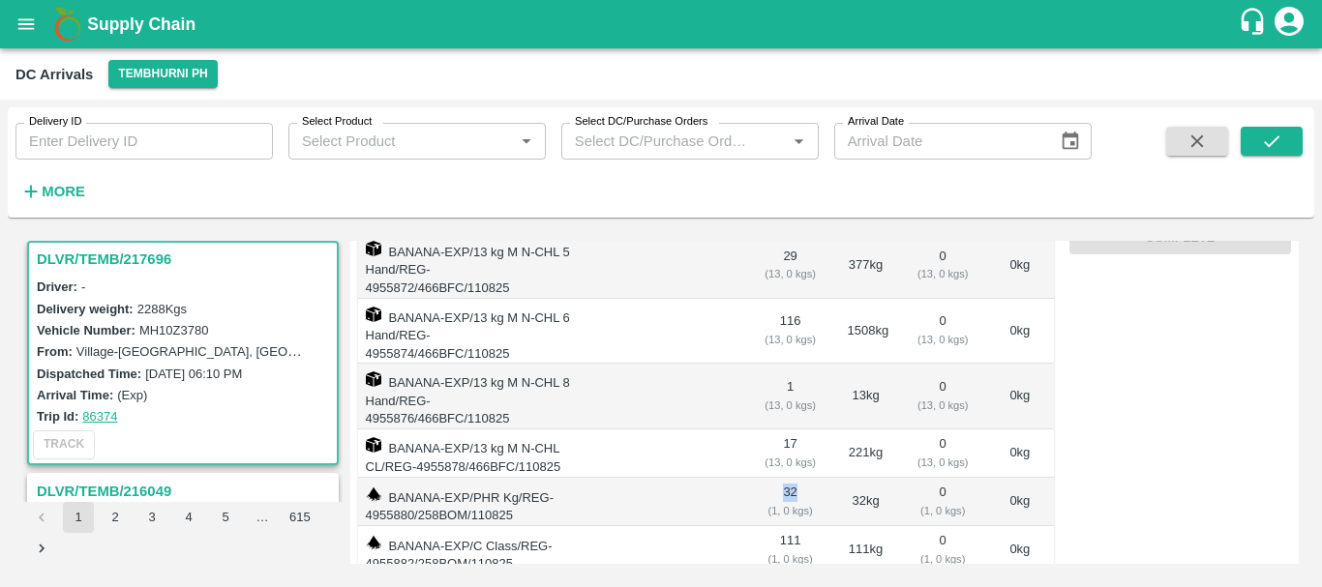
click at [786, 478] on td "32 ( 1, 0 kgs)" at bounding box center [790, 502] width 83 height 48
click at [787, 526] on td "111 ( 1, 0 kgs)" at bounding box center [790, 550] width 83 height 48
click at [783, 478] on td "32 ( 1, 0 kgs)" at bounding box center [790, 502] width 83 height 48
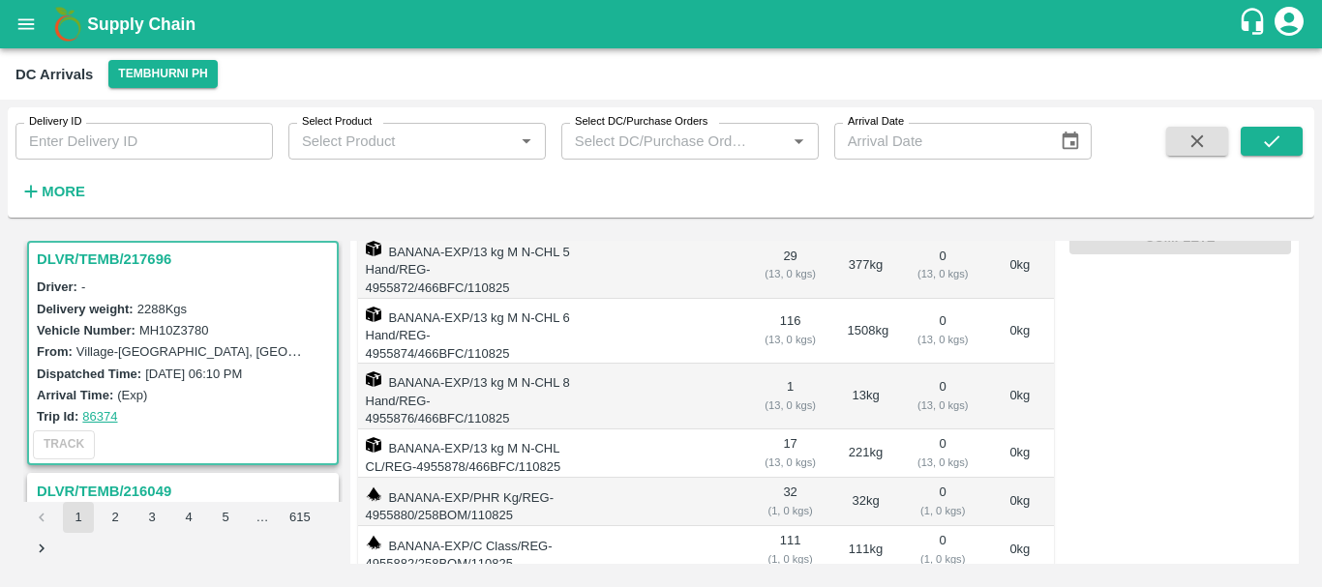
click at [783, 526] on td "111 ( 1, 0 kgs)" at bounding box center [790, 550] width 83 height 48
click at [787, 478] on td "32 ( 1, 0 kgs)" at bounding box center [790, 502] width 83 height 48
click at [785, 430] on td "17 ( 13, 0 kgs)" at bounding box center [790, 454] width 83 height 48
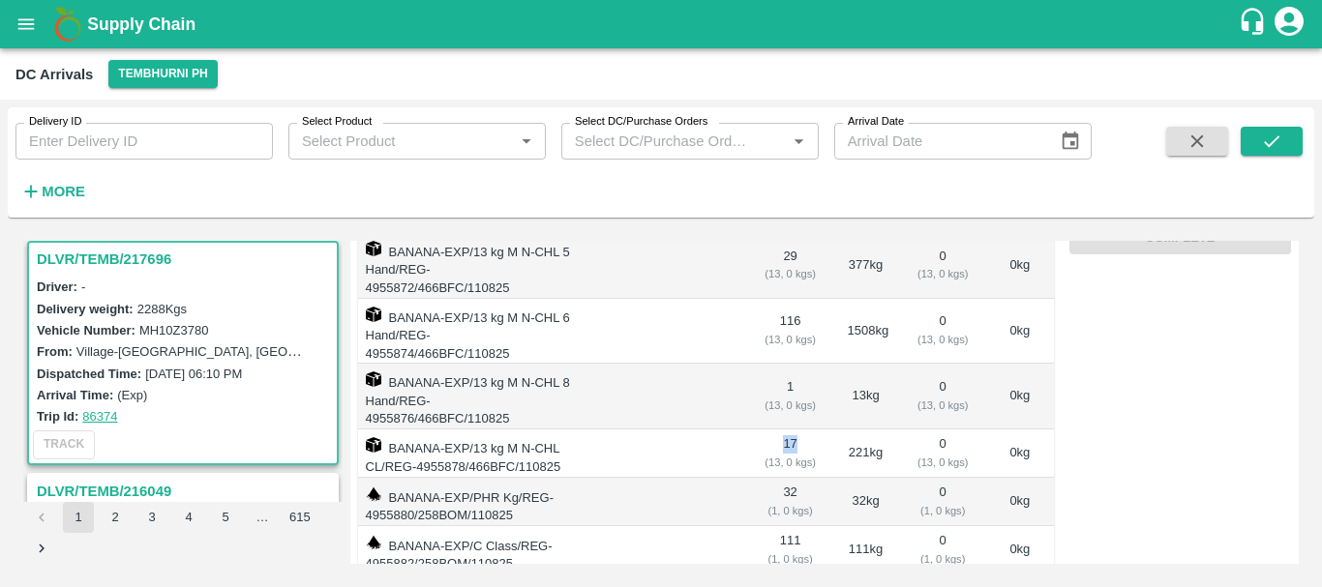
click at [785, 430] on td "17 ( 13, 0 kgs)" at bounding box center [790, 454] width 83 height 48
click at [784, 478] on td "32 ( 1, 0 kgs)" at bounding box center [790, 502] width 83 height 48
click at [786, 526] on td "111 ( 1, 0 kgs)" at bounding box center [790, 550] width 83 height 48
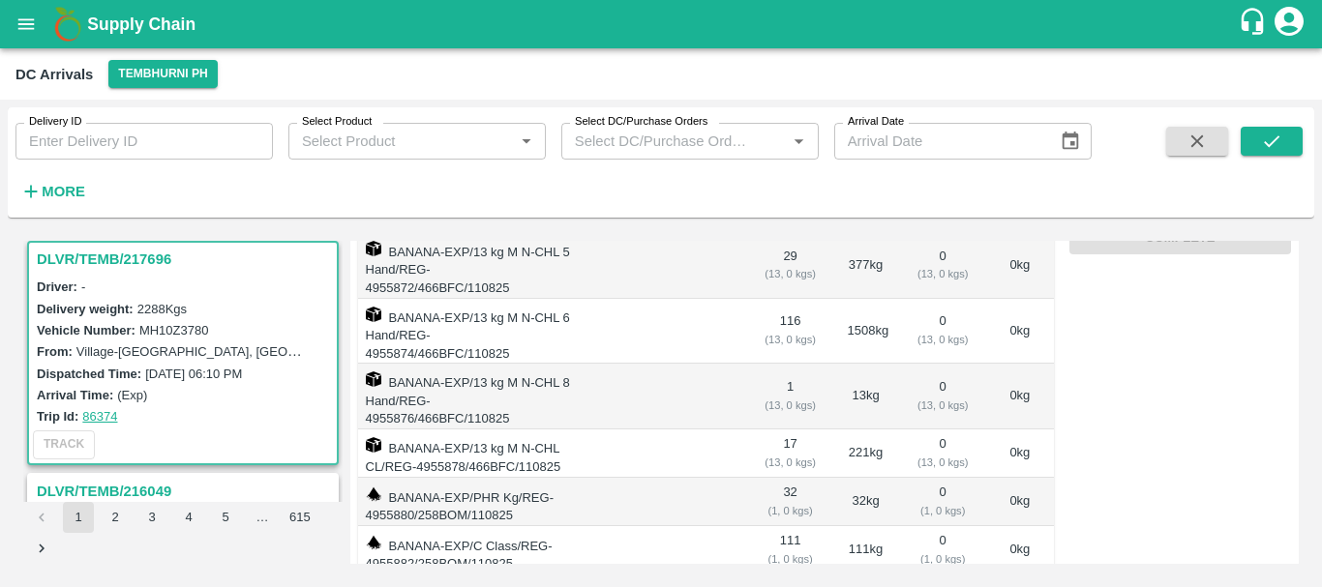
click at [785, 478] on td "32 ( 1, 0 kgs)" at bounding box center [790, 502] width 83 height 48
click at [785, 526] on td "111 ( 1, 0 kgs)" at bounding box center [790, 550] width 83 height 48
click at [785, 478] on td "32 ( 1, 0 kgs)" at bounding box center [790, 502] width 83 height 48
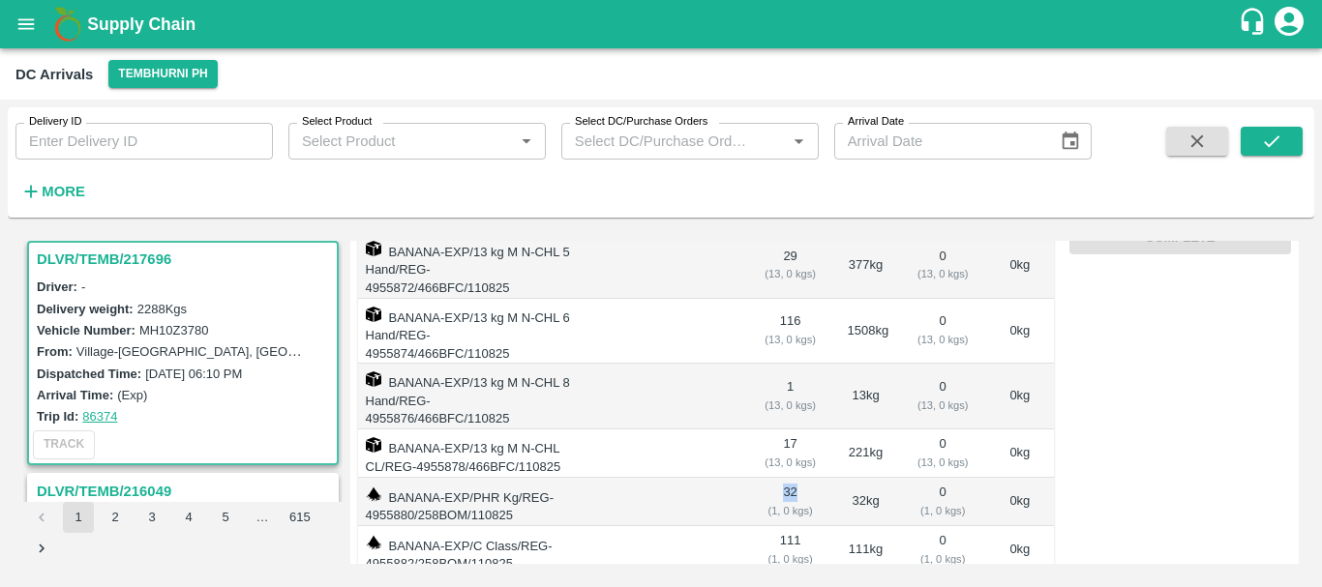
click at [785, 478] on td "32 ( 1, 0 kgs)" at bounding box center [790, 502] width 83 height 48
click at [792, 526] on td "111 ( 1, 0 kgs)" at bounding box center [790, 550] width 83 height 48
click at [788, 526] on td "111 ( 1, 0 kgs)" at bounding box center [790, 550] width 83 height 48
click at [850, 478] on td "32 kg" at bounding box center [866, 502] width 68 height 48
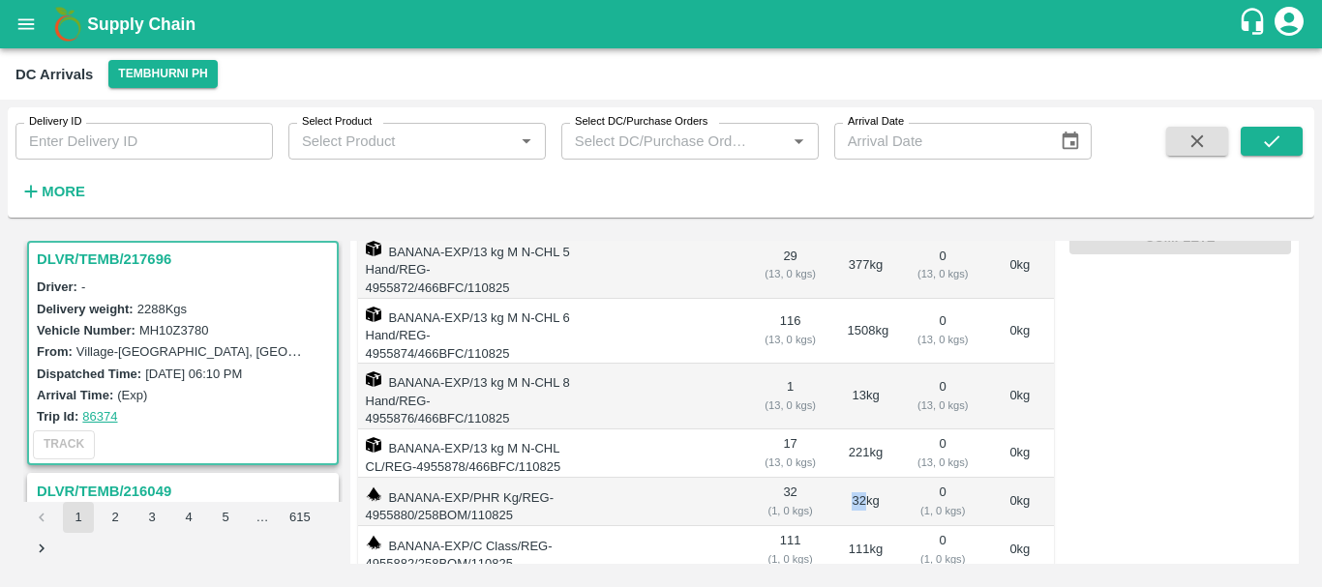
click at [850, 478] on td "32 kg" at bounding box center [866, 502] width 68 height 48
click at [851, 526] on td "111 kg" at bounding box center [866, 550] width 68 height 48
click at [852, 478] on td "32 kg" at bounding box center [866, 502] width 68 height 48
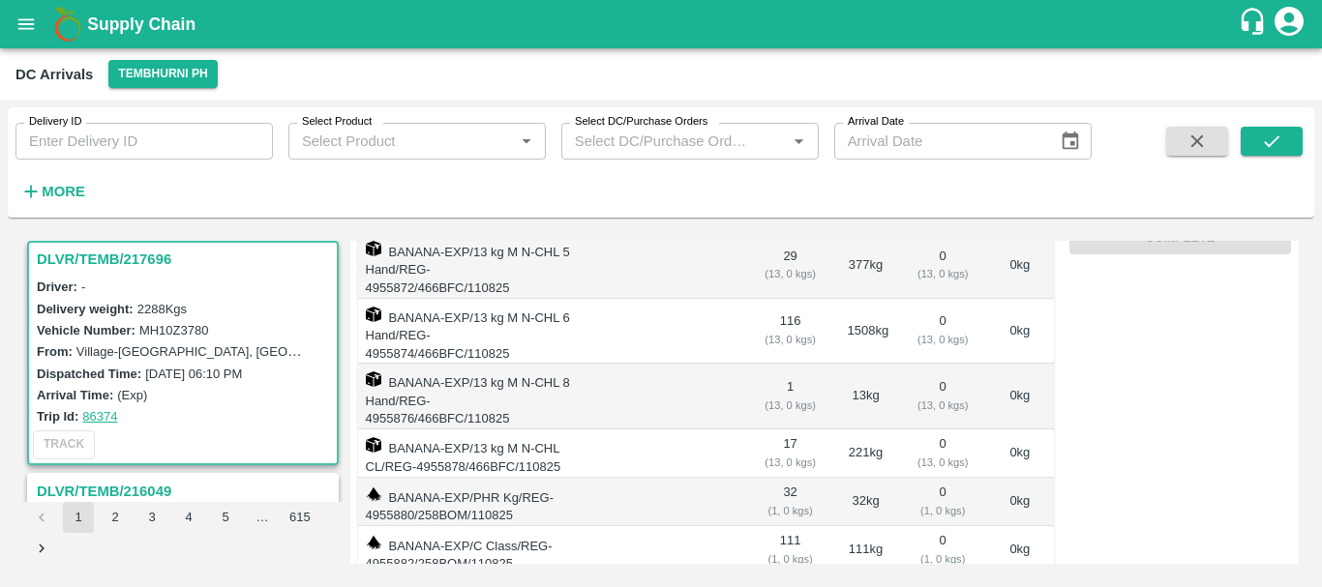
click at [782, 478] on td "32 ( 1, 0 kgs)" at bounding box center [790, 502] width 83 height 48
click at [787, 526] on td "111 ( 1, 0 kgs)" at bounding box center [790, 550] width 83 height 48
click at [786, 478] on td "32 ( 1, 0 kgs)" at bounding box center [790, 502] width 83 height 48
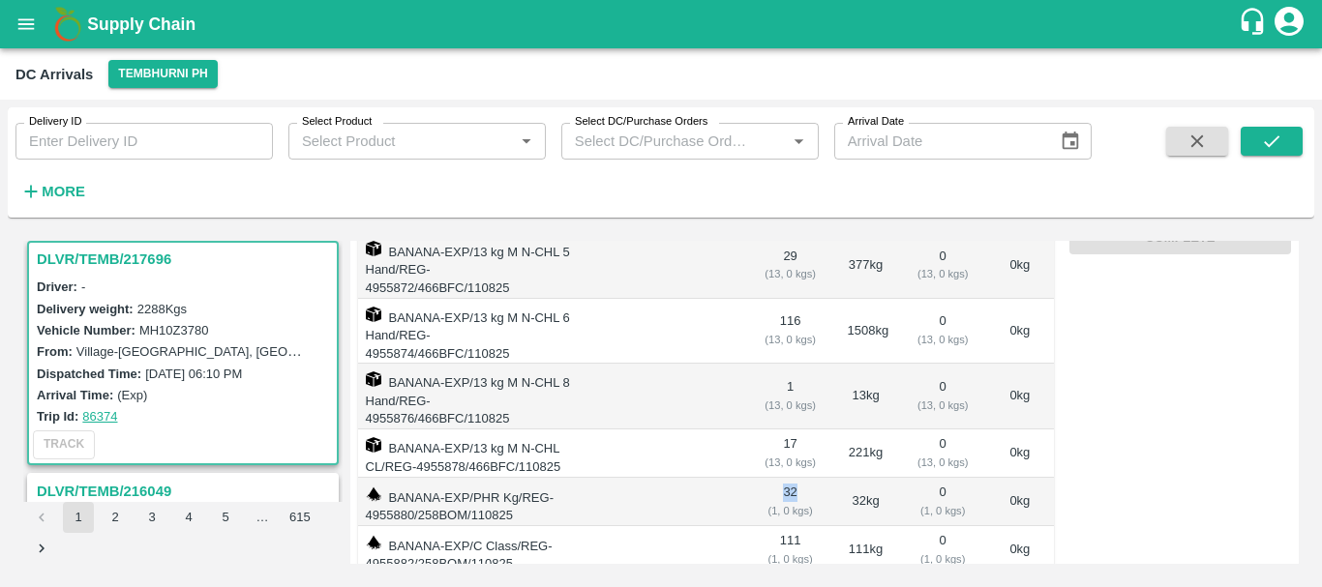
click at [786, 478] on td "32 ( 1, 0 kgs)" at bounding box center [790, 502] width 83 height 48
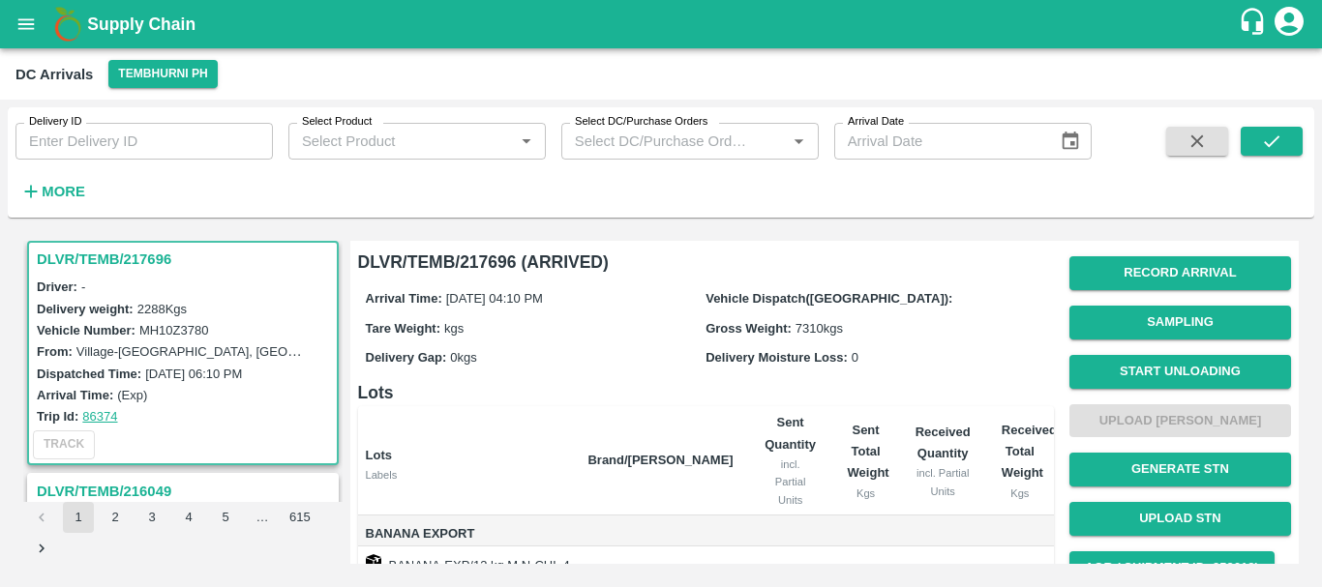
click at [888, 355] on div "Delivery Moisture Loss: 0" at bounding box center [875, 356] width 341 height 21
click at [1143, 371] on button "Start Unloading" at bounding box center [1180, 372] width 222 height 34
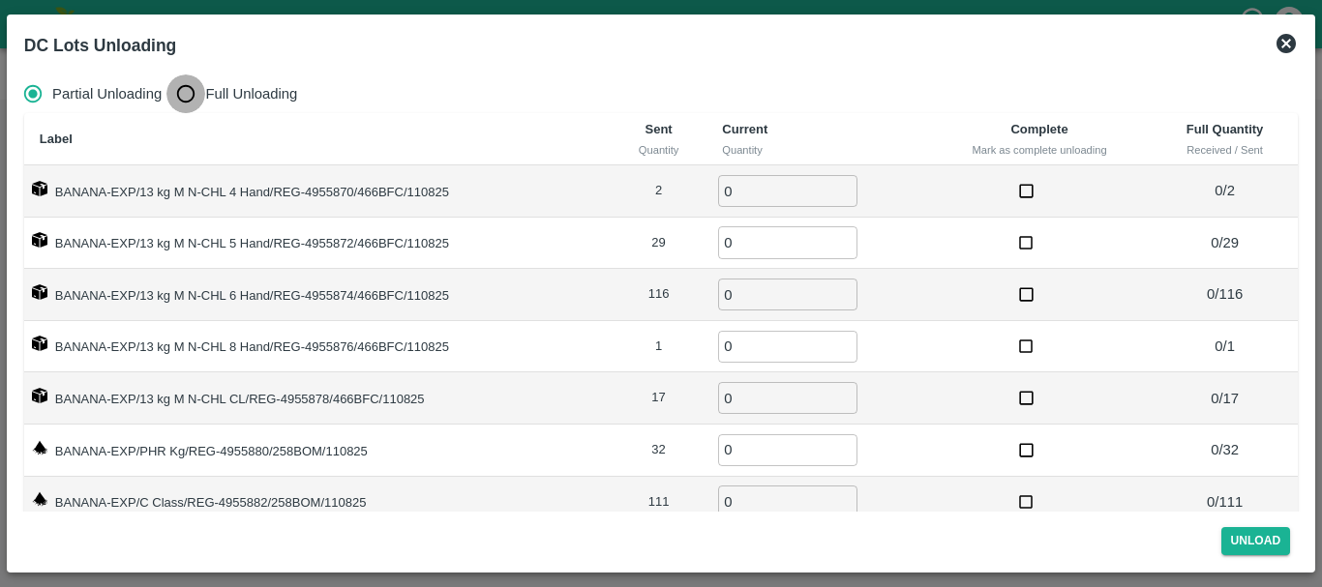
click at [182, 94] on input "Full Unloading" at bounding box center [185, 94] width 39 height 39
radio input "true"
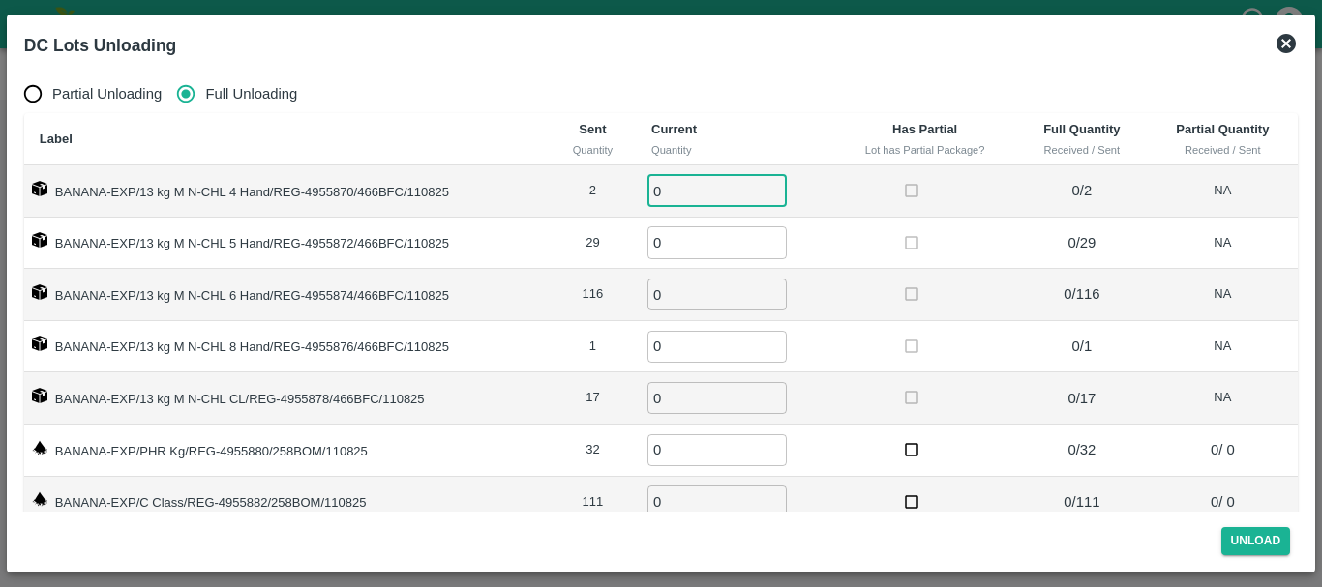
click at [680, 192] on input "0" at bounding box center [716, 191] width 139 height 32
type input "02"
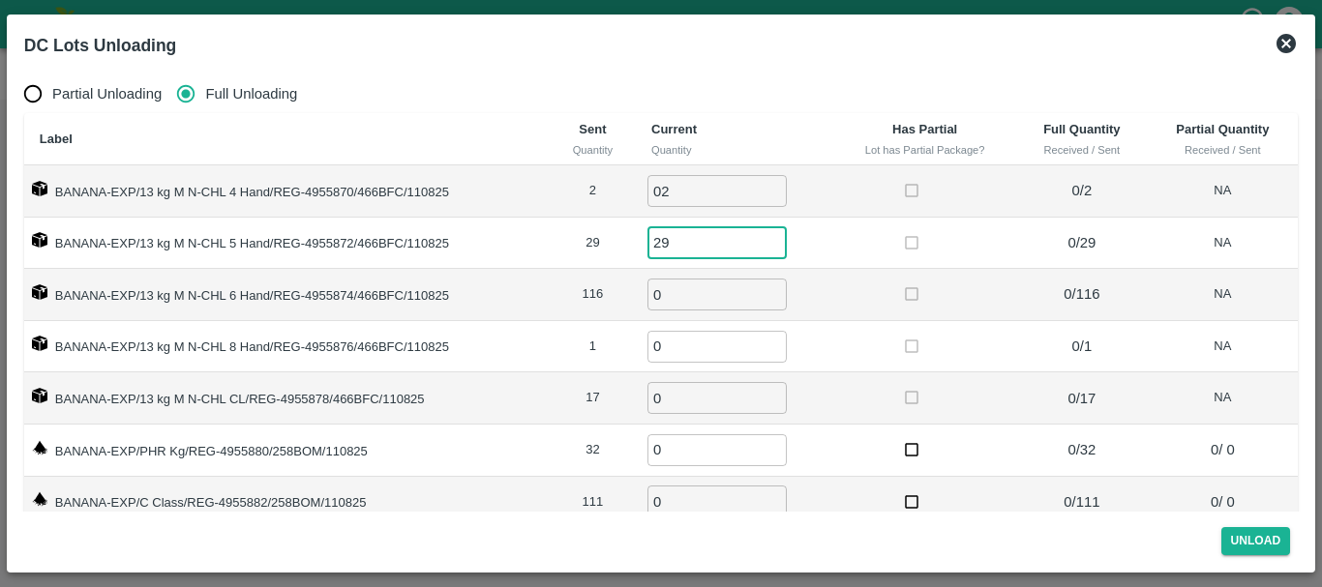
type input "29"
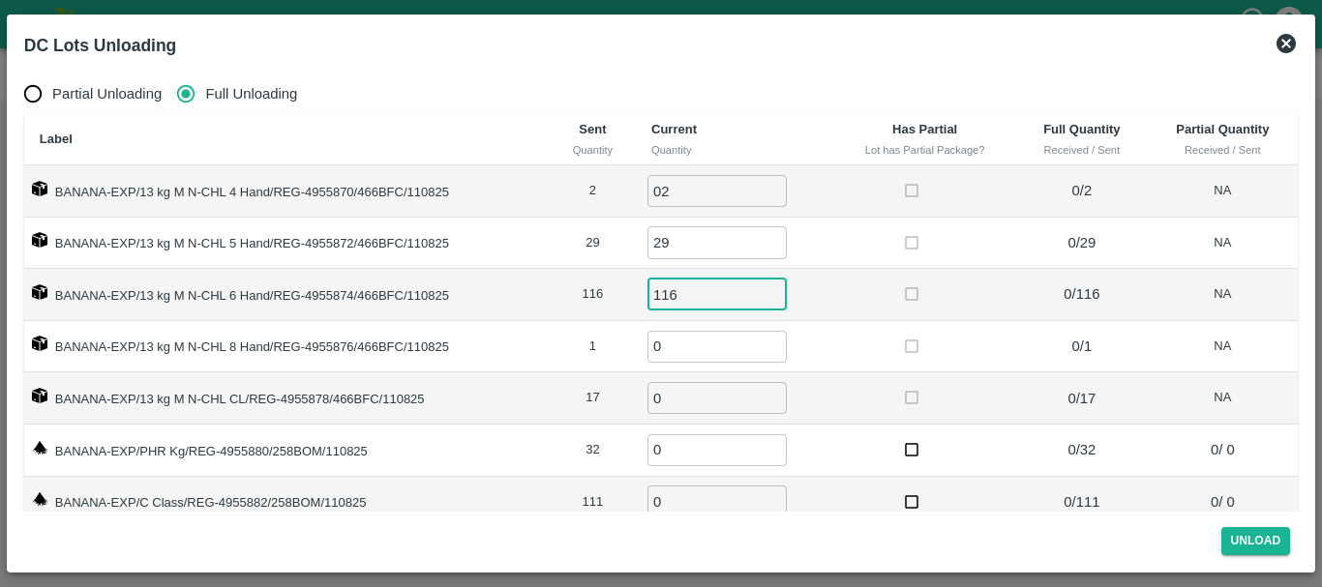
type input "116"
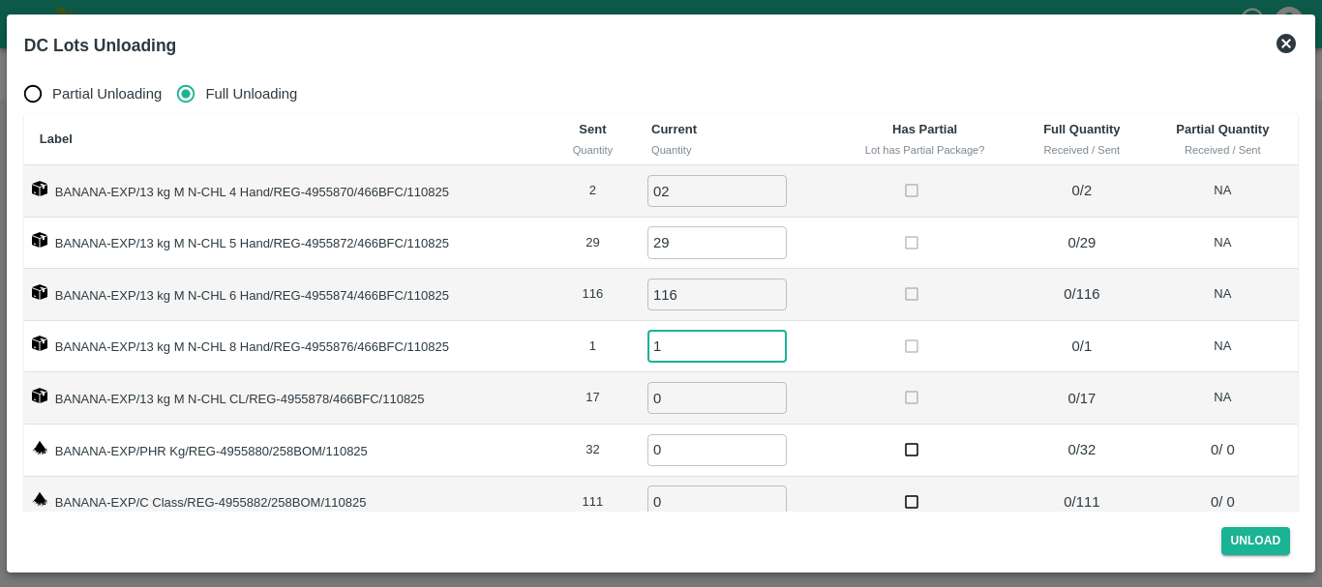
type input "1"
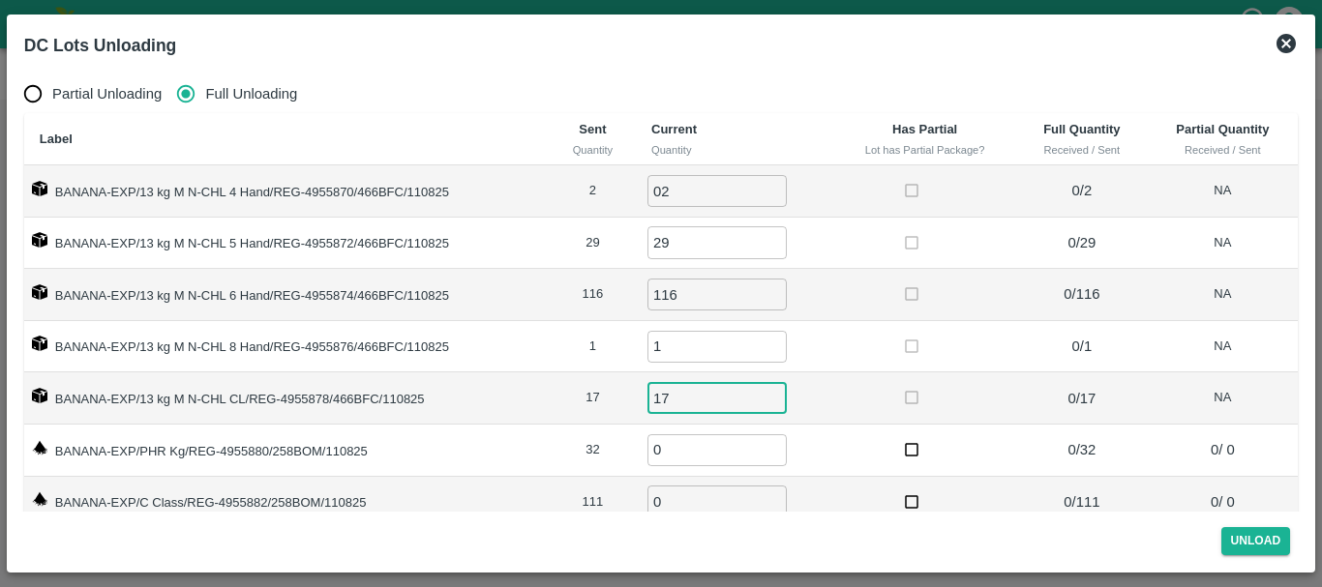
type input "17"
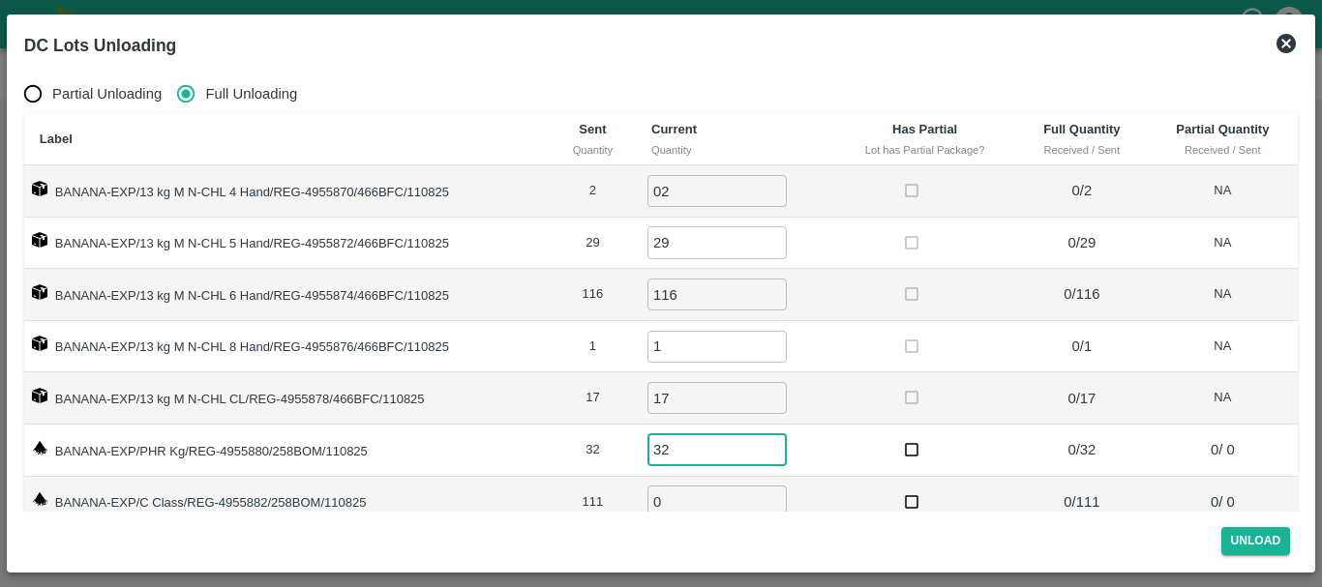
type input "32"
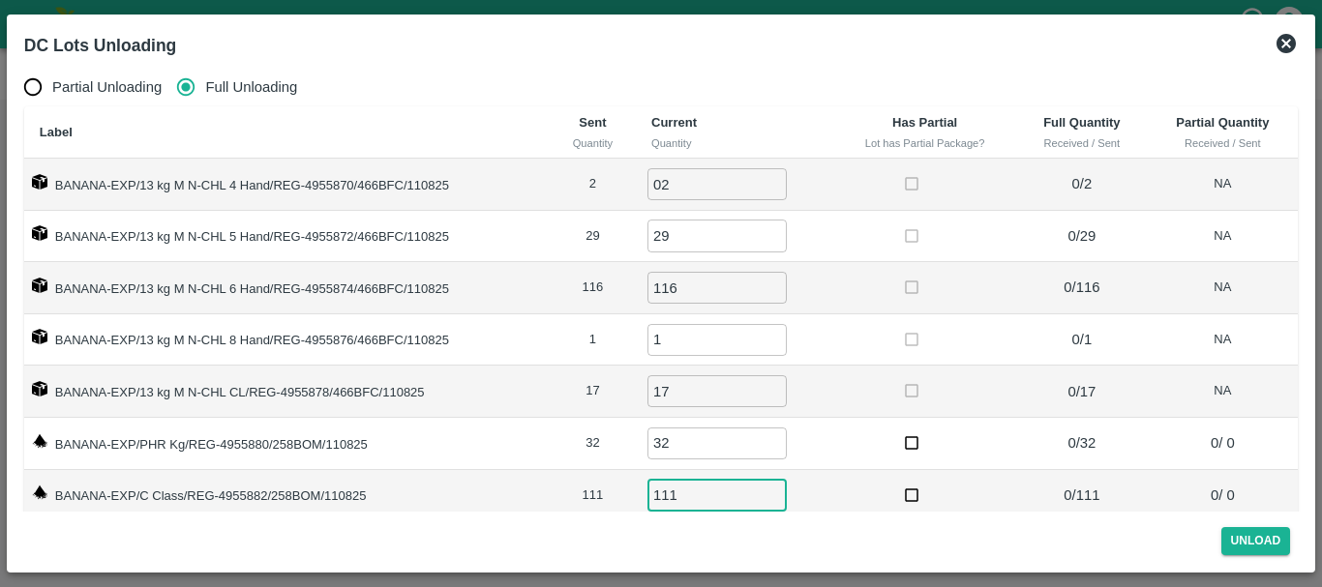
type input "111"
click at [826, 388] on td "17 ​" at bounding box center [734, 392] width 197 height 52
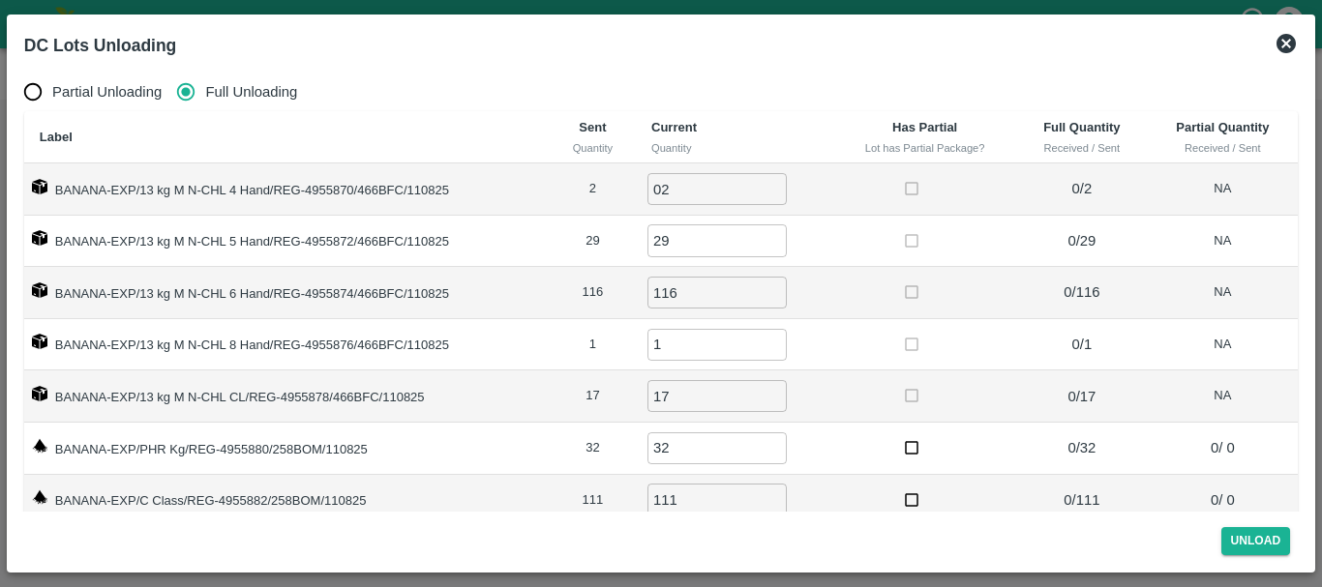
scroll to position [31, 0]
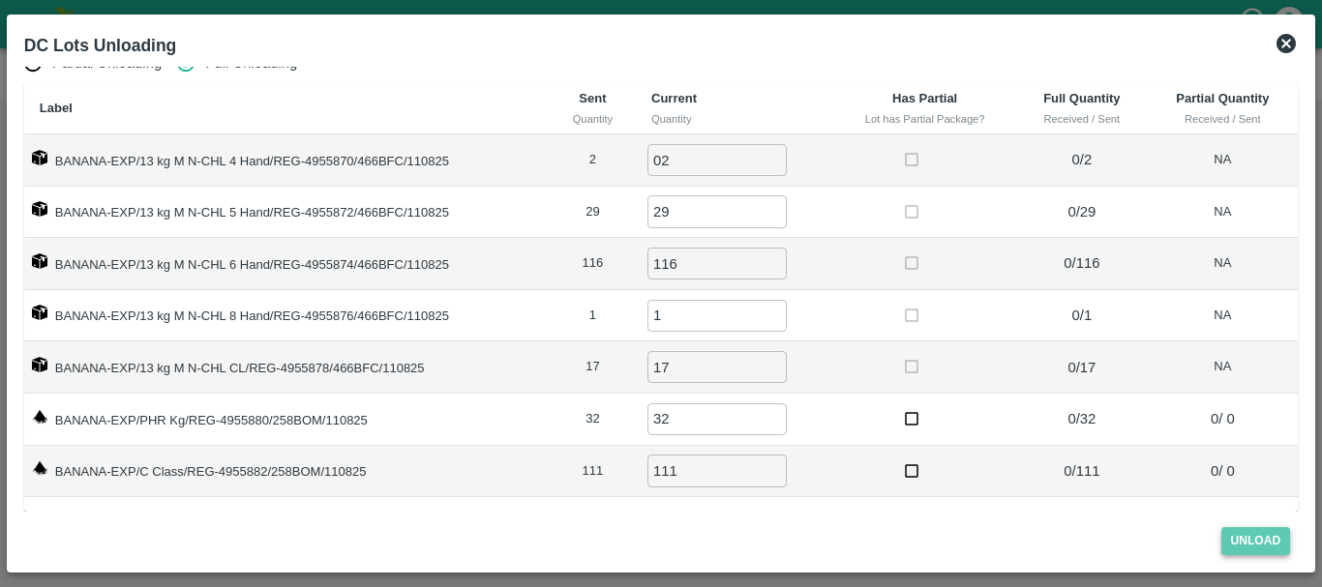
click at [1239, 541] on button "Unload" at bounding box center [1256, 541] width 70 height 28
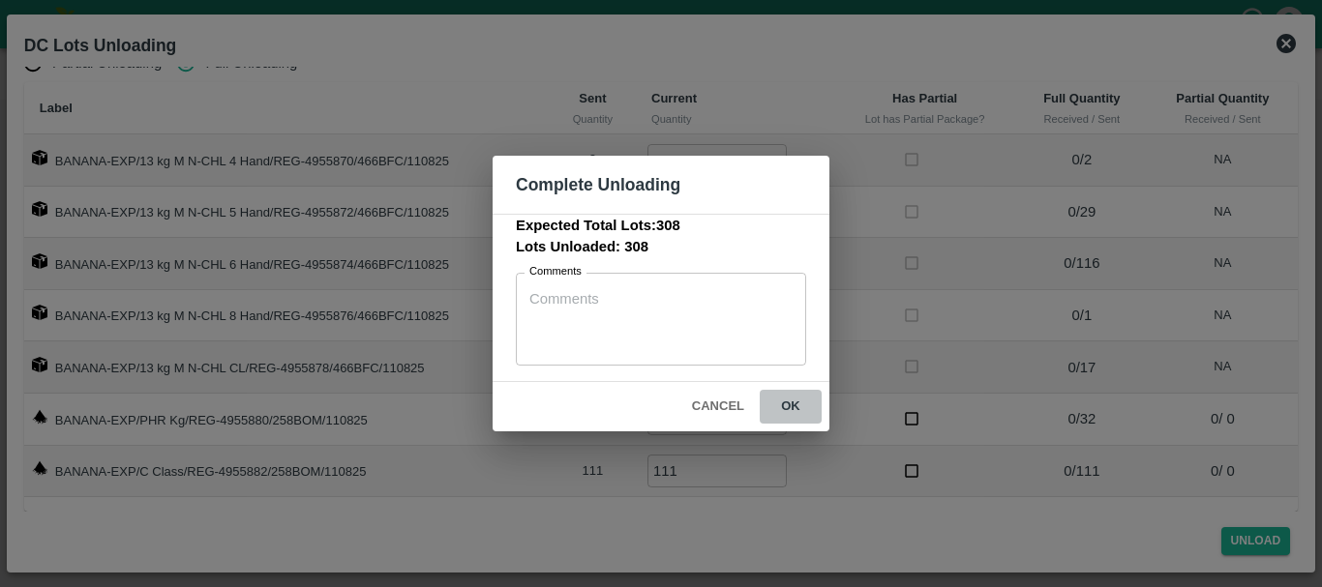
click at [790, 403] on button "ok" at bounding box center [791, 407] width 62 height 34
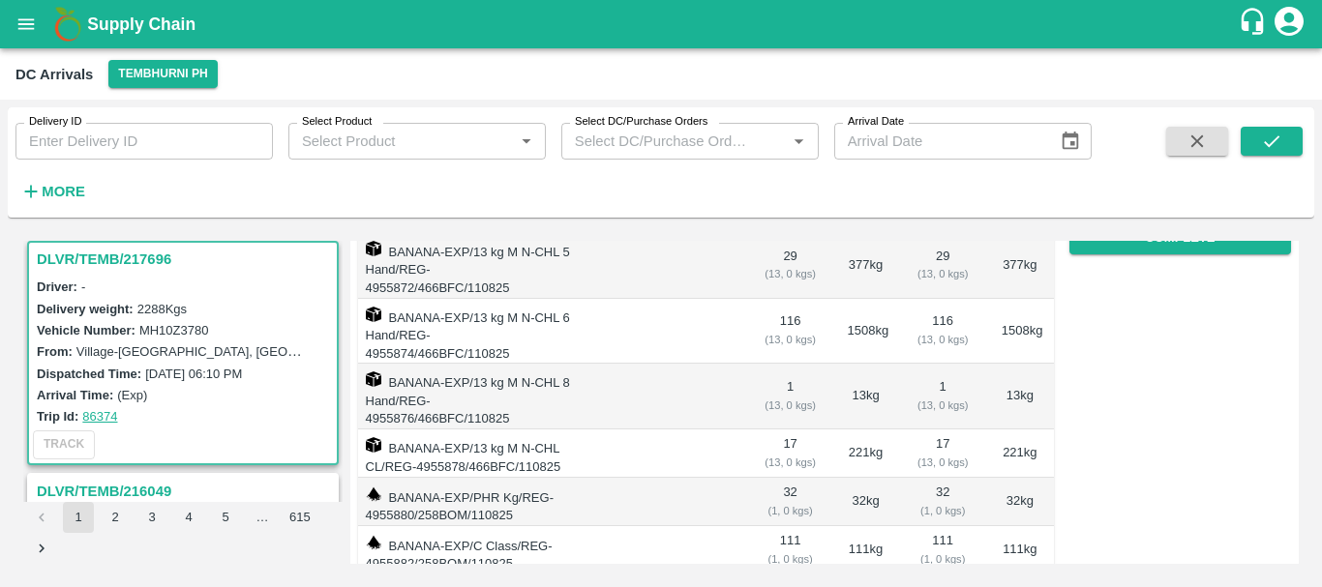
scroll to position [0, 0]
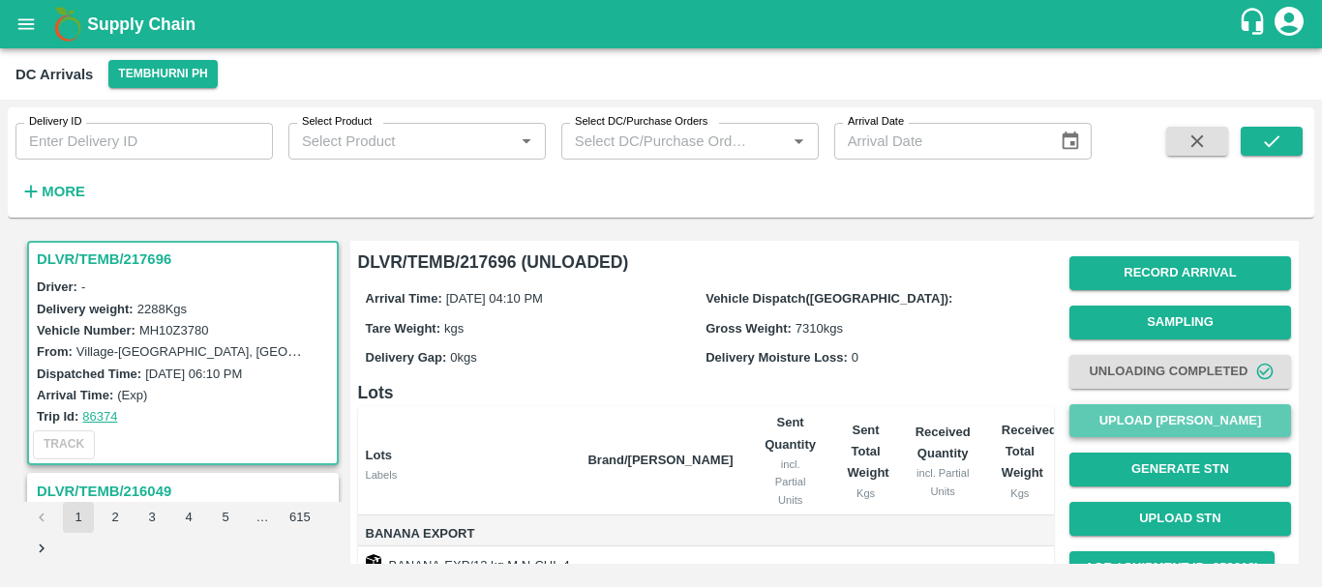
click at [1140, 417] on button "Upload [PERSON_NAME]" at bounding box center [1180, 421] width 222 height 34
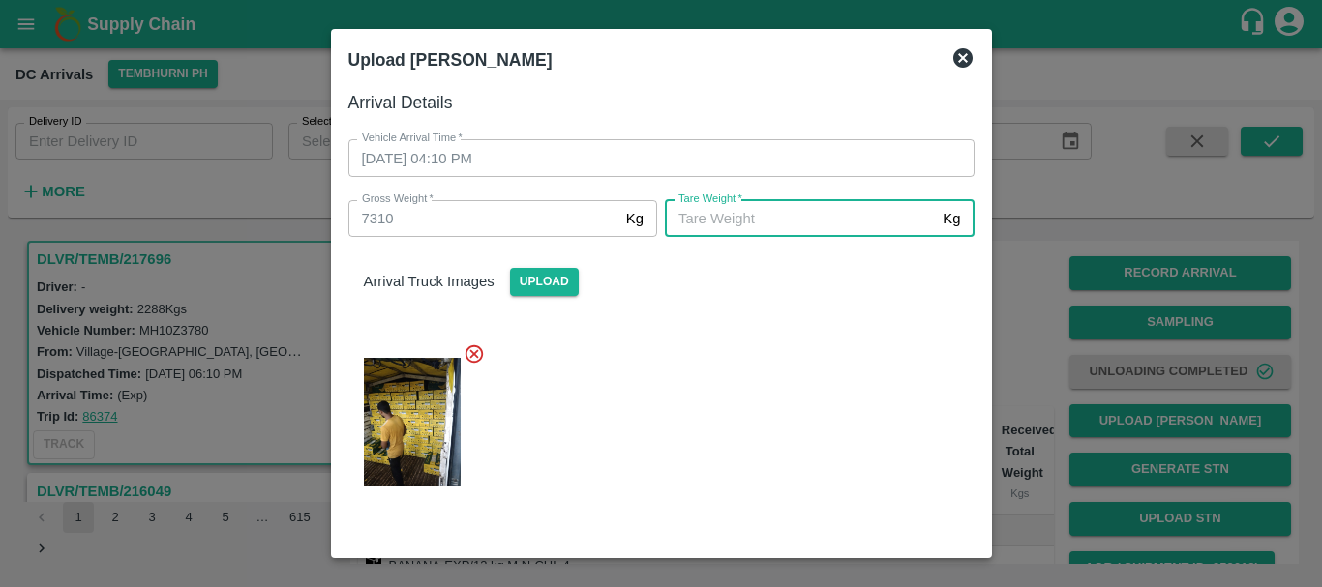
click at [708, 222] on input "Tare Weight   *" at bounding box center [800, 218] width 270 height 37
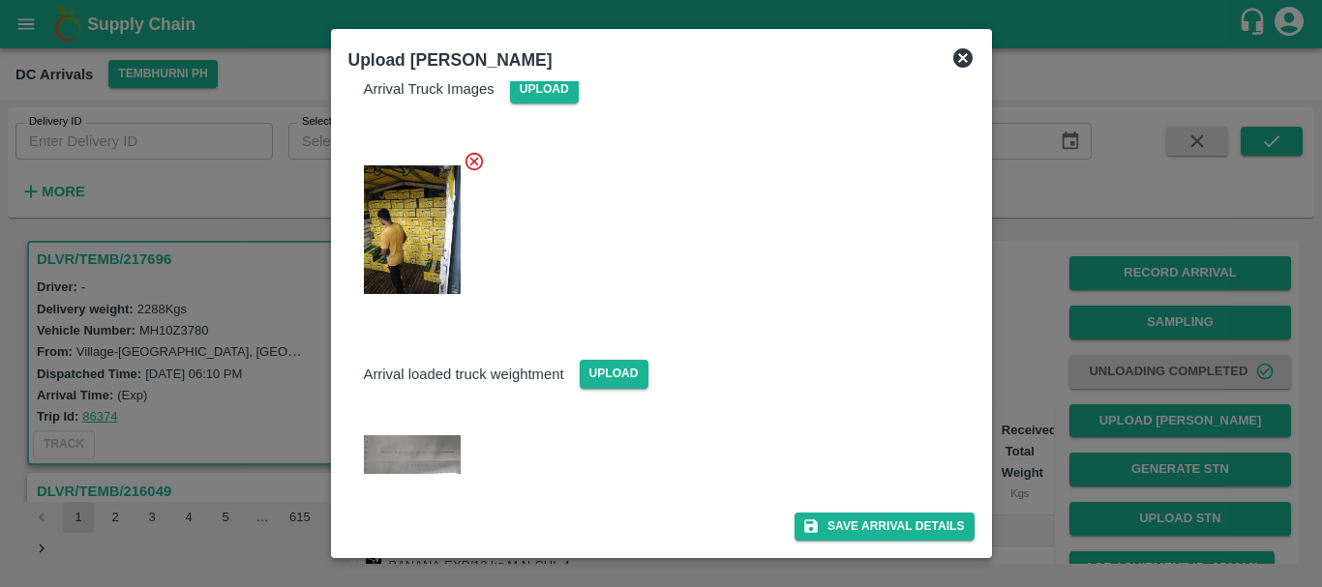
click at [439, 445] on img at bounding box center [412, 454] width 97 height 39
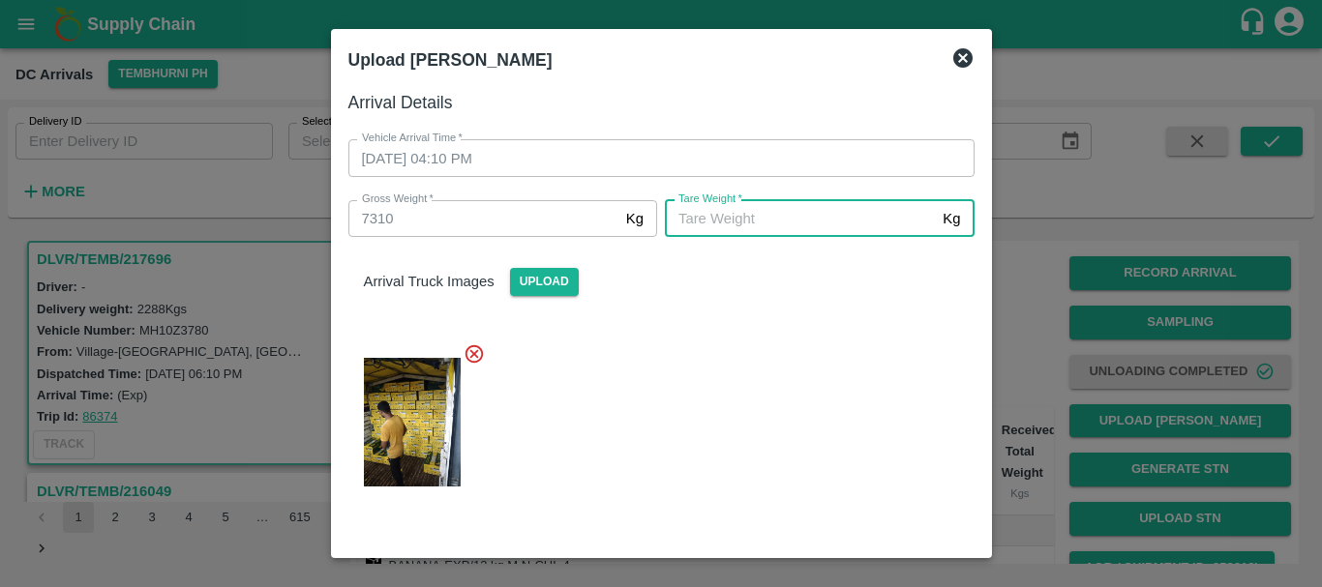
click at [728, 212] on input "Tare Weight   *" at bounding box center [800, 218] width 270 height 37
type input "5420"
click at [762, 421] on div at bounding box center [654, 416] width 642 height 179
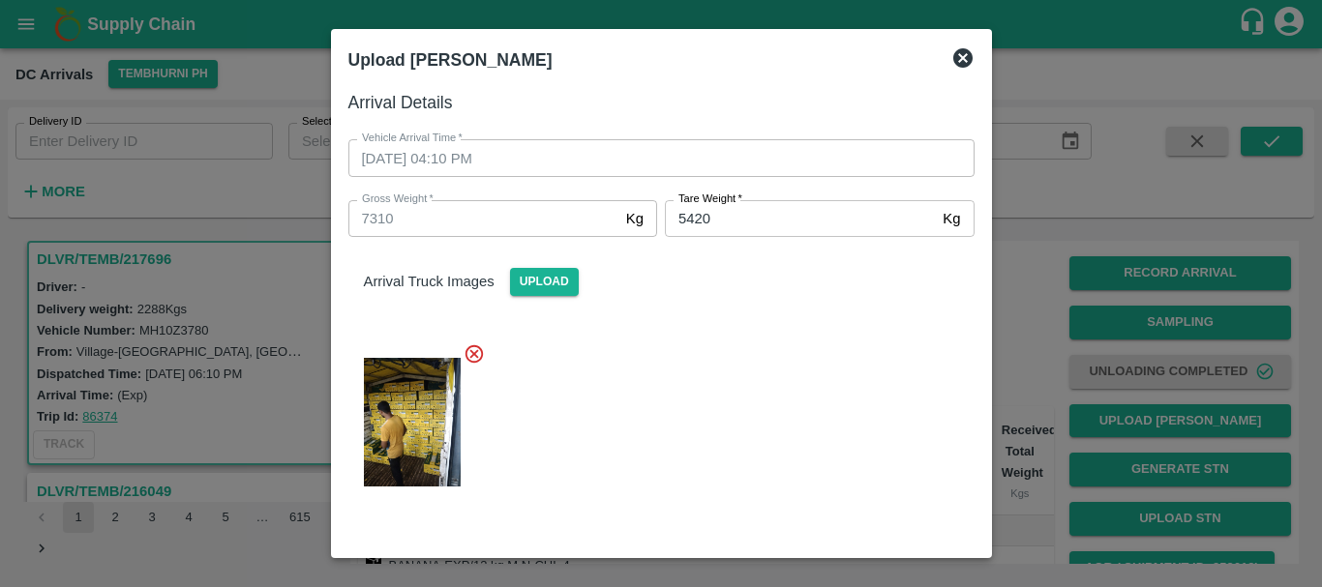
scroll to position [193, 0]
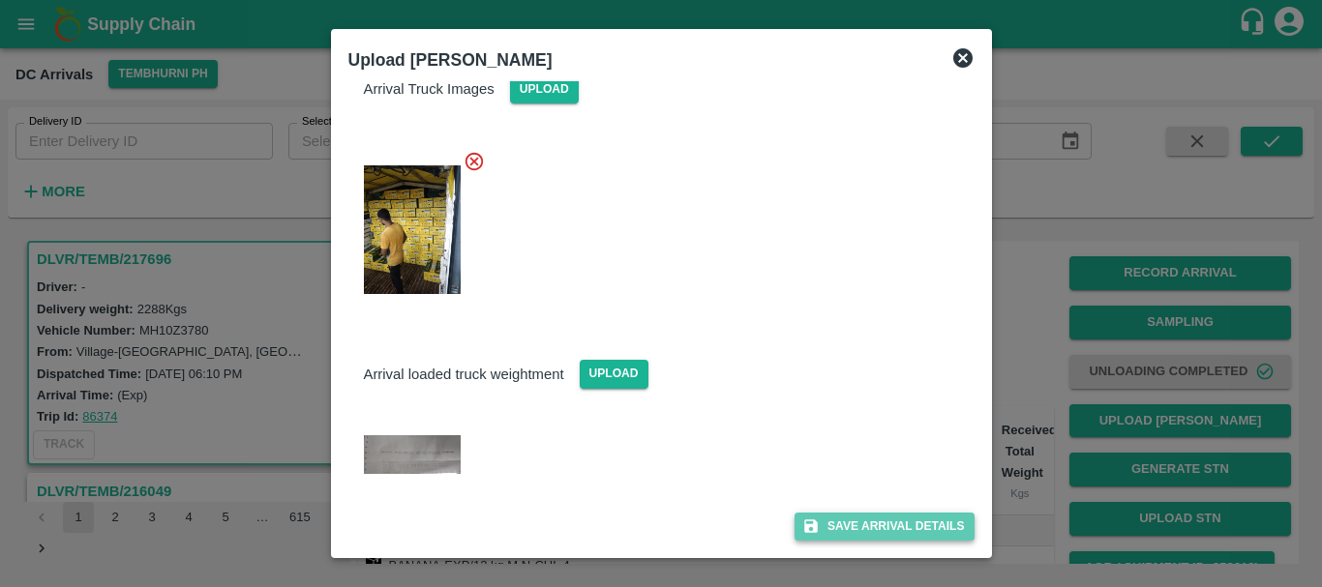
click at [843, 533] on button "Save Arrival Details" at bounding box center [883, 527] width 179 height 28
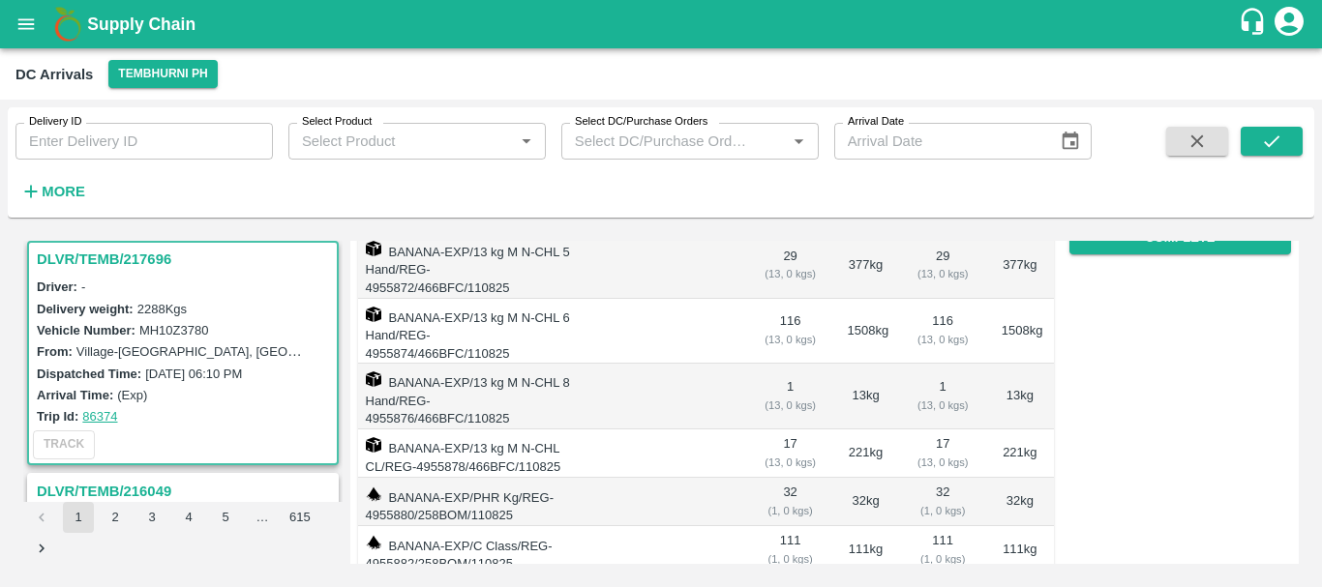
scroll to position [0, 0]
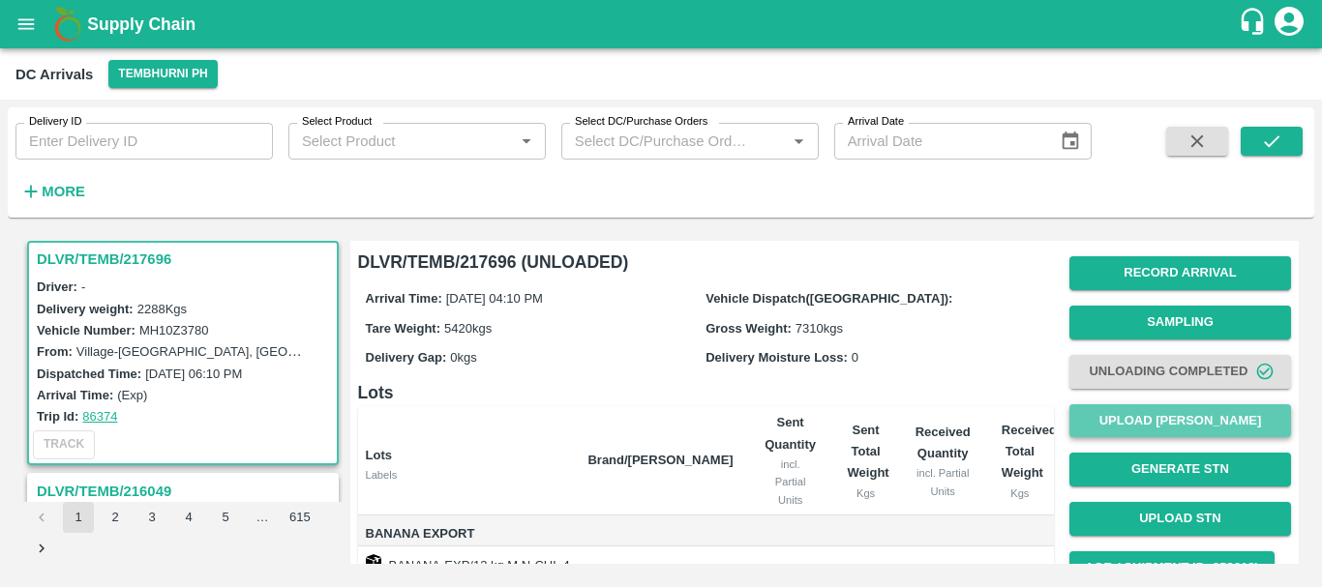
click at [1141, 409] on button "Upload [PERSON_NAME]" at bounding box center [1180, 421] width 222 height 34
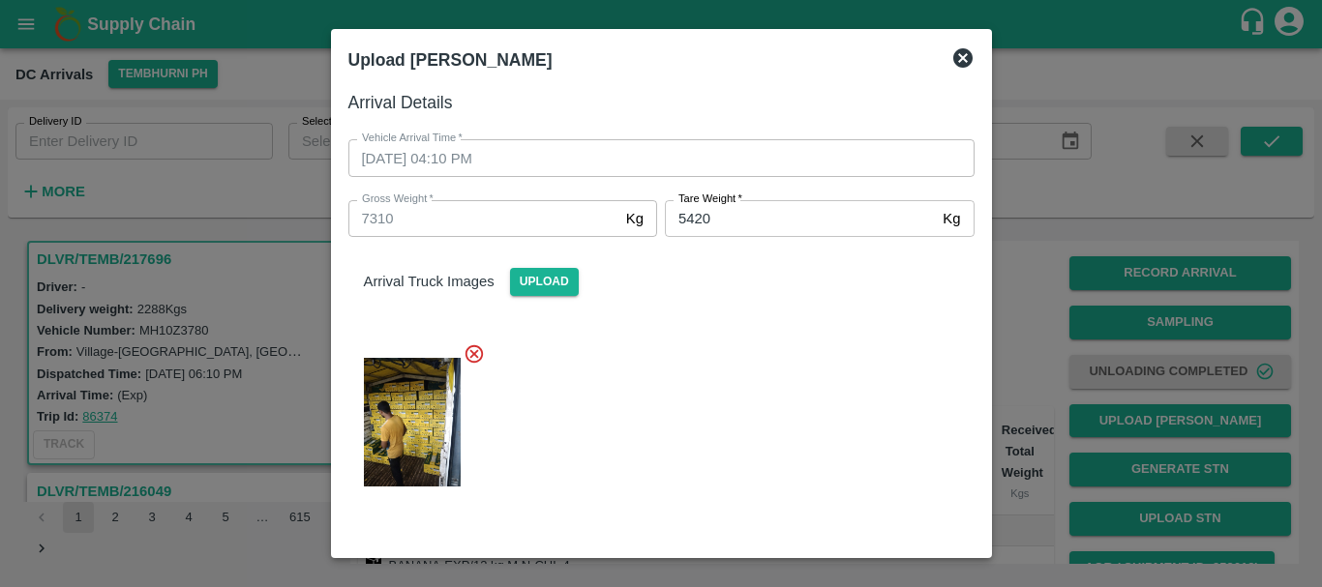
scroll to position [193, 0]
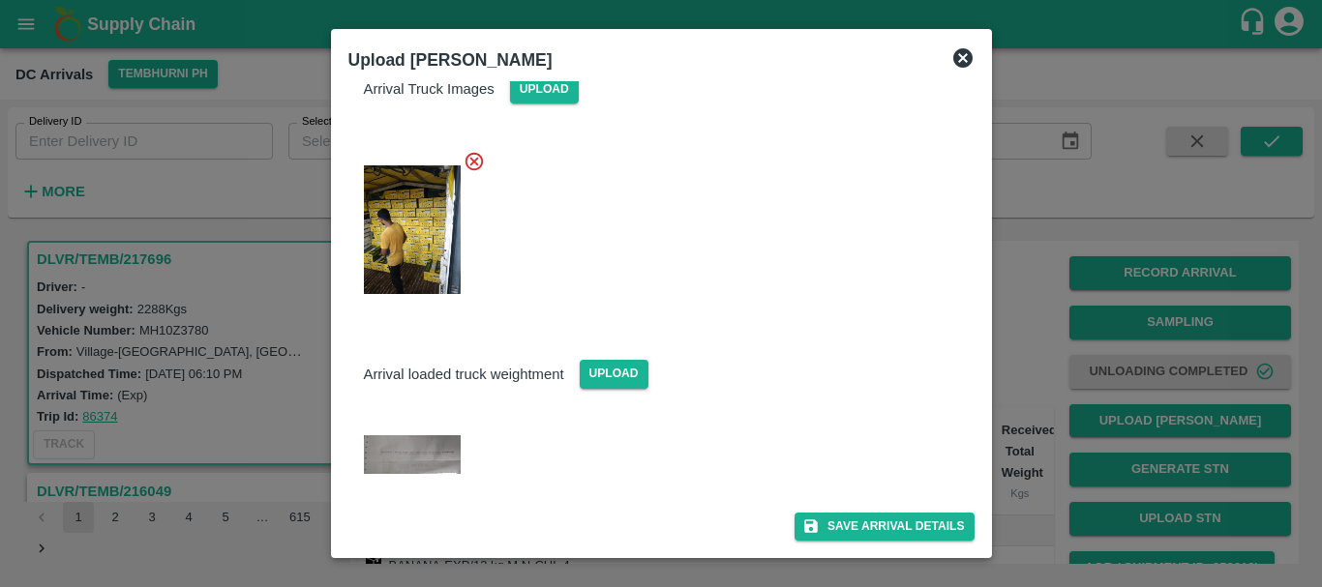
click at [1042, 418] on div at bounding box center [661, 293] width 1322 height 587
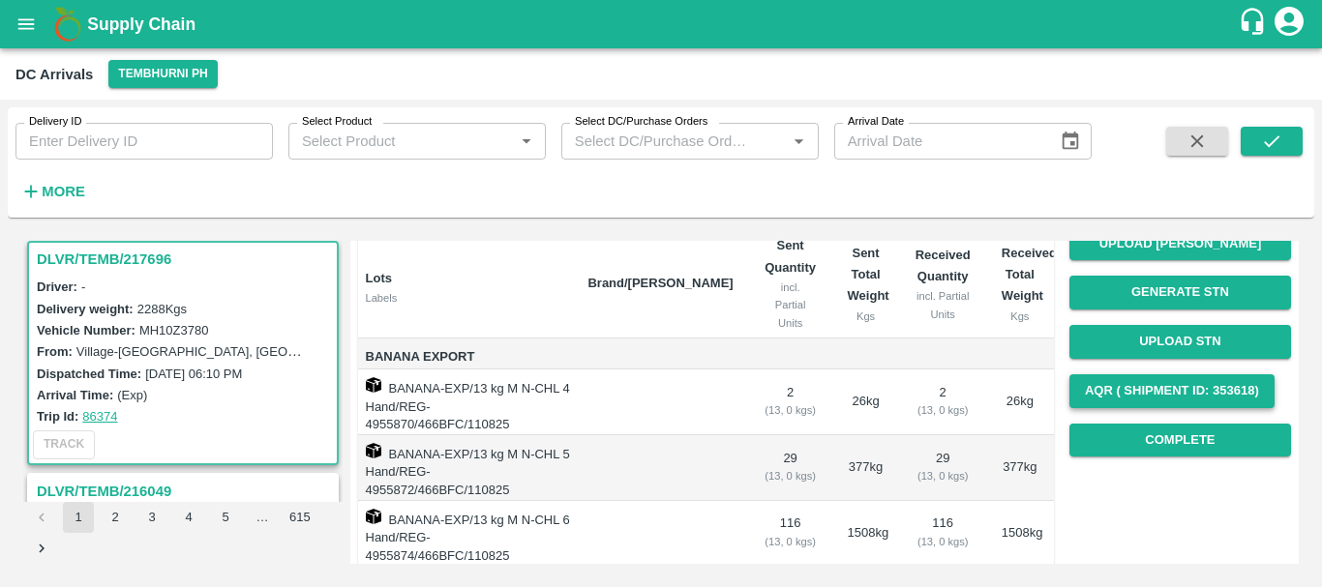
scroll to position [181, 0]
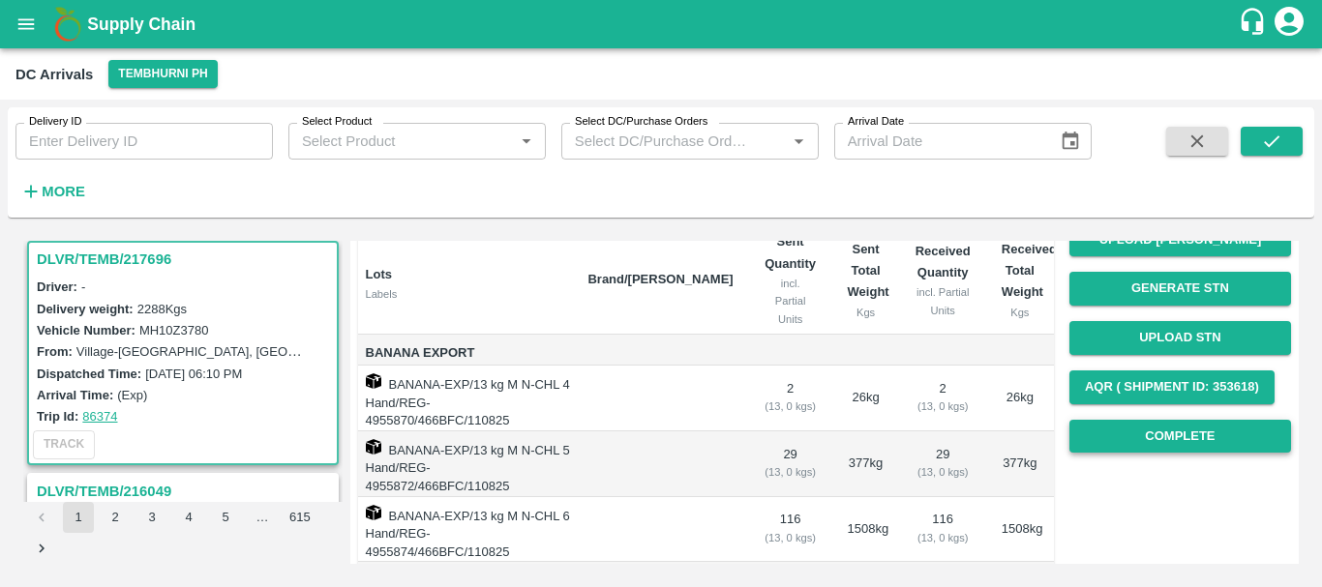
click at [1129, 422] on button "Complete" at bounding box center [1180, 437] width 222 height 34
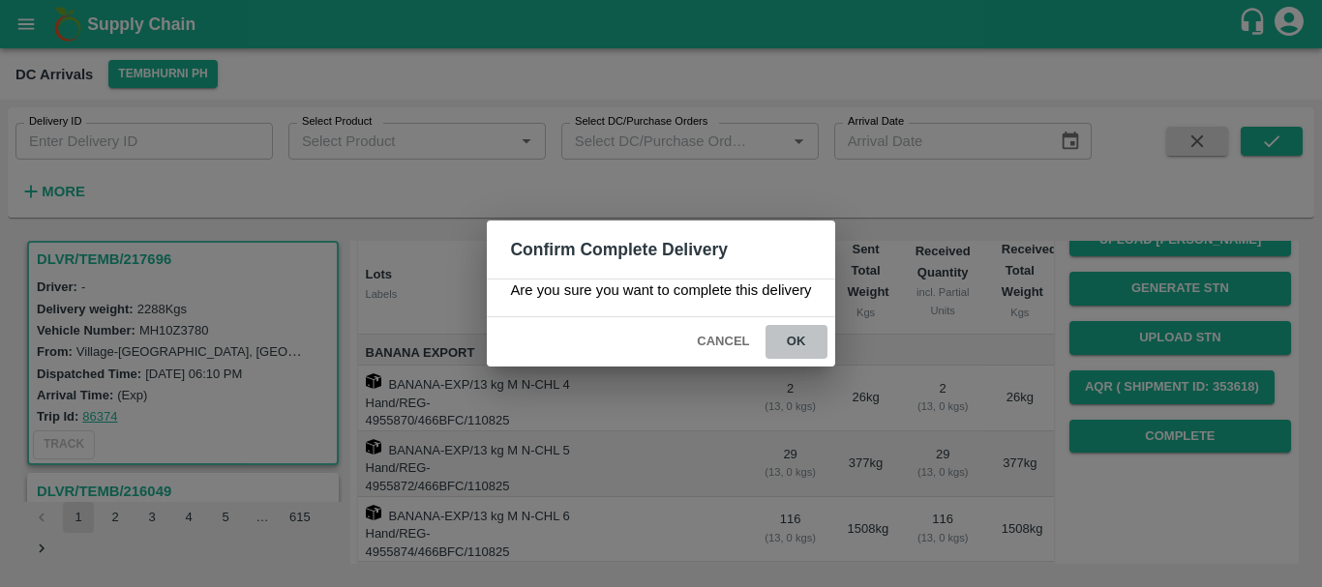
click at [807, 335] on button "ok" at bounding box center [796, 342] width 62 height 34
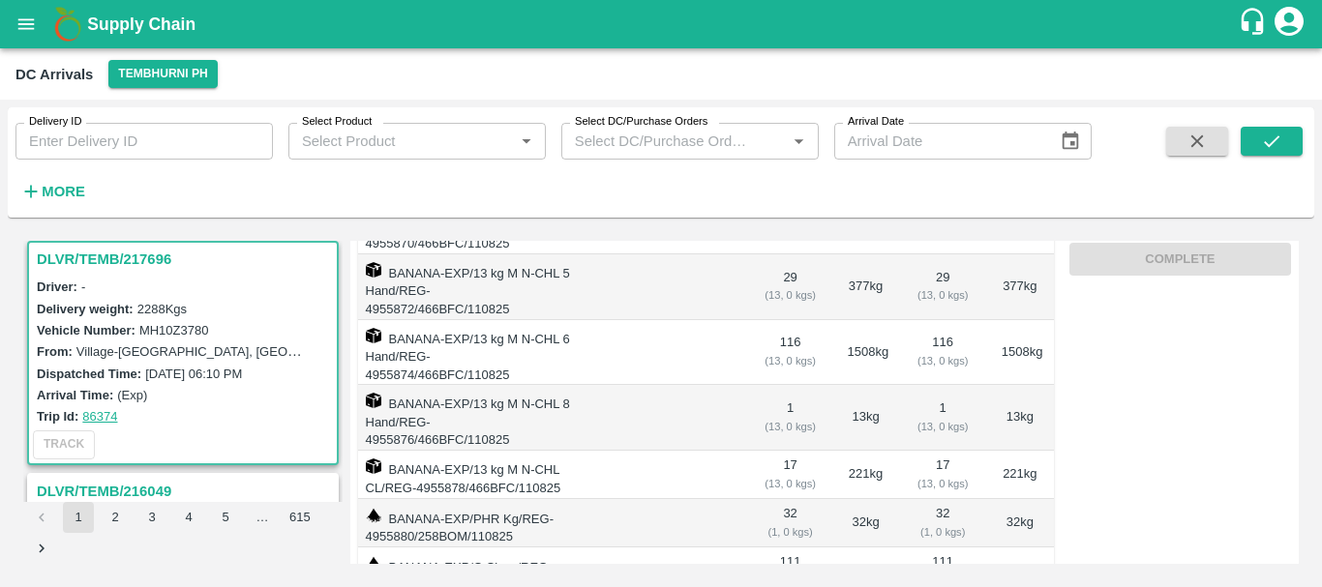
scroll to position [379, 0]
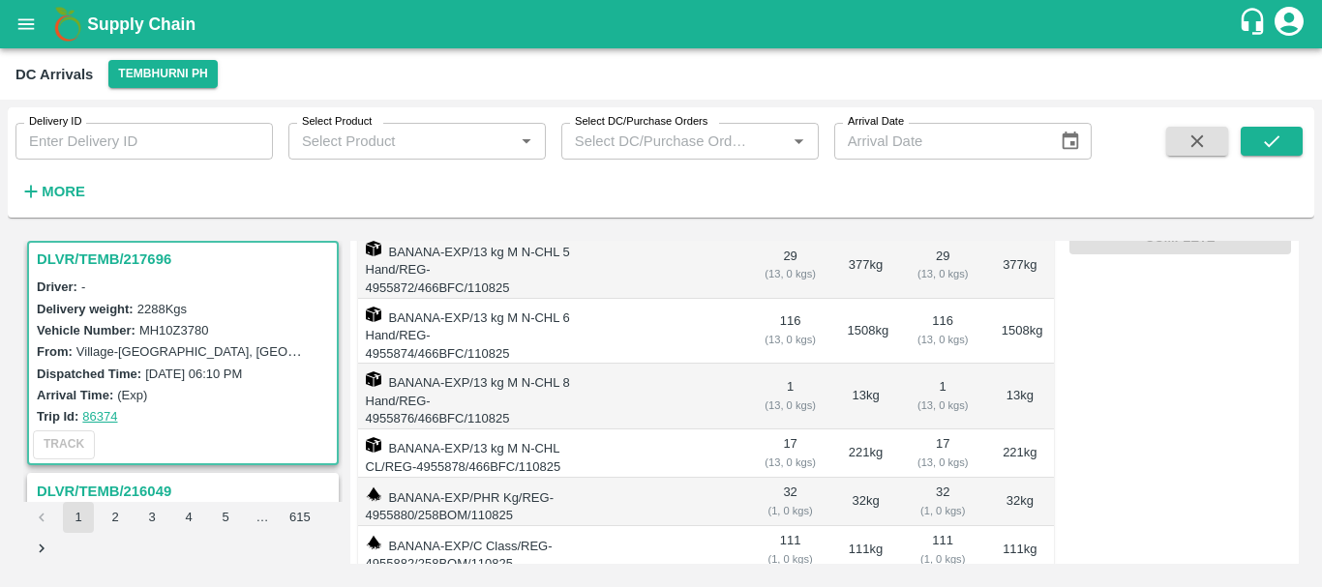
click at [938, 526] on td "111 ( 1, 0 kgs)" at bounding box center [943, 550] width 86 height 48
click at [789, 526] on td "111 ( 1, 0 kgs)" at bounding box center [790, 550] width 83 height 48
click at [776, 581] on span "308.00" at bounding box center [790, 592] width 52 height 22
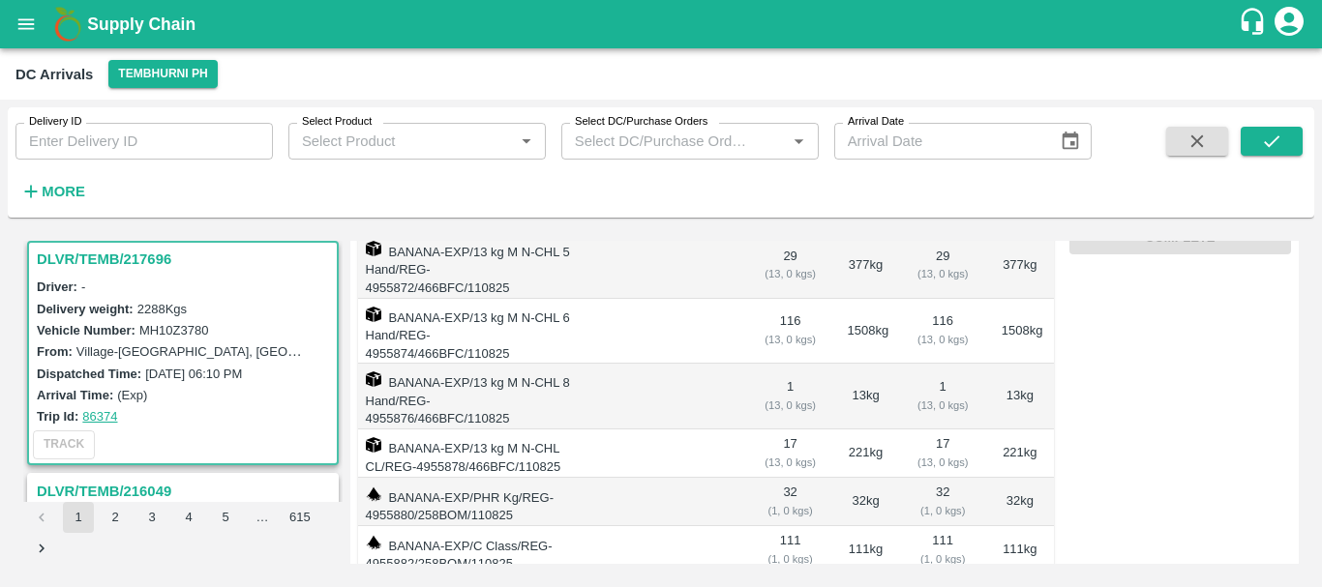
click at [776, 581] on span "308.00" at bounding box center [790, 592] width 52 height 22
click at [930, 581] on span "308.00" at bounding box center [942, 592] width 55 height 22
click at [893, 526] on td "111 kg" at bounding box center [866, 550] width 68 height 48
click at [855, 526] on td "111 kg" at bounding box center [866, 550] width 68 height 48
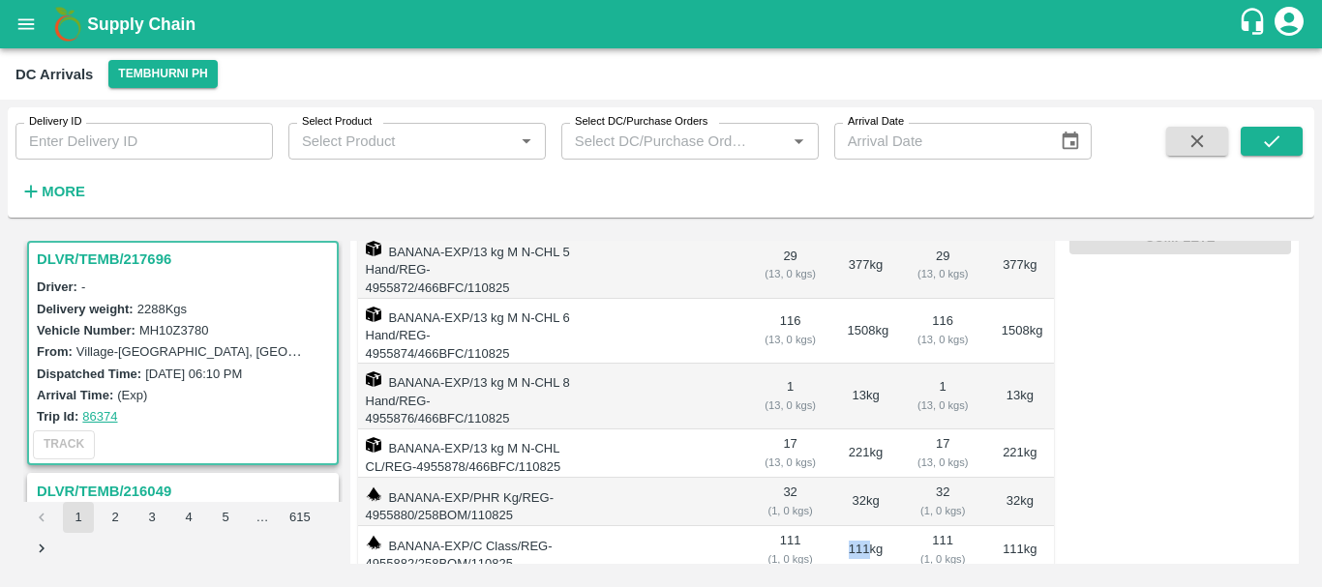
click at [855, 526] on td "111 kg" at bounding box center [866, 550] width 68 height 48
click at [937, 526] on td "111 ( 1, 0 kgs)" at bounding box center [943, 550] width 86 height 48
click at [853, 526] on td "111 kg" at bounding box center [866, 550] width 68 height 48
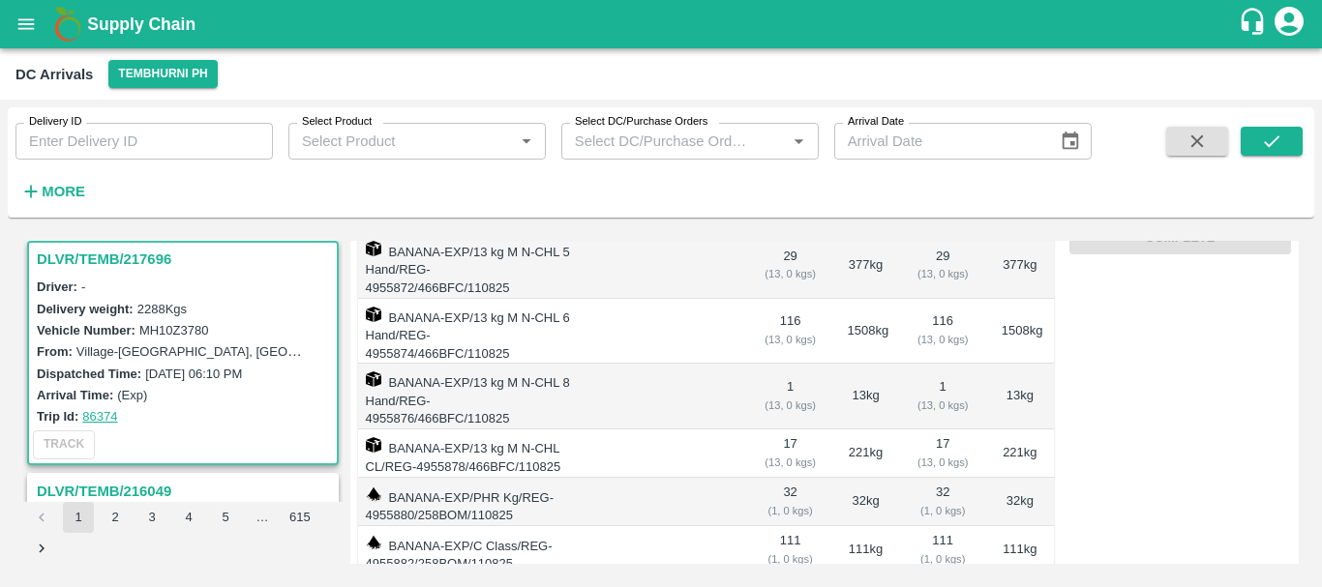
click at [784, 526] on td "111 ( 1, 0 kgs)" at bounding box center [790, 550] width 83 height 48
click at [850, 526] on td "111 kg" at bounding box center [866, 550] width 68 height 48
click at [938, 526] on td "111 ( 1, 0 kgs)" at bounding box center [943, 550] width 86 height 48
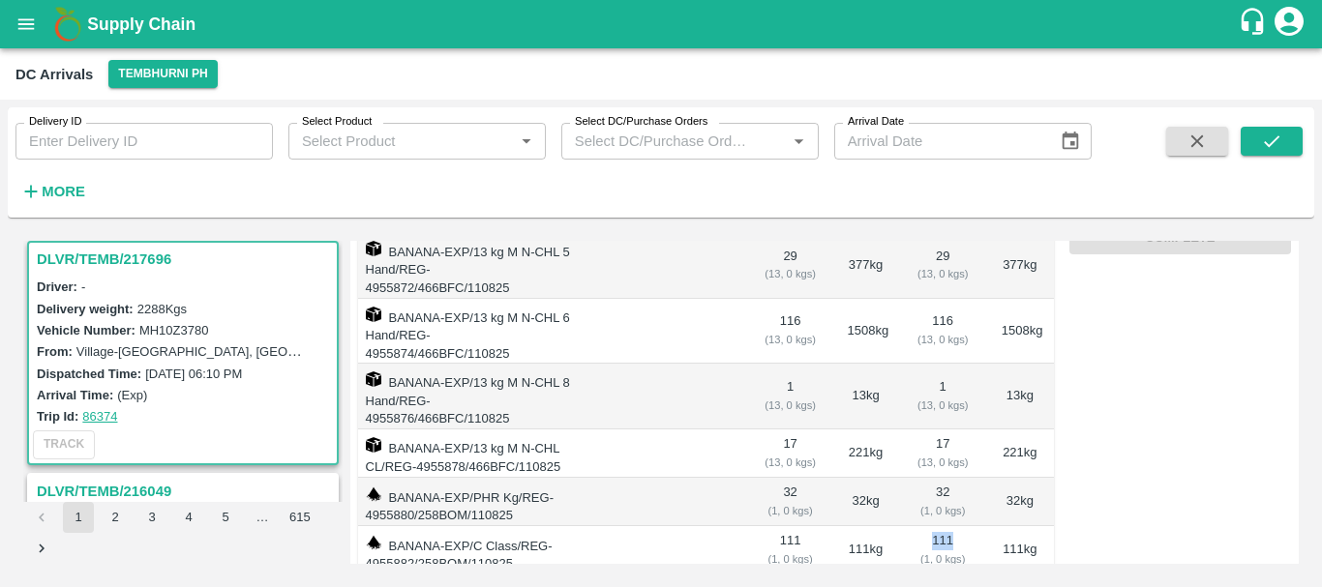
click at [938, 526] on td "111 ( 1, 0 kgs)" at bounding box center [943, 550] width 86 height 48
click at [850, 526] on td "111 kg" at bounding box center [866, 550] width 68 height 48
click at [790, 526] on td "111 ( 1, 0 kgs)" at bounding box center [790, 550] width 83 height 48
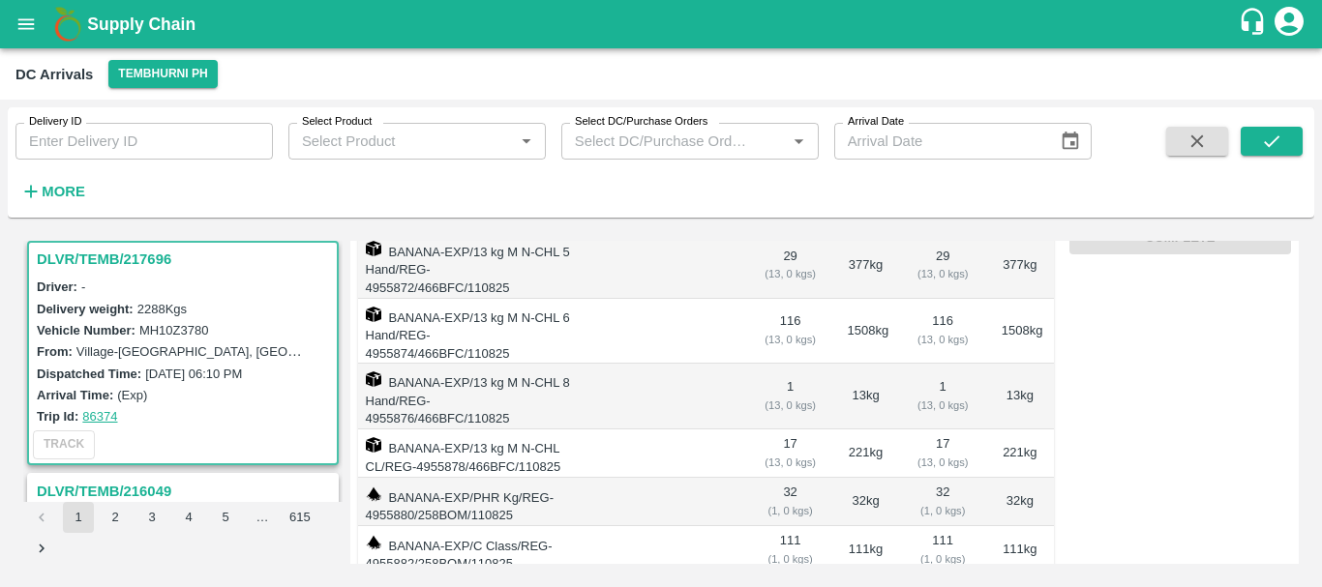
click at [854, 526] on td "111 kg" at bounding box center [866, 550] width 68 height 48
click at [939, 526] on td "111 ( 1, 0 kgs)" at bounding box center [943, 550] width 86 height 48
click at [669, 478] on td at bounding box center [660, 502] width 176 height 48
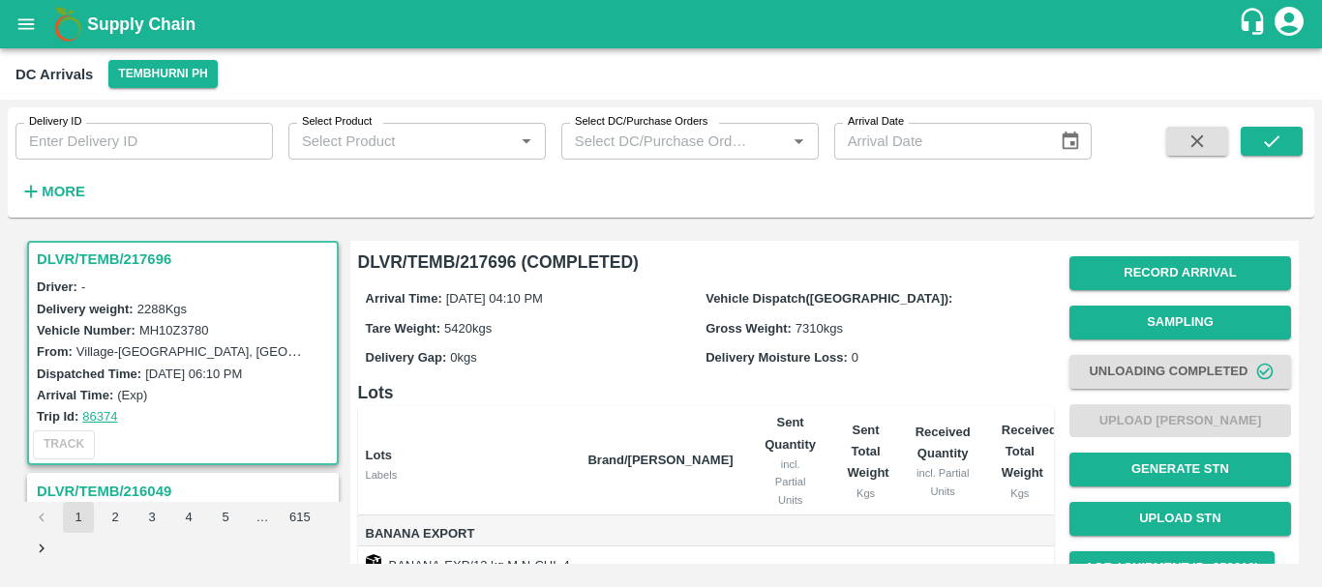
scroll to position [0, 0]
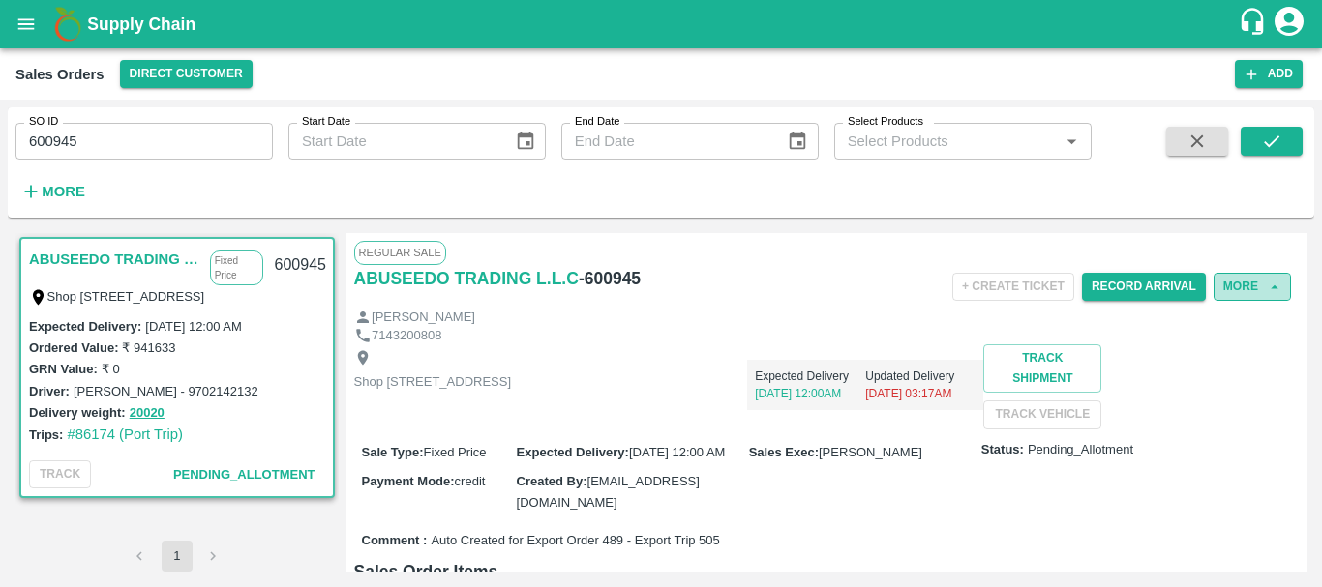
click at [1236, 292] on button "More" at bounding box center [1251, 287] width 77 height 28
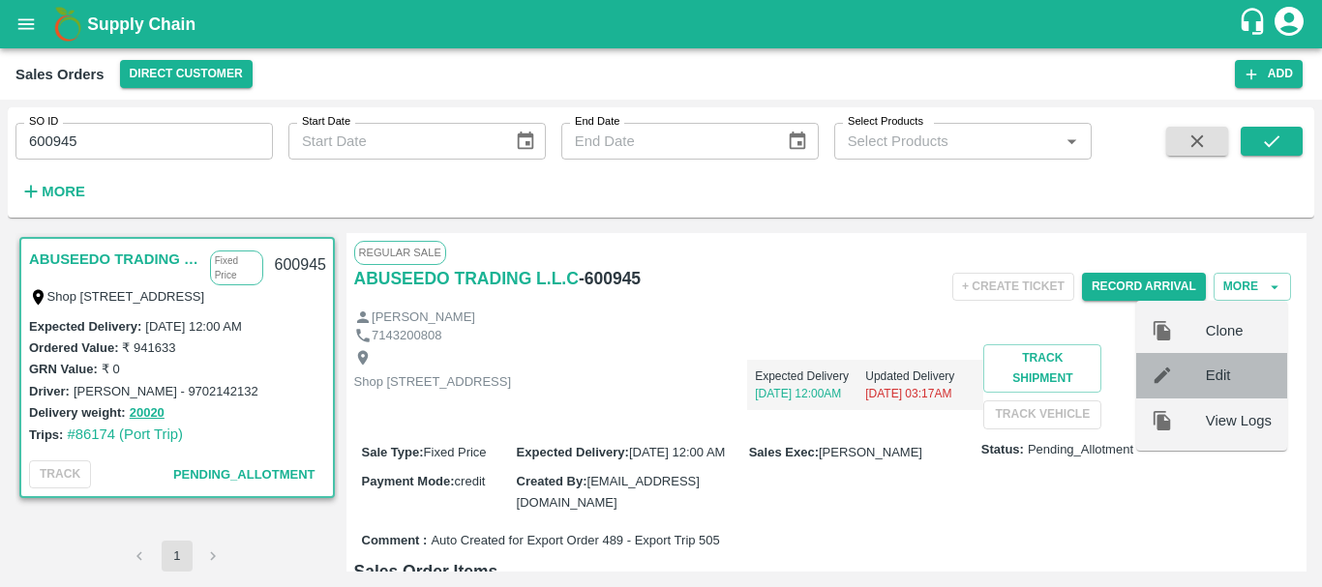
click at [1222, 379] on span "Edit" at bounding box center [1239, 375] width 66 height 21
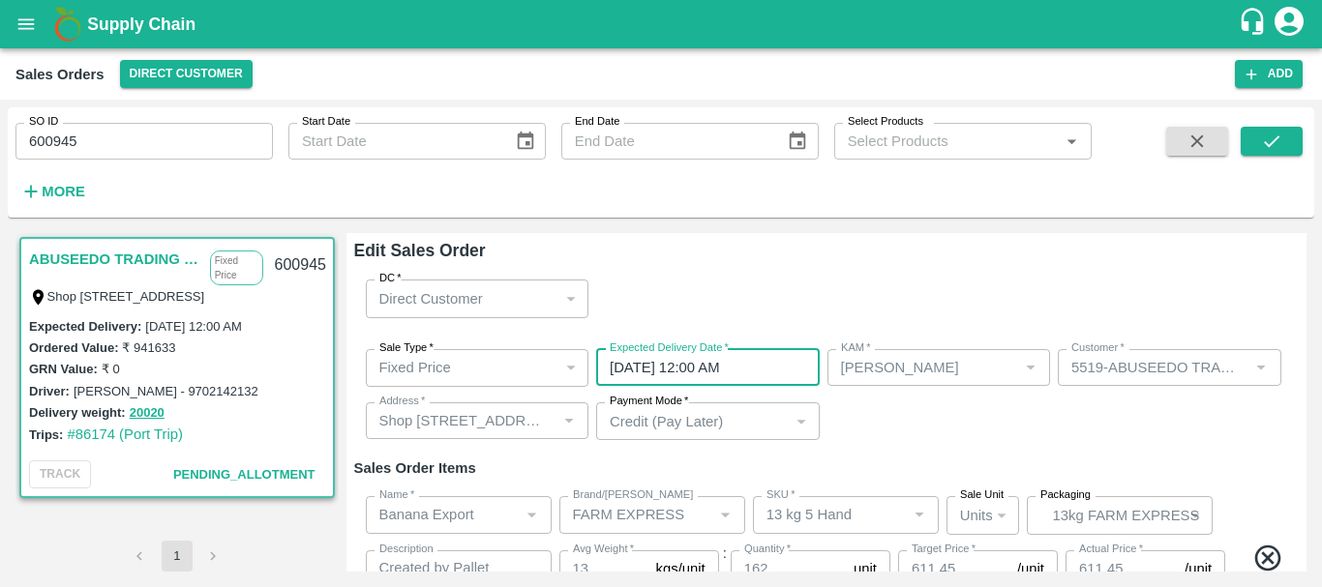
click at [668, 369] on input "06/08/2025 12:00 AM" at bounding box center [701, 367] width 210 height 37
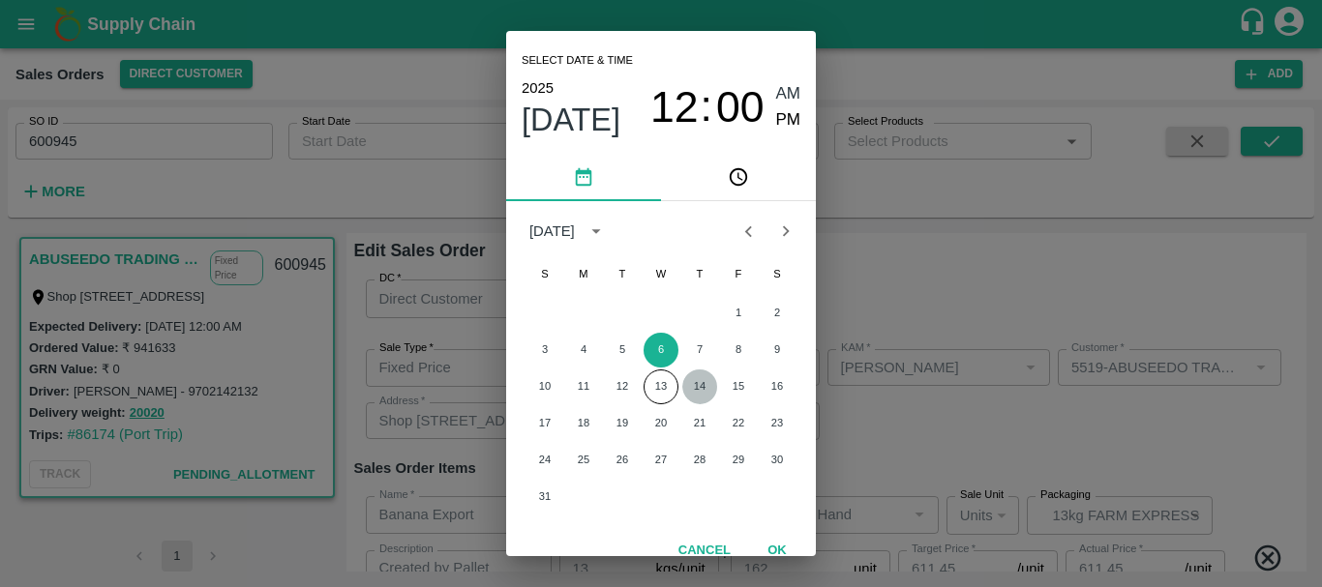
click at [686, 379] on button "14" at bounding box center [699, 387] width 35 height 35
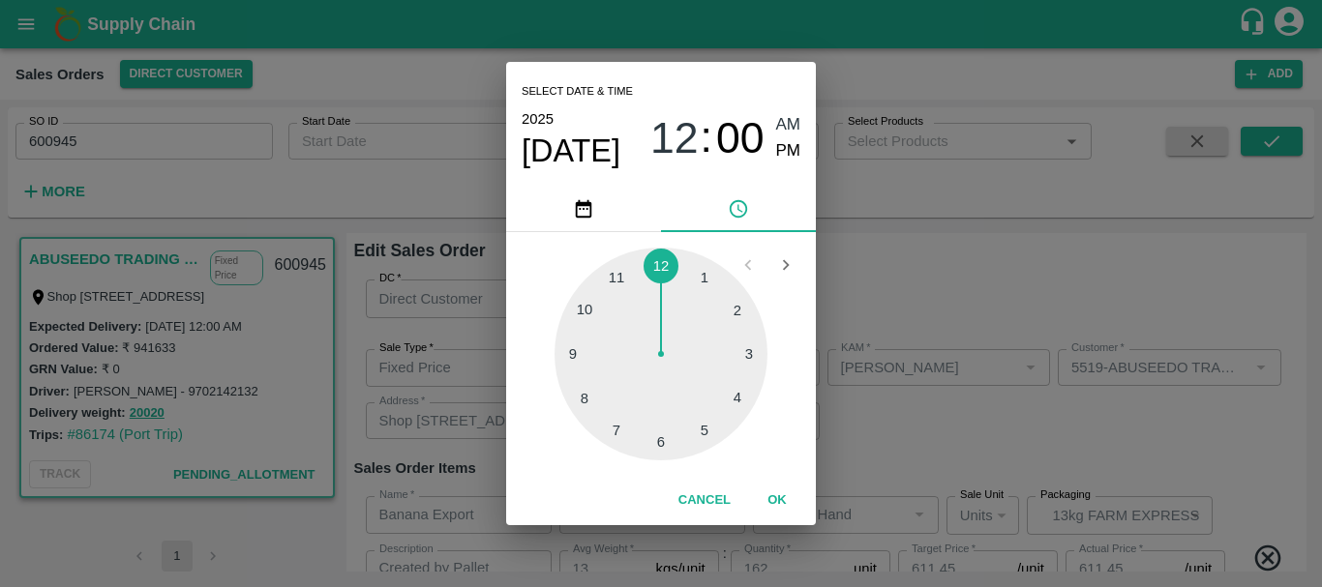
click at [734, 397] on div at bounding box center [660, 354] width 213 height 213
click at [701, 286] on div at bounding box center [660, 354] width 213 height 213
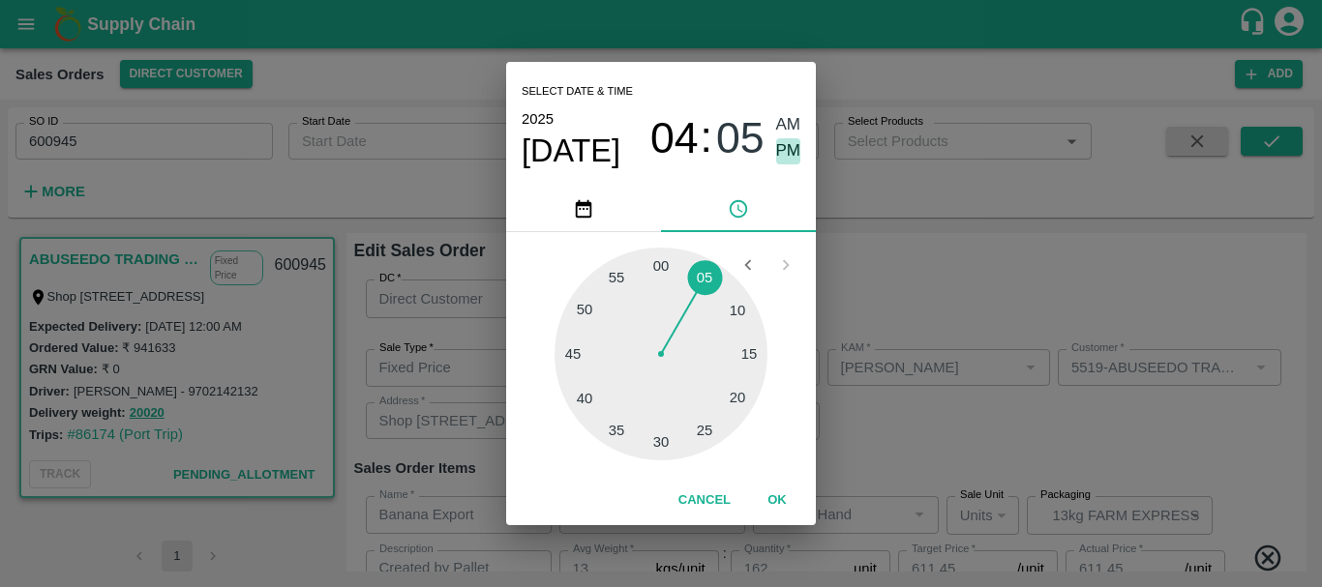
click at [793, 146] on span "PM" at bounding box center [788, 151] width 25 height 26
type input "14/08/2025 04:05 PM"
click at [883, 255] on div "Select date & time 2025 Aug 14 04 : 05 AM PM 05 10 15 20 25 30 35 40 45 50 55 0…" at bounding box center [661, 293] width 1322 height 587
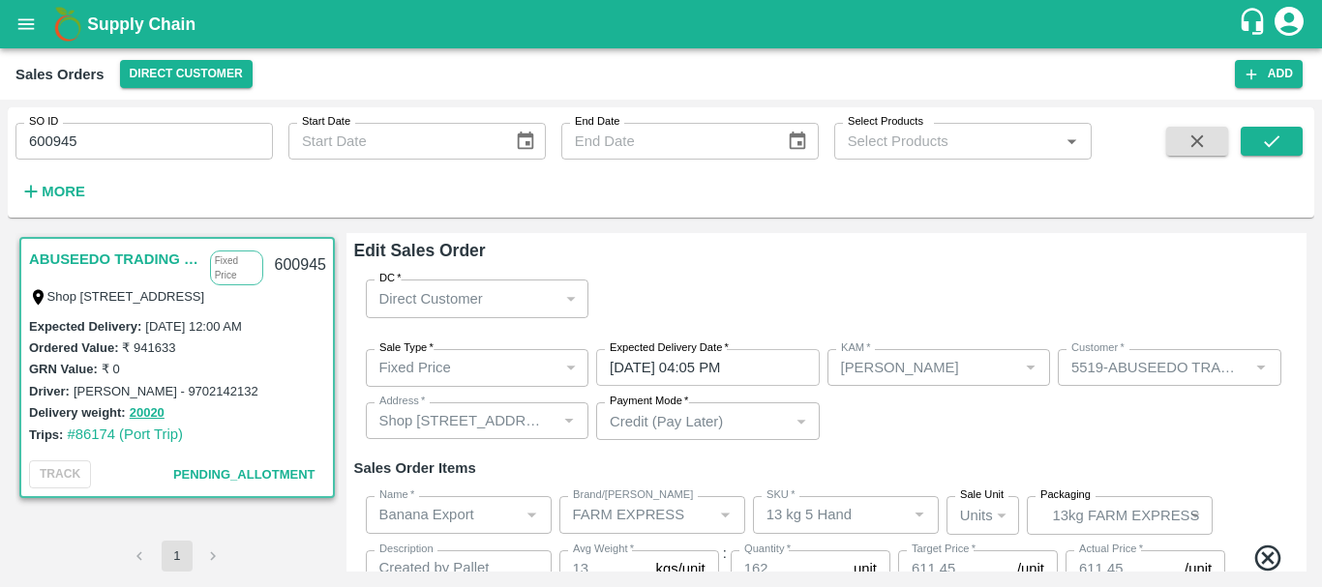
click at [830, 417] on div "Sale Type   * Fixed Price 1 Sale Type Expected Delivery Date   * 14/08/2025 04:…" at bounding box center [826, 395] width 945 height 123
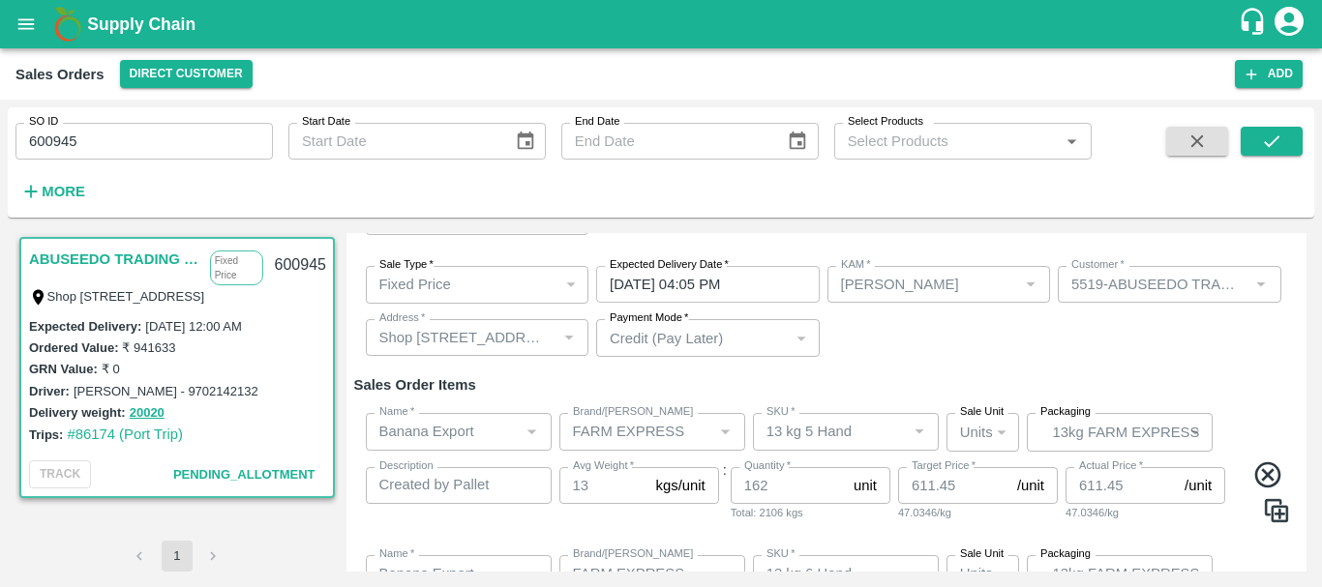
scroll to position [86, 0]
click at [865, 360] on div "Sale Type   * Fixed Price 1 Sale Type Expected Delivery Date   * 14/08/2025 04:…" at bounding box center [826, 309] width 945 height 123
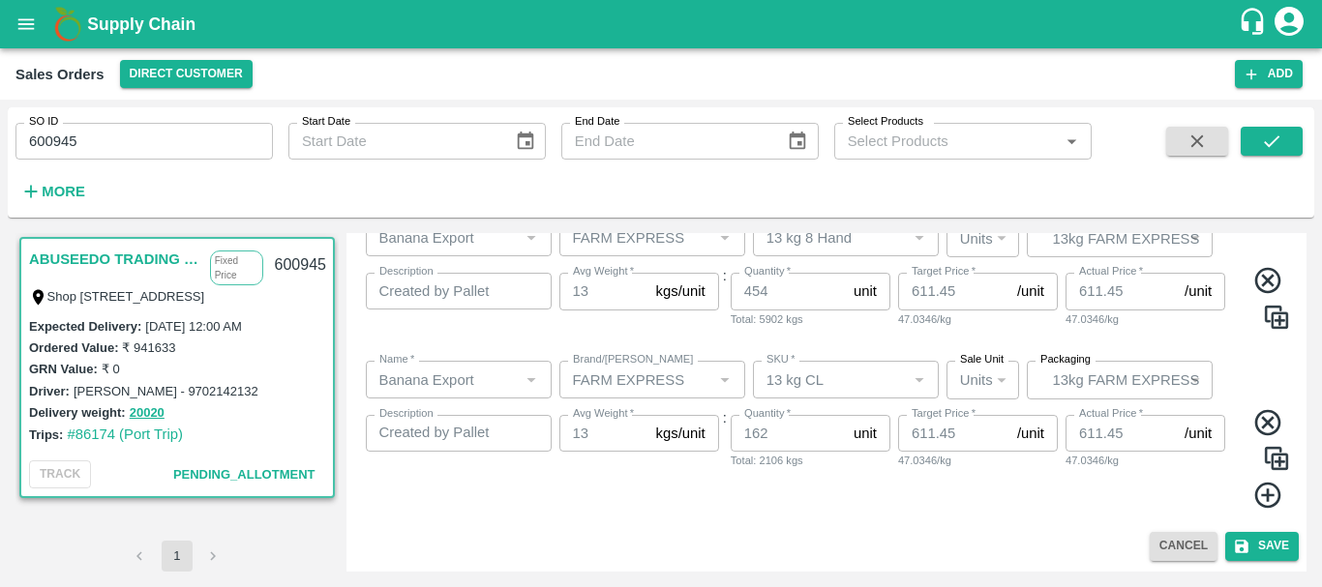
scroll to position [0, 0]
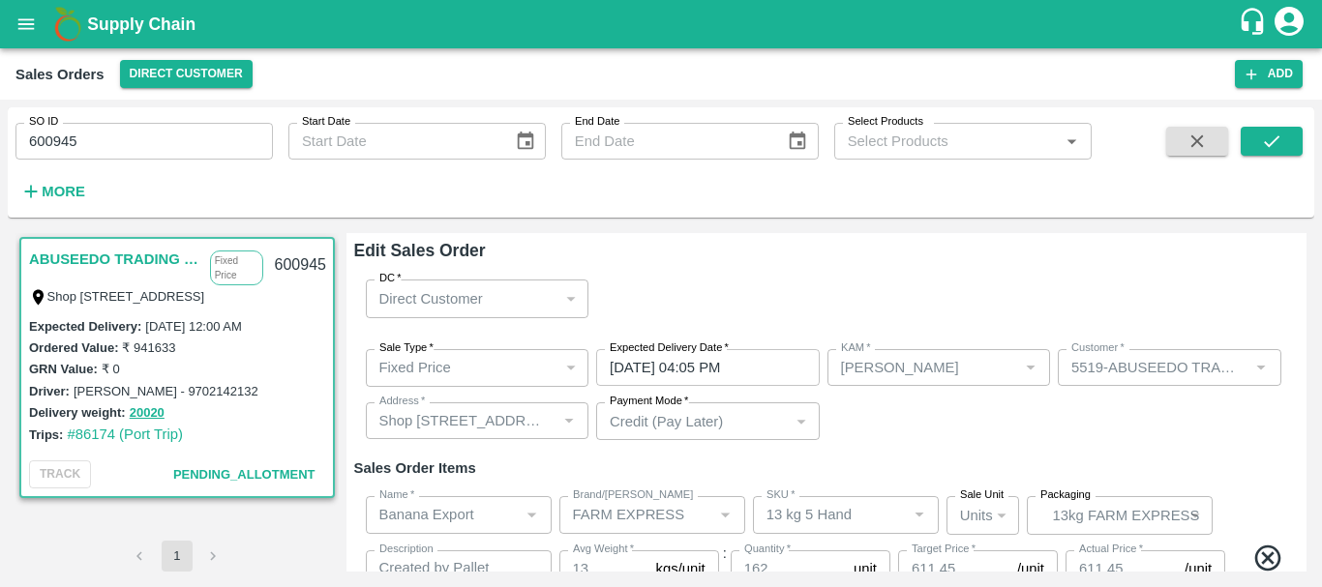
click at [870, 428] on div "Sale Type   * Fixed Price 1 Sale Type Expected Delivery Date   * 14/08/2025 04:…" at bounding box center [826, 395] width 945 height 123
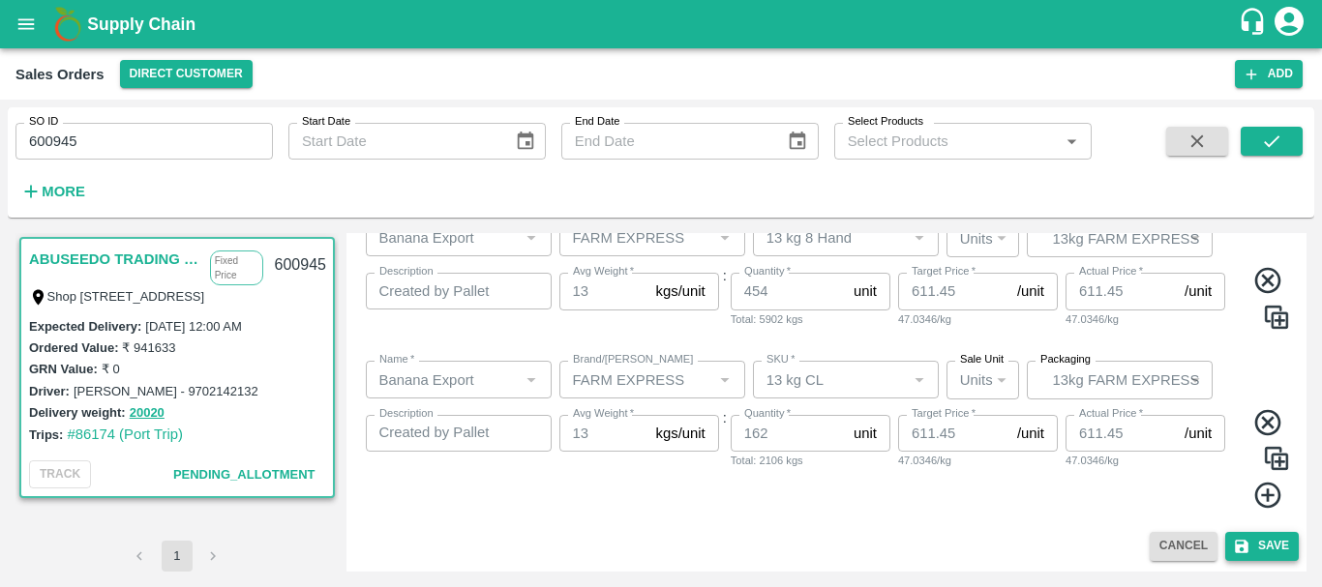
click at [1272, 550] on button "Save" at bounding box center [1262, 546] width 74 height 28
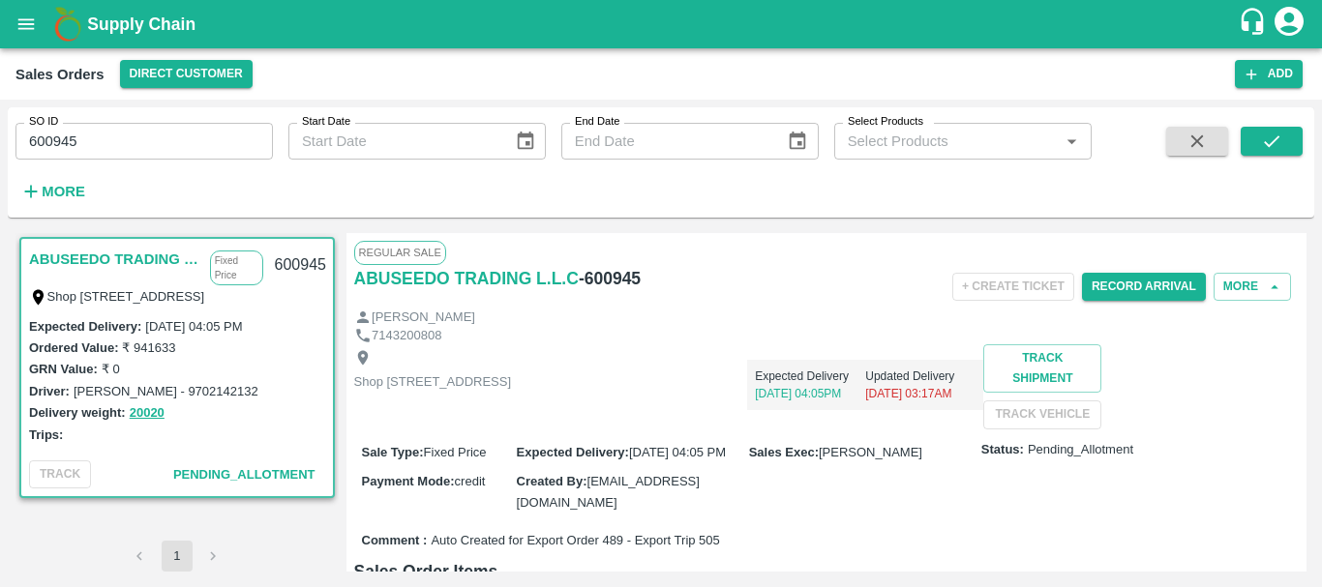
click at [16, 22] on icon "open drawer" at bounding box center [25, 24] width 21 height 21
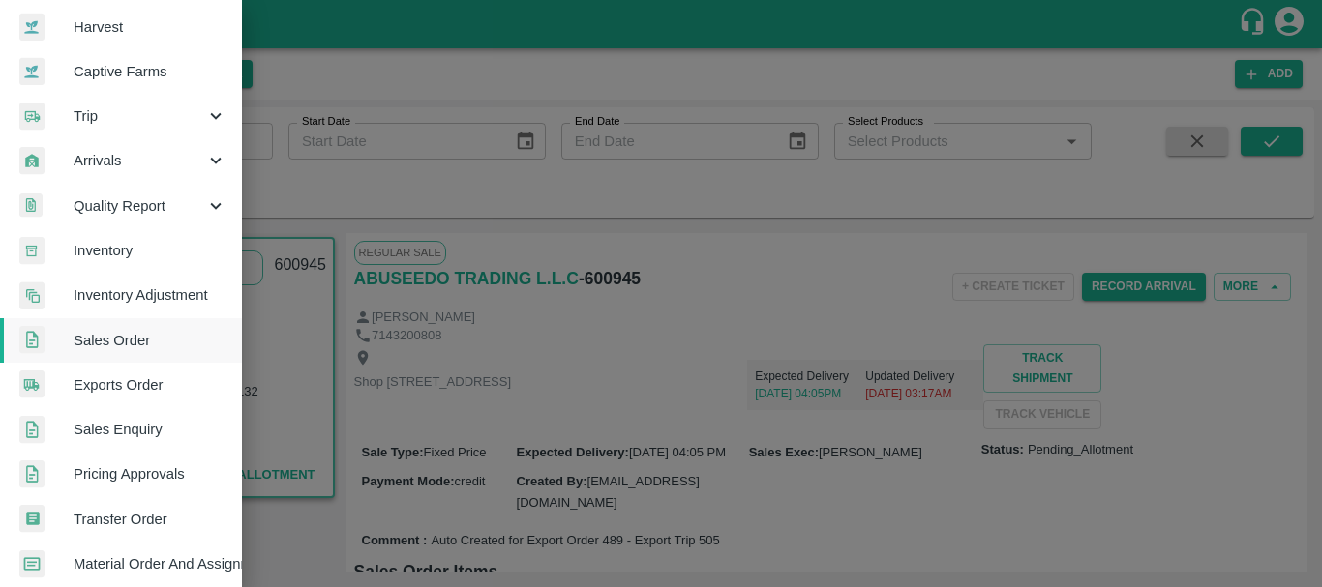
scroll to position [144, 0]
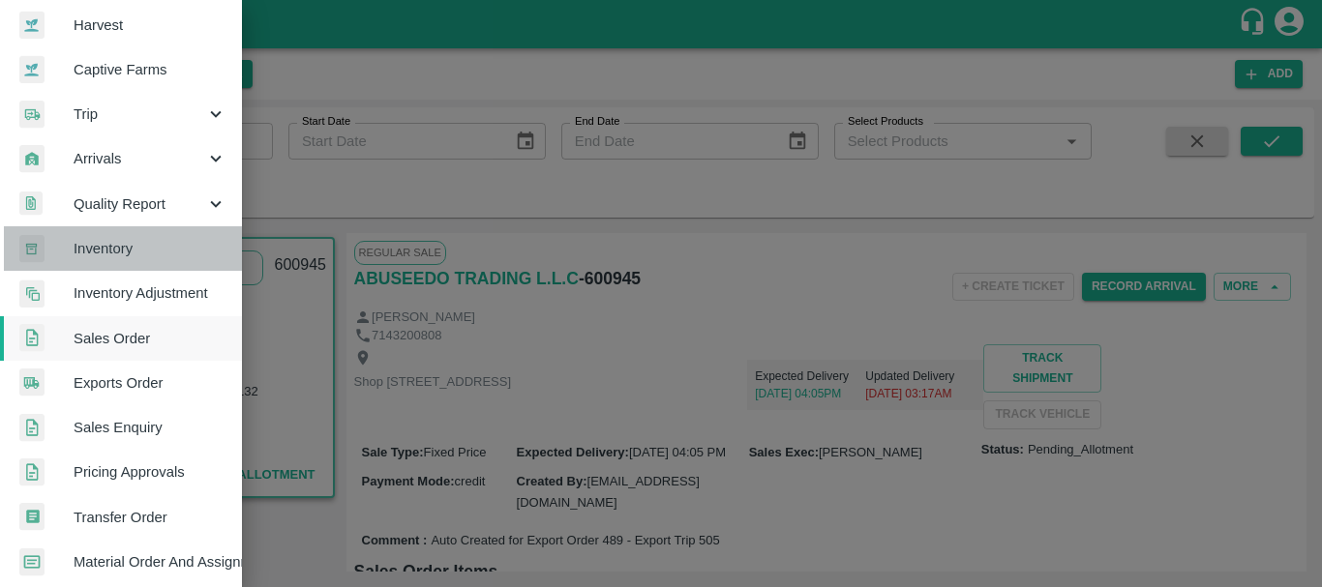
click at [125, 246] on span "Inventory" at bounding box center [150, 248] width 153 height 21
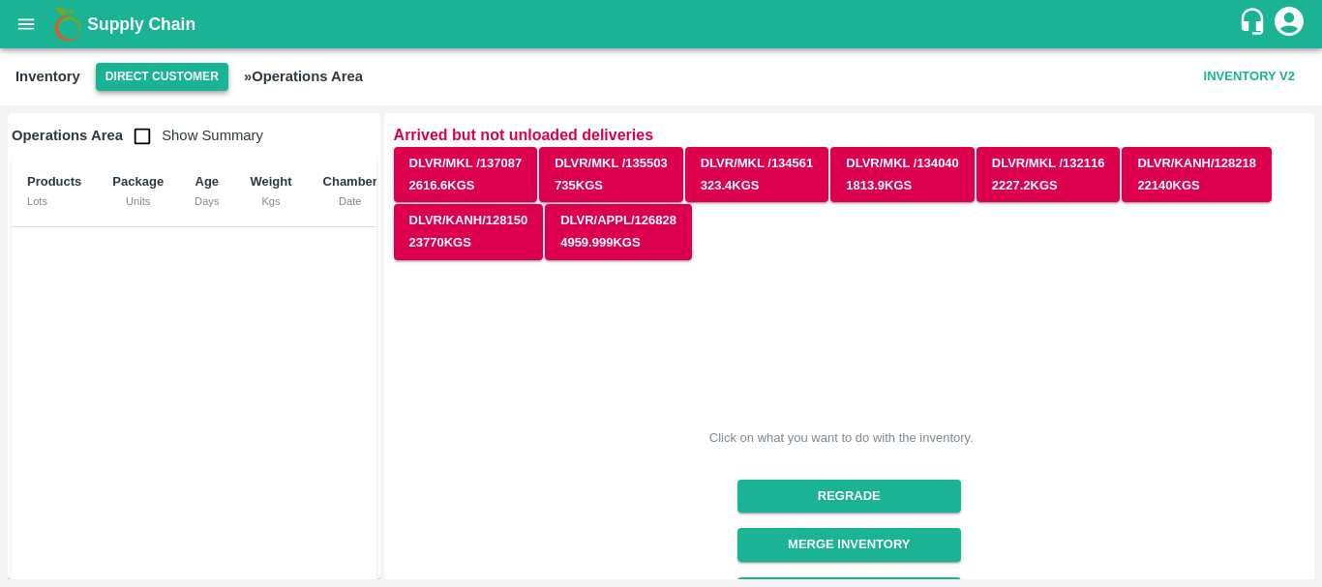
click at [170, 64] on button "Direct Customer" at bounding box center [162, 77] width 133 height 28
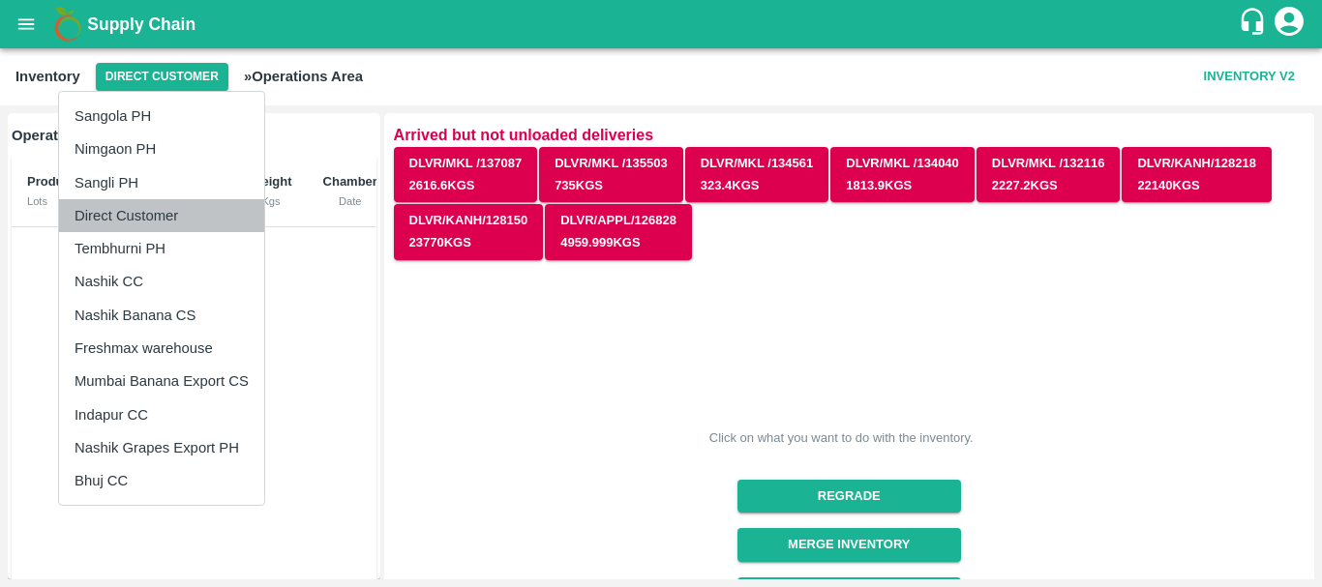
click at [176, 211] on li "Direct Customer" at bounding box center [161, 215] width 205 height 33
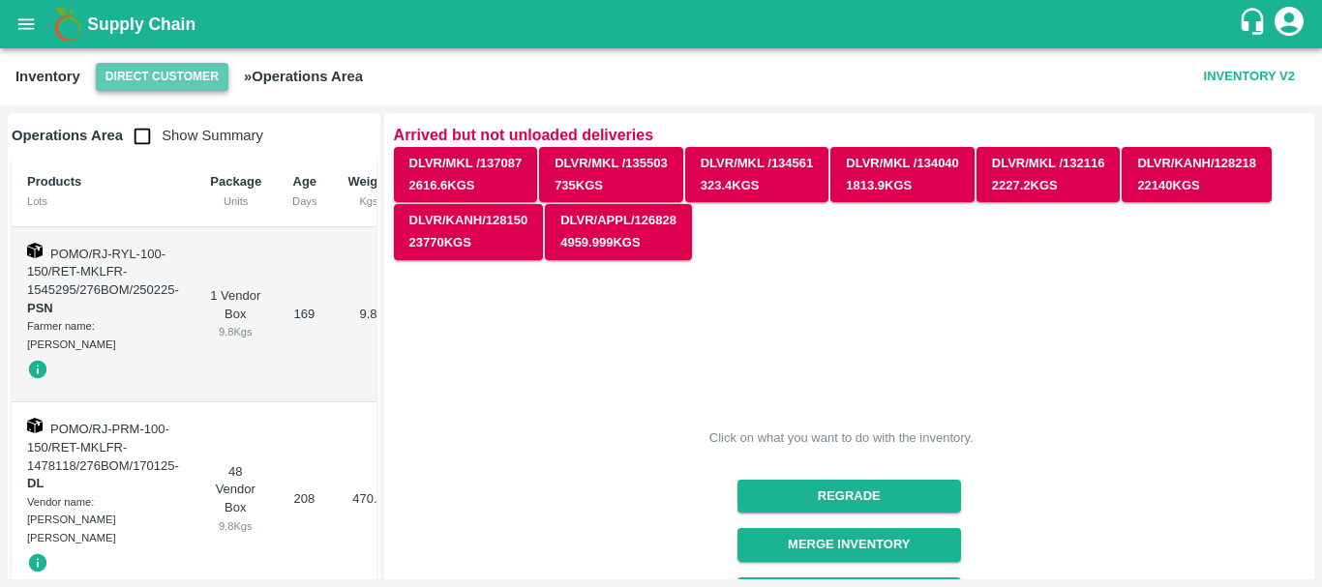
click at [184, 70] on button "Direct Customer" at bounding box center [162, 77] width 133 height 28
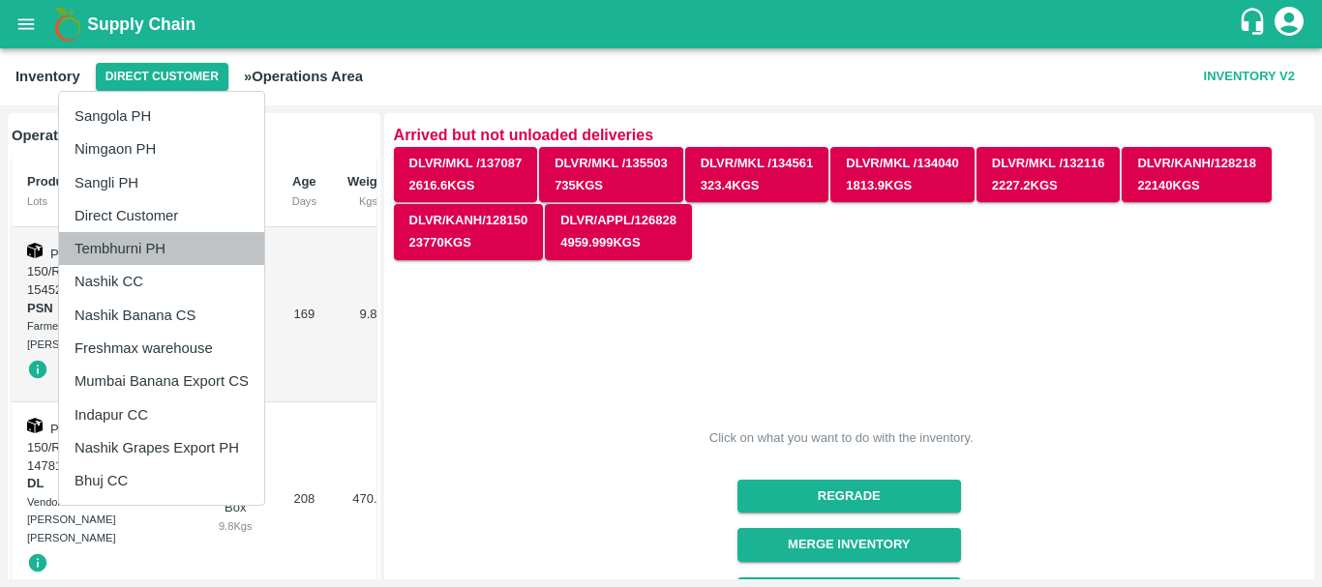
click at [151, 261] on li "Tembhurni PH" at bounding box center [161, 248] width 205 height 33
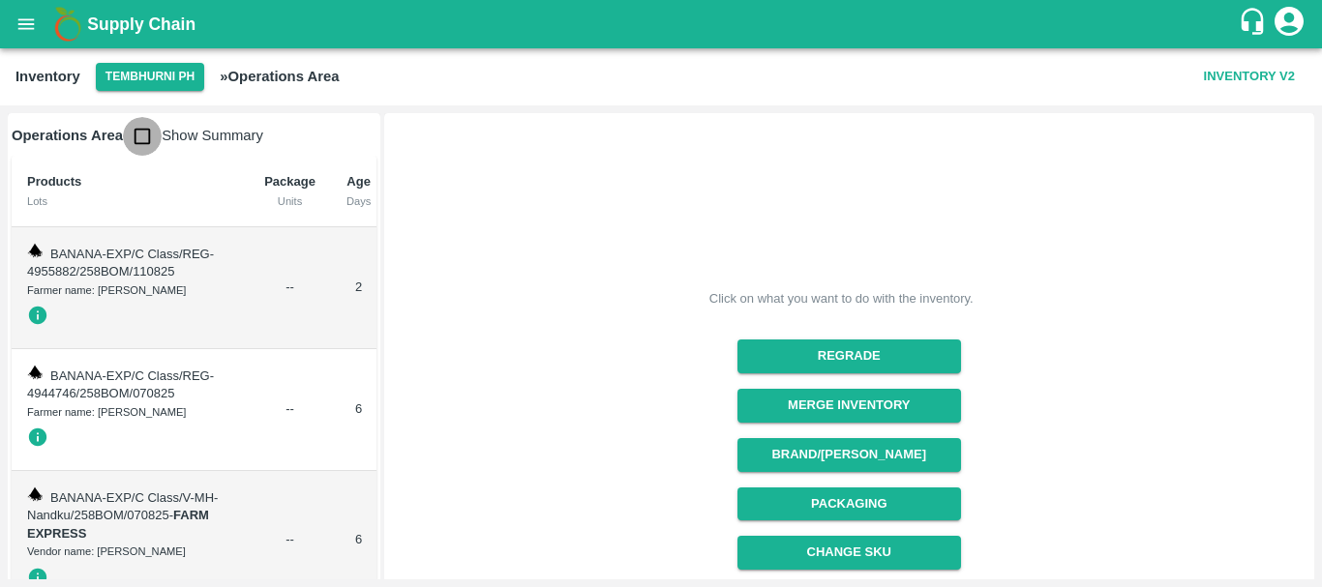
click at [139, 142] on input "checkbox" at bounding box center [142, 136] width 39 height 39
checkbox input "true"
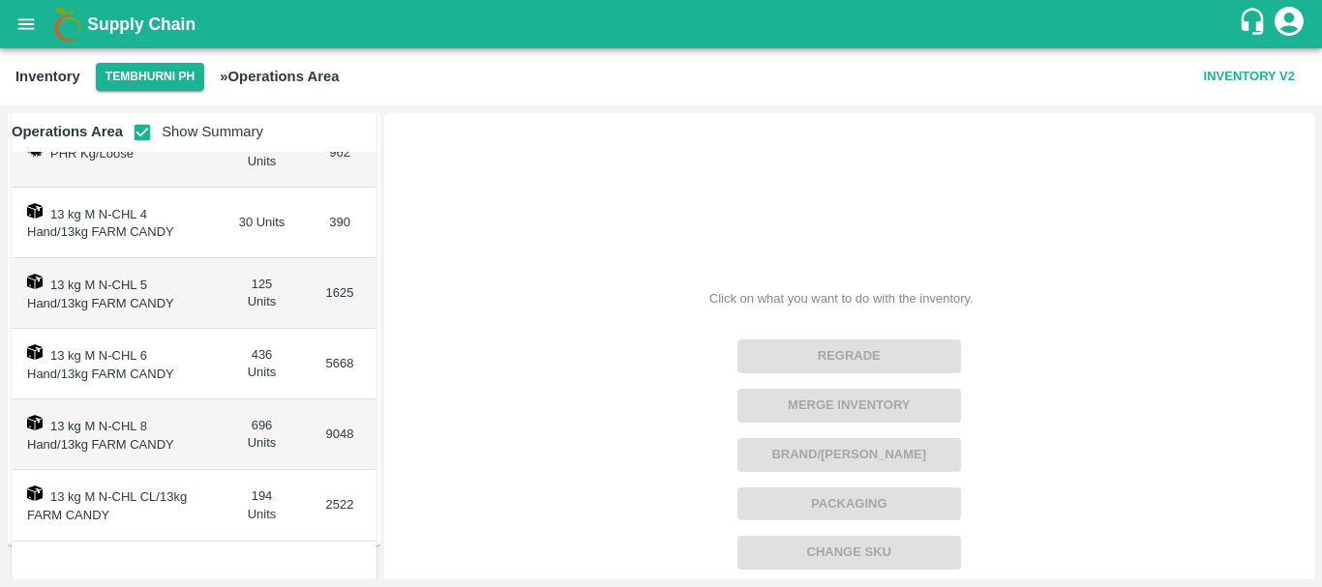
scroll to position [230, 0]
click at [256, 351] on td "436 Units" at bounding box center [262, 363] width 83 height 71
click at [256, 422] on td "696 Units" at bounding box center [262, 434] width 83 height 71
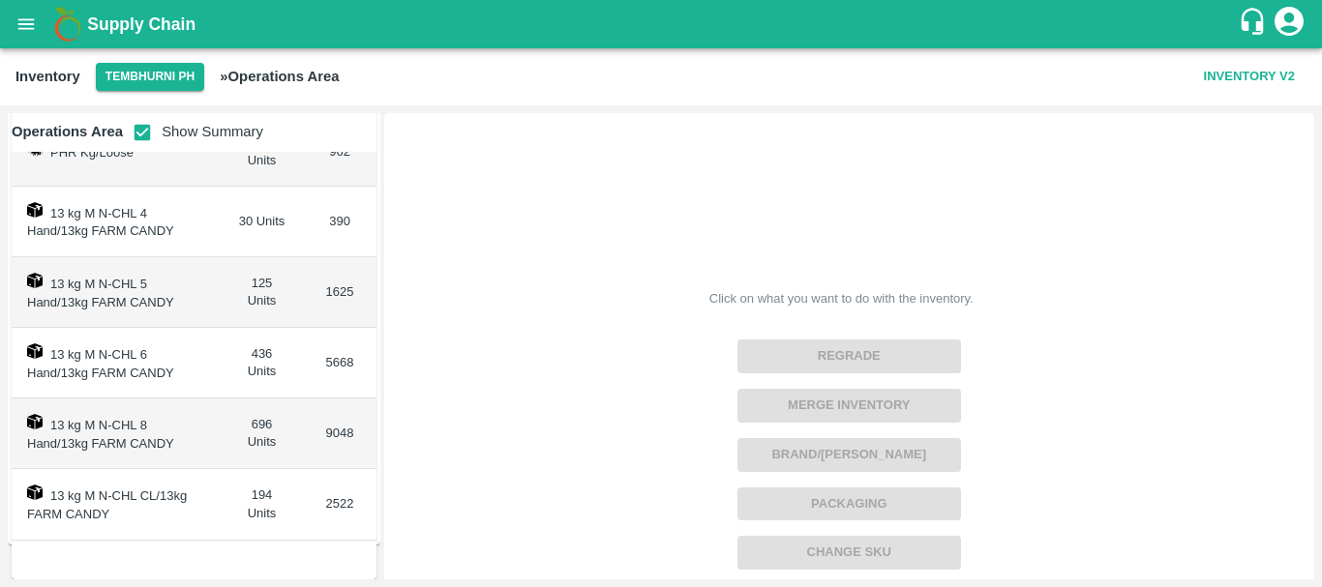
click at [260, 490] on td "194 Units" at bounding box center [262, 504] width 83 height 71
click at [221, 384] on td "436 Units" at bounding box center [262, 363] width 83 height 71
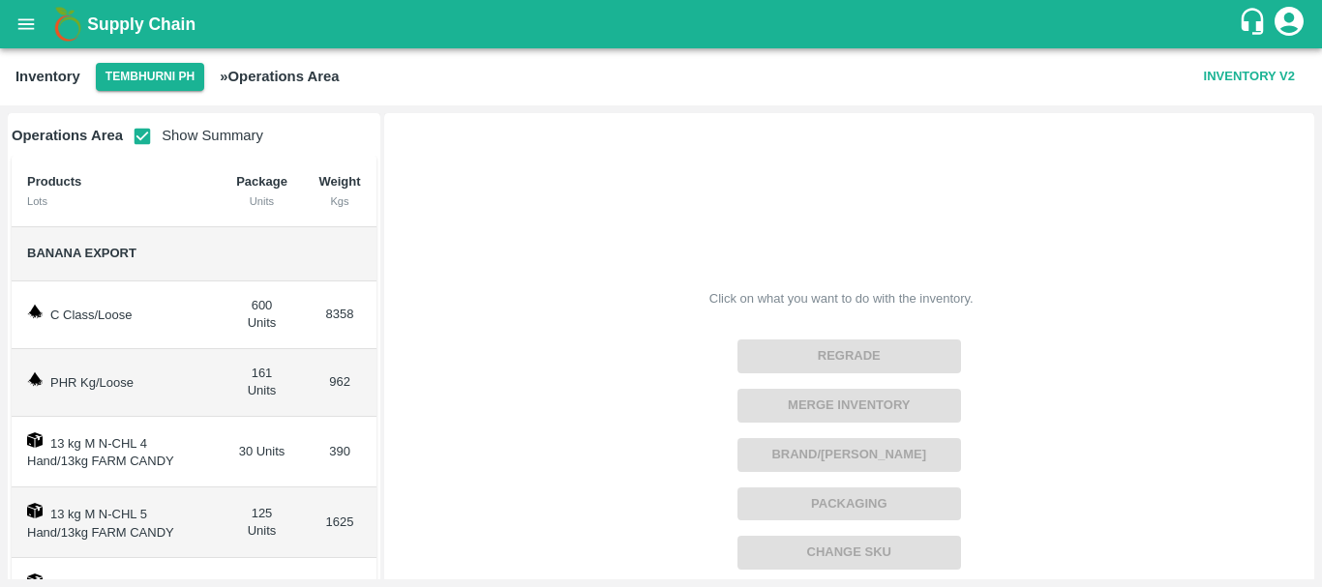
scroll to position [0, 0]
